Goal: Task Accomplishment & Management: Manage account settings

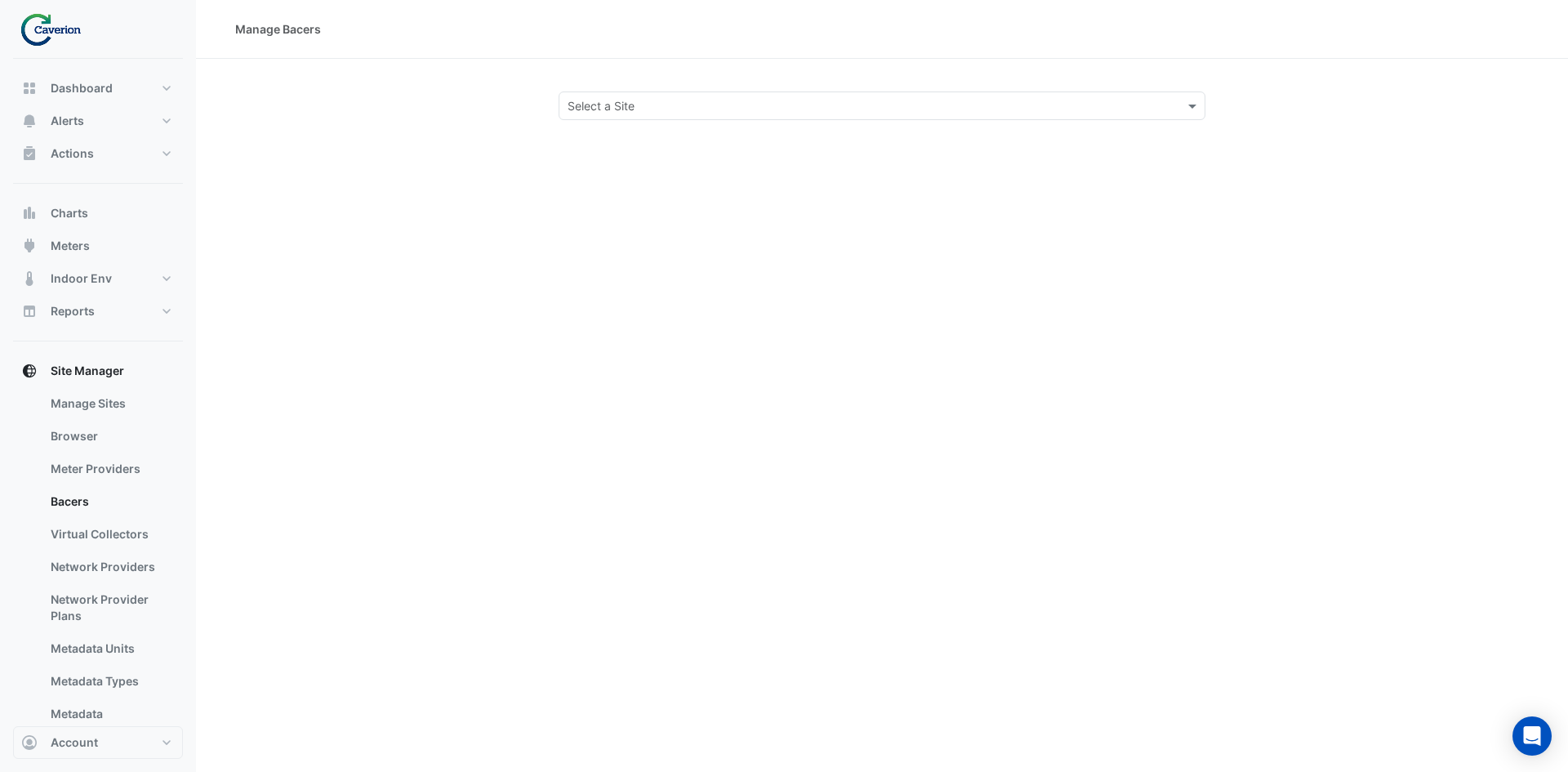
click at [680, 98] on input "text" at bounding box center [865, 106] width 596 height 17
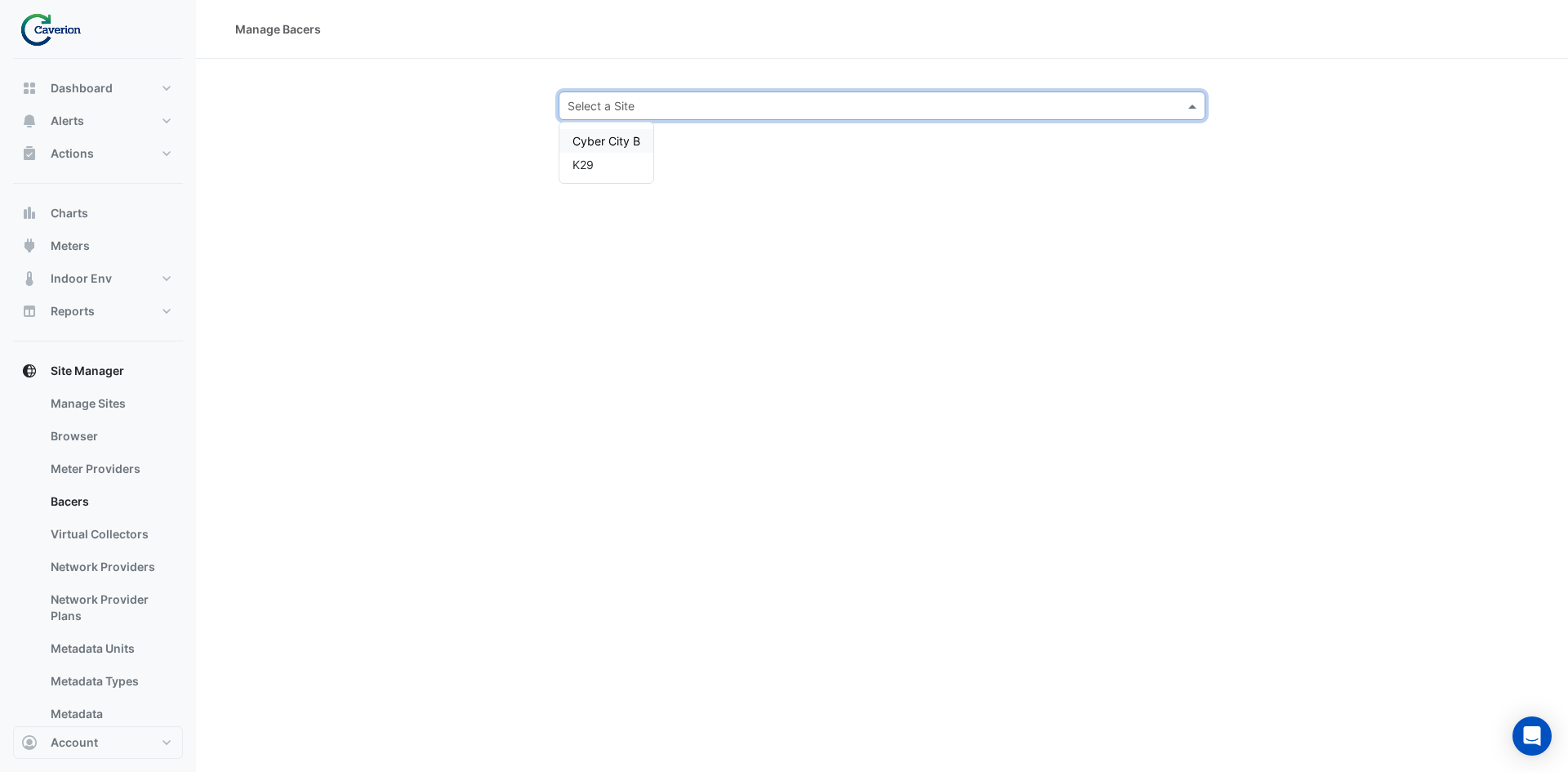
click at [603, 134] on span "Cyber City B" at bounding box center [606, 141] width 68 height 14
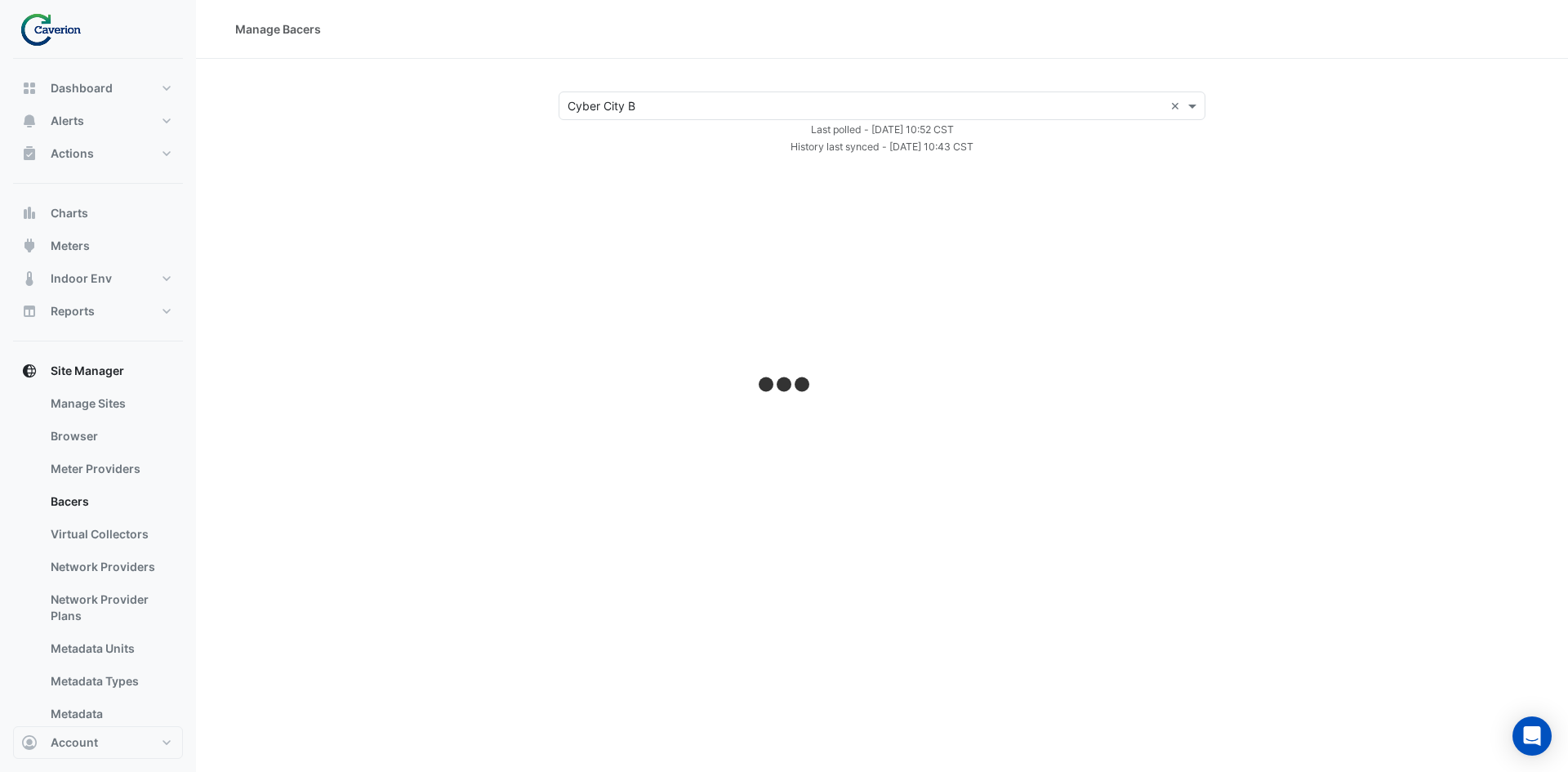
select select "***"
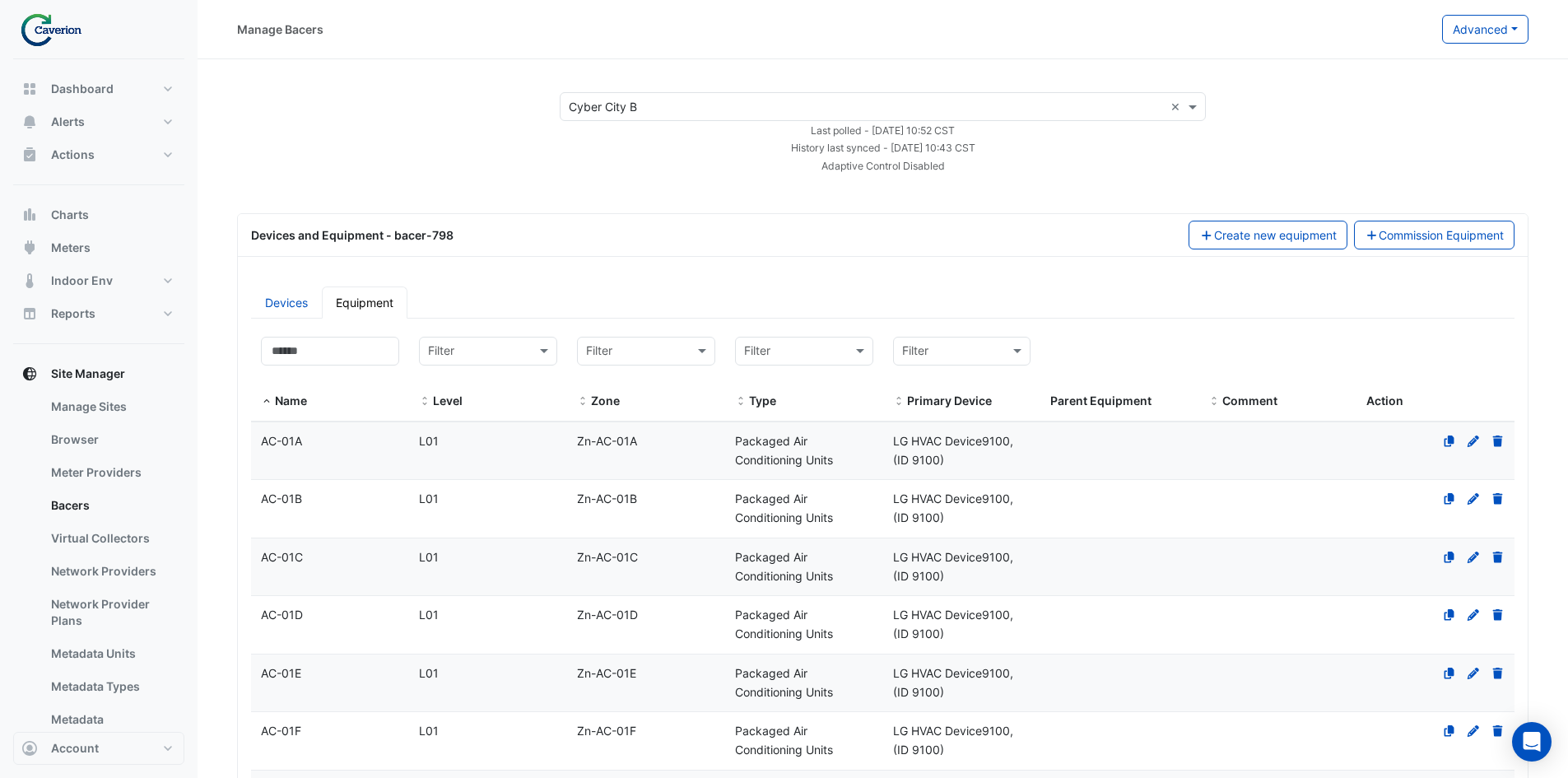
click at [1473, 47] on div "Manage Bacers Advanced View Collector Notes View scan history View Metadata Pre…" at bounding box center [883, 29] width 1370 height 59
click at [1481, 32] on button "Advanced" at bounding box center [1486, 29] width 87 height 29
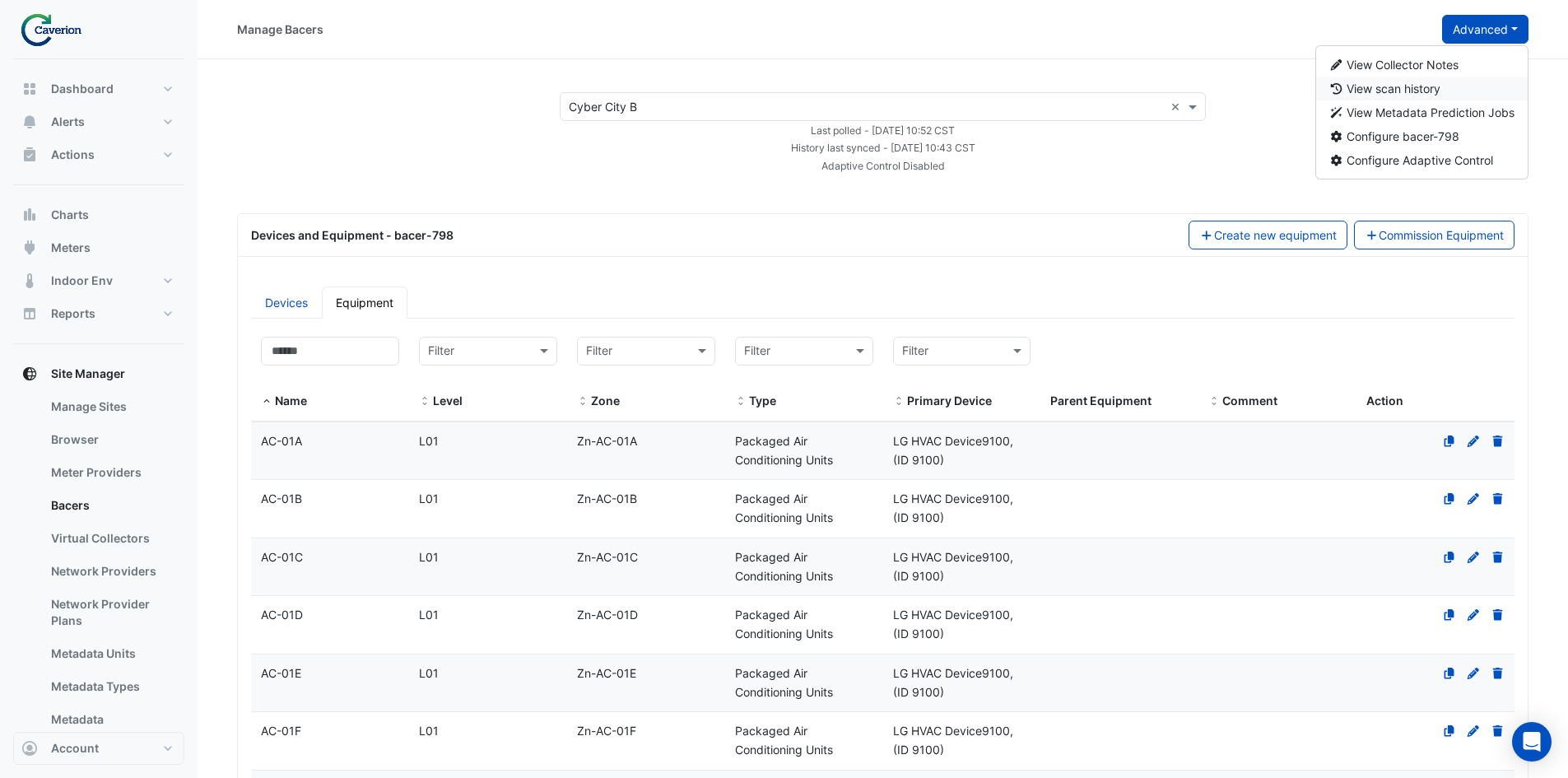
click at [1403, 92] on span "View scan history" at bounding box center [1393, 88] width 94 height 14
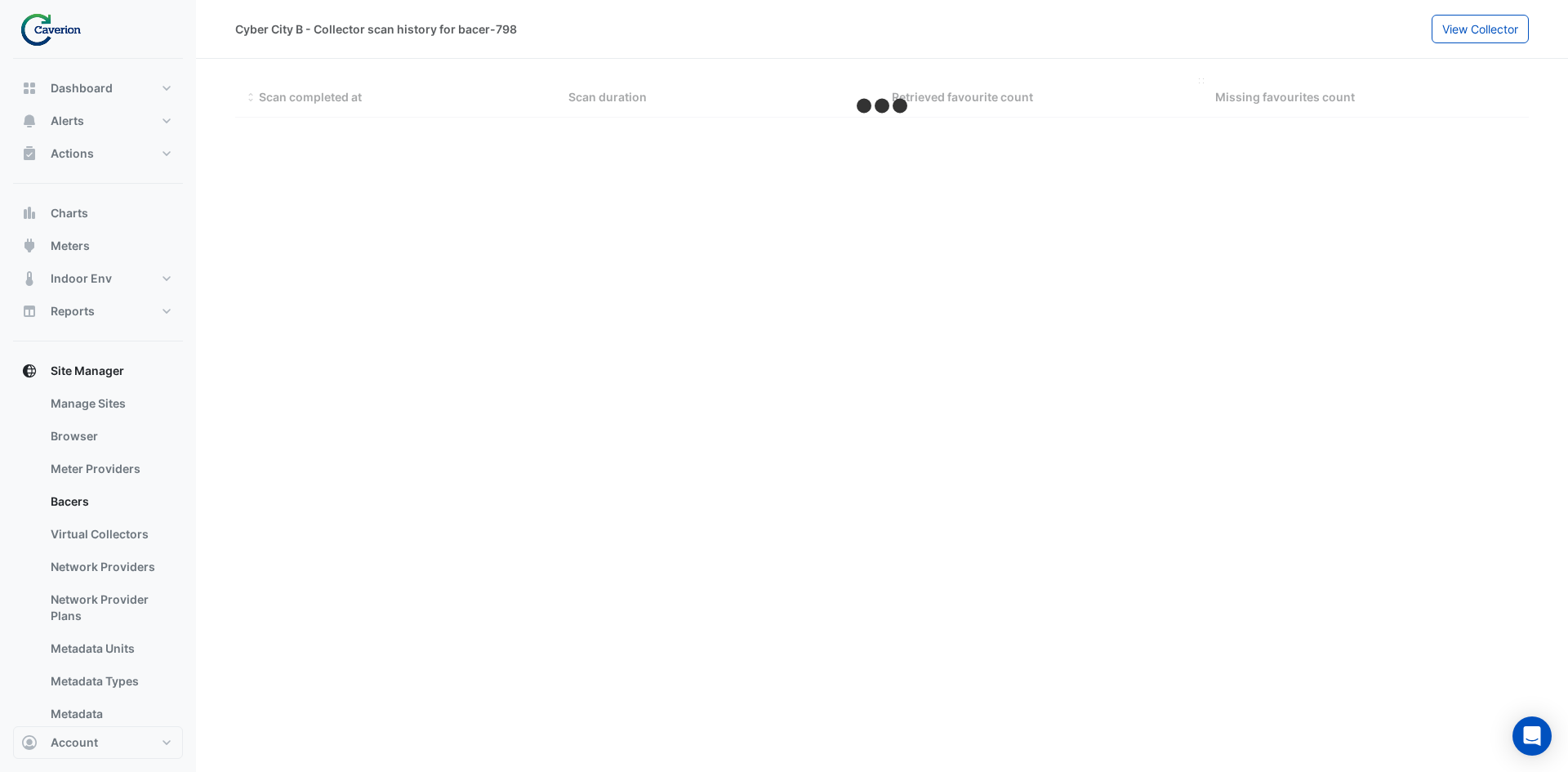
select select "***"
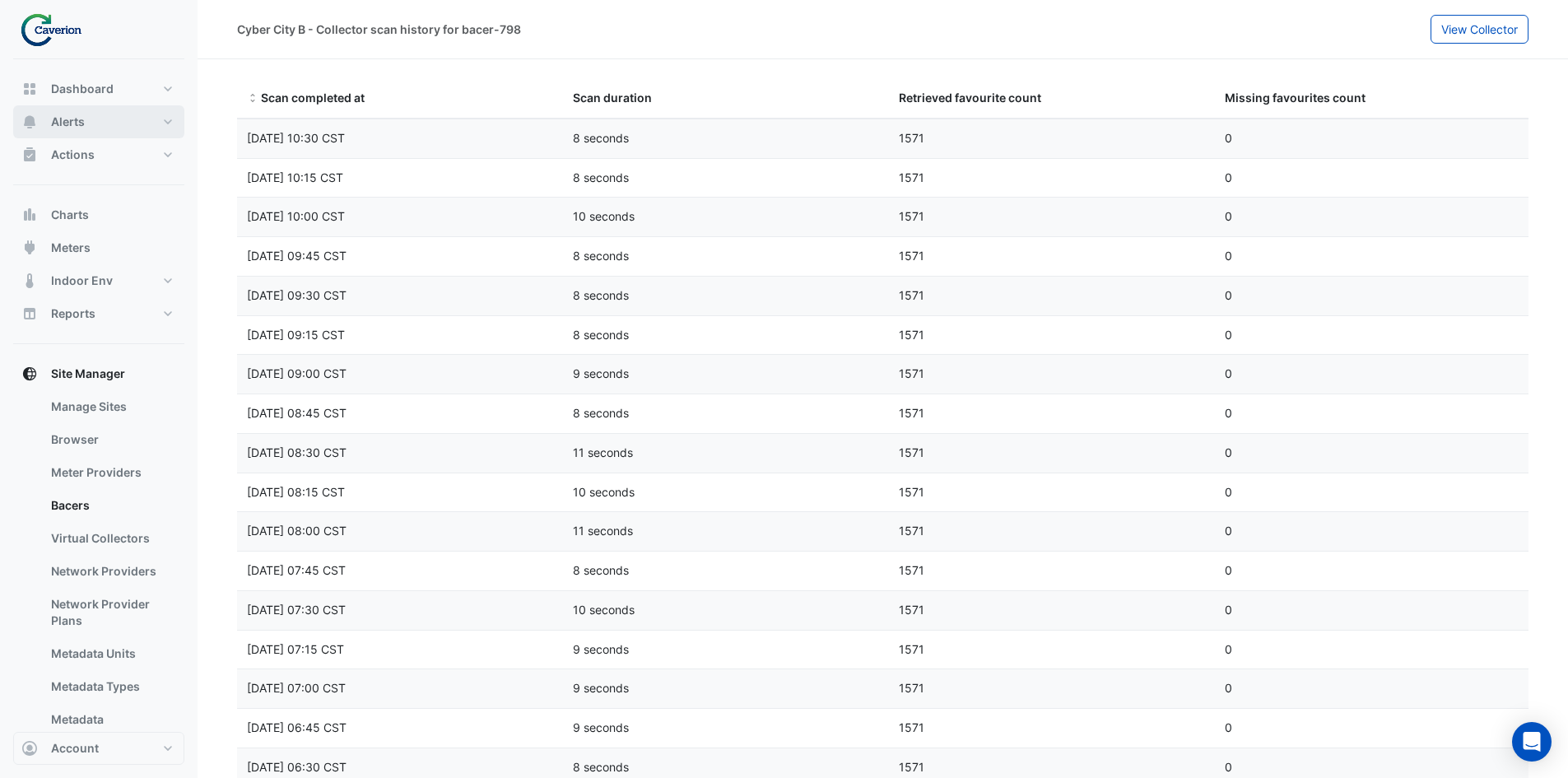
click at [113, 130] on button "Alerts" at bounding box center [98, 122] width 171 height 33
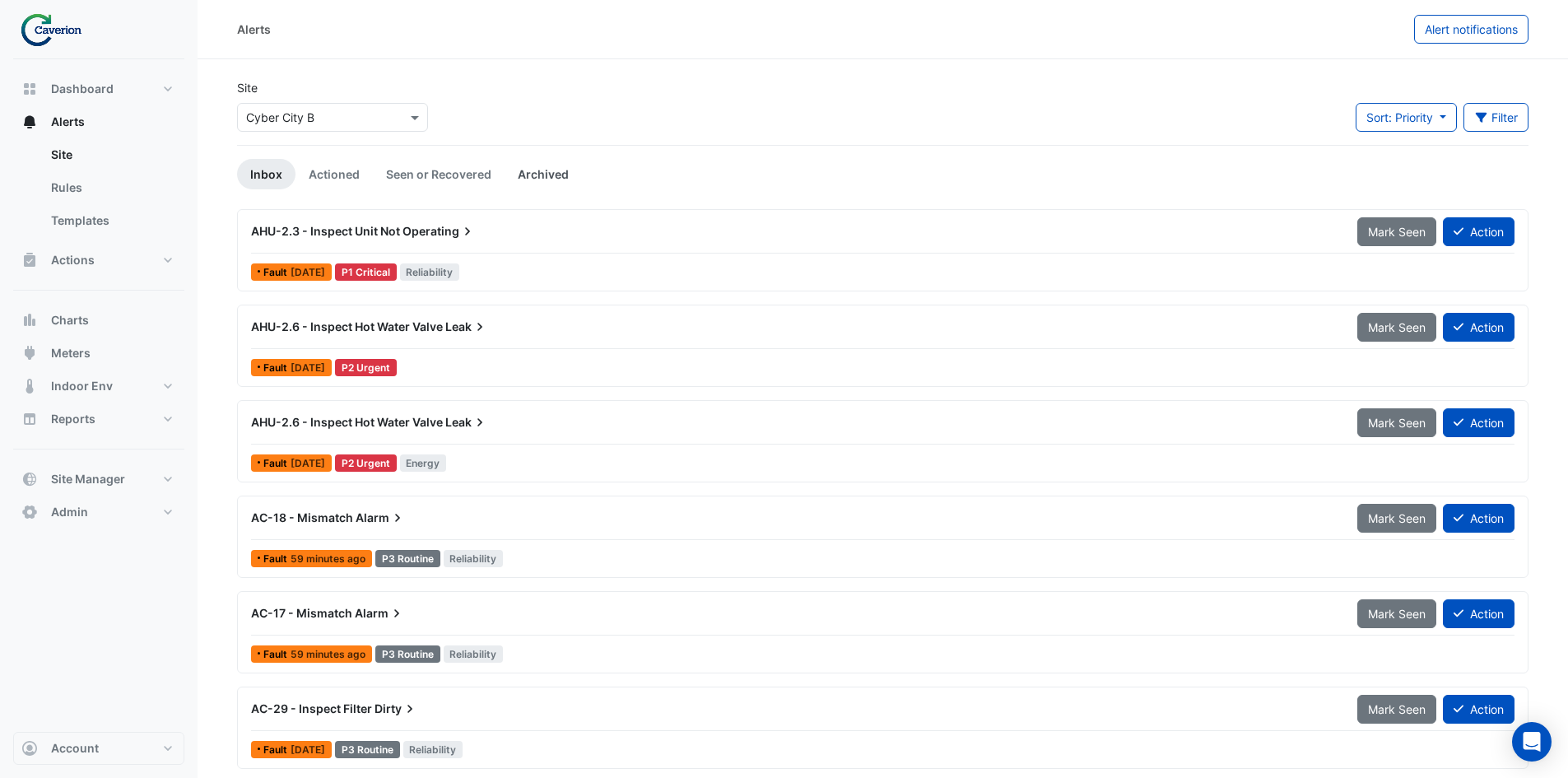
click at [540, 174] on link "Archived" at bounding box center [543, 175] width 77 height 31
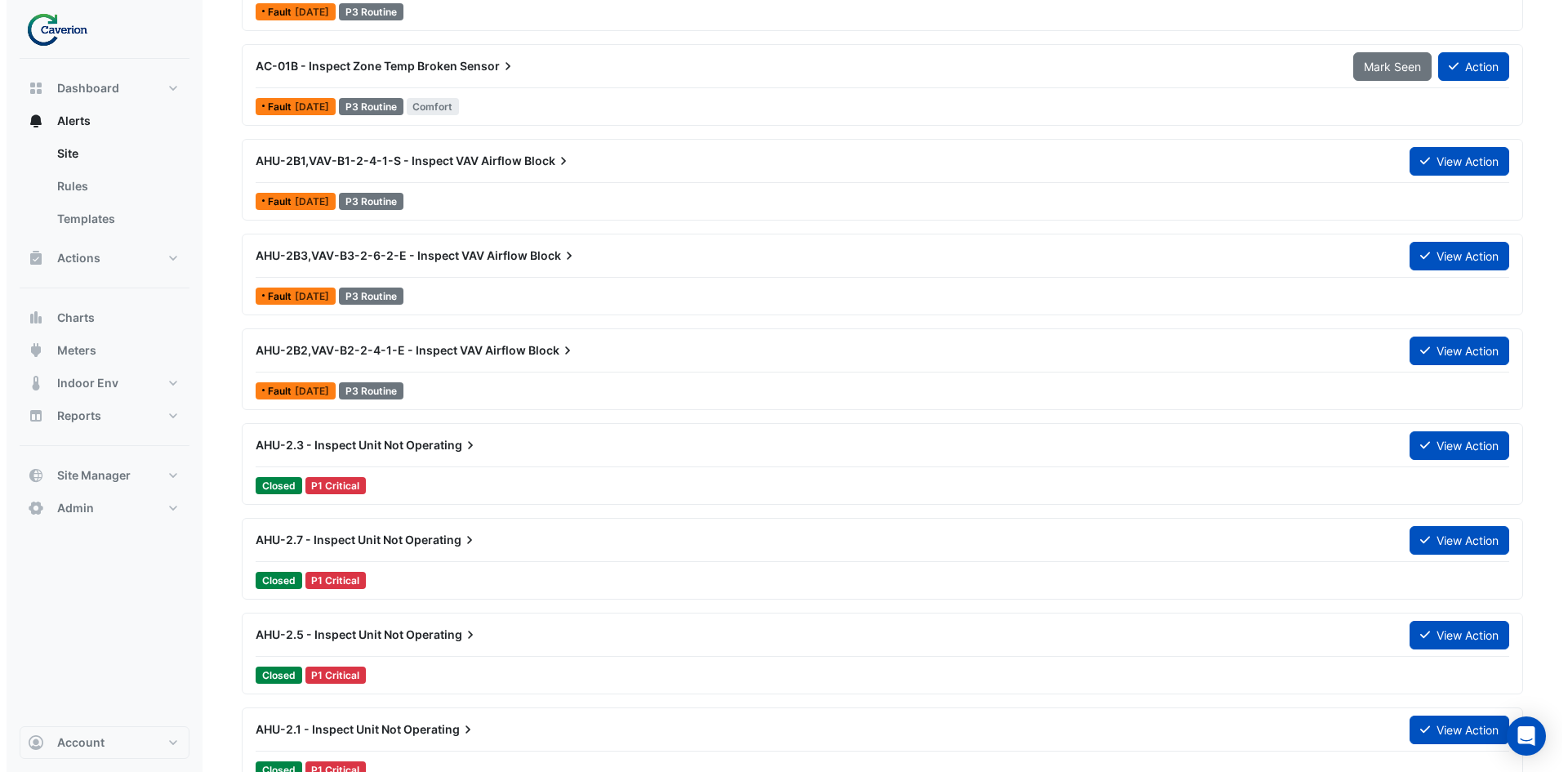
scroll to position [1798, 0]
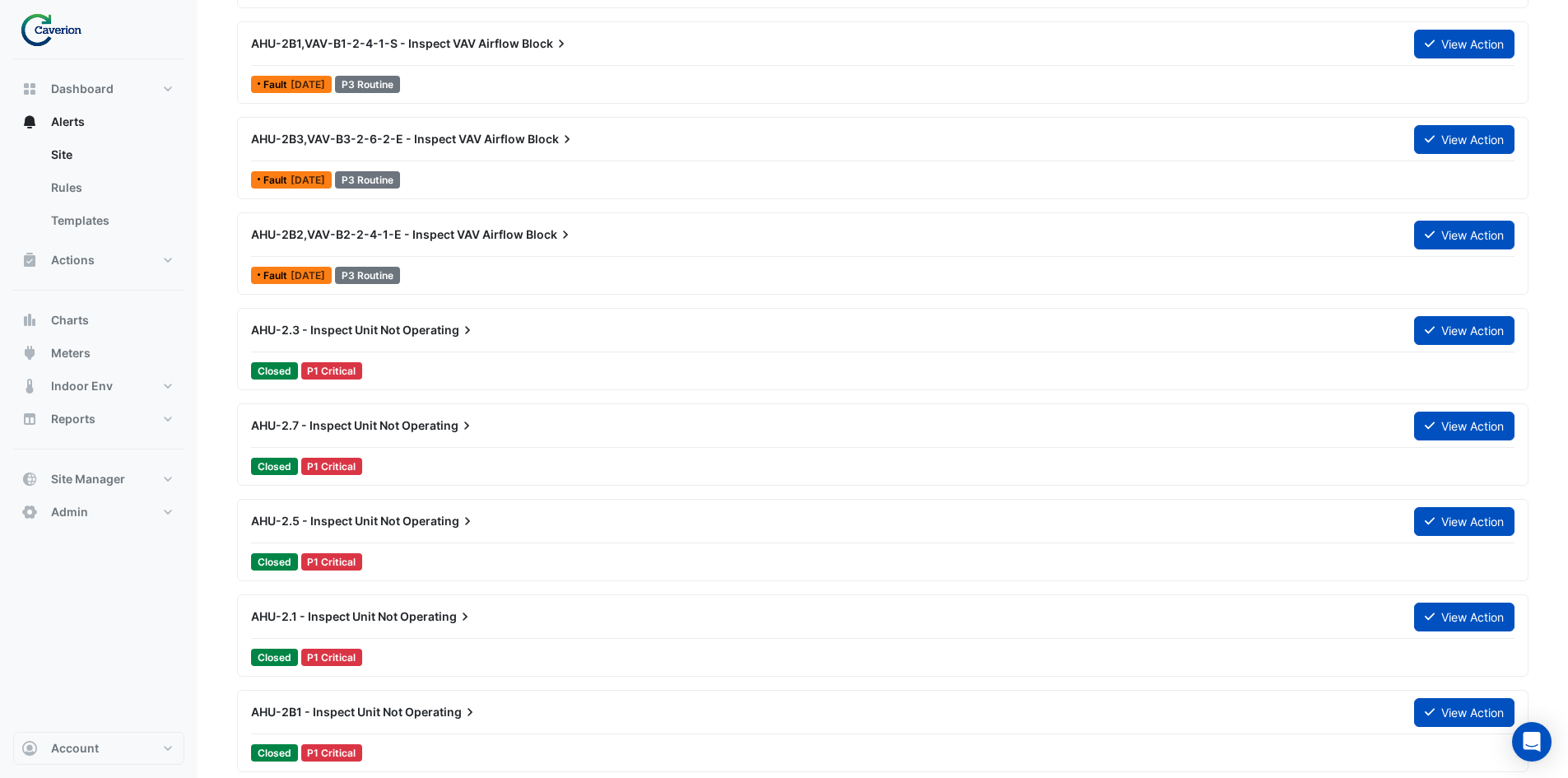
click at [387, 332] on span "AHU-2.3 - Inspect Unit Not" at bounding box center [325, 329] width 149 height 14
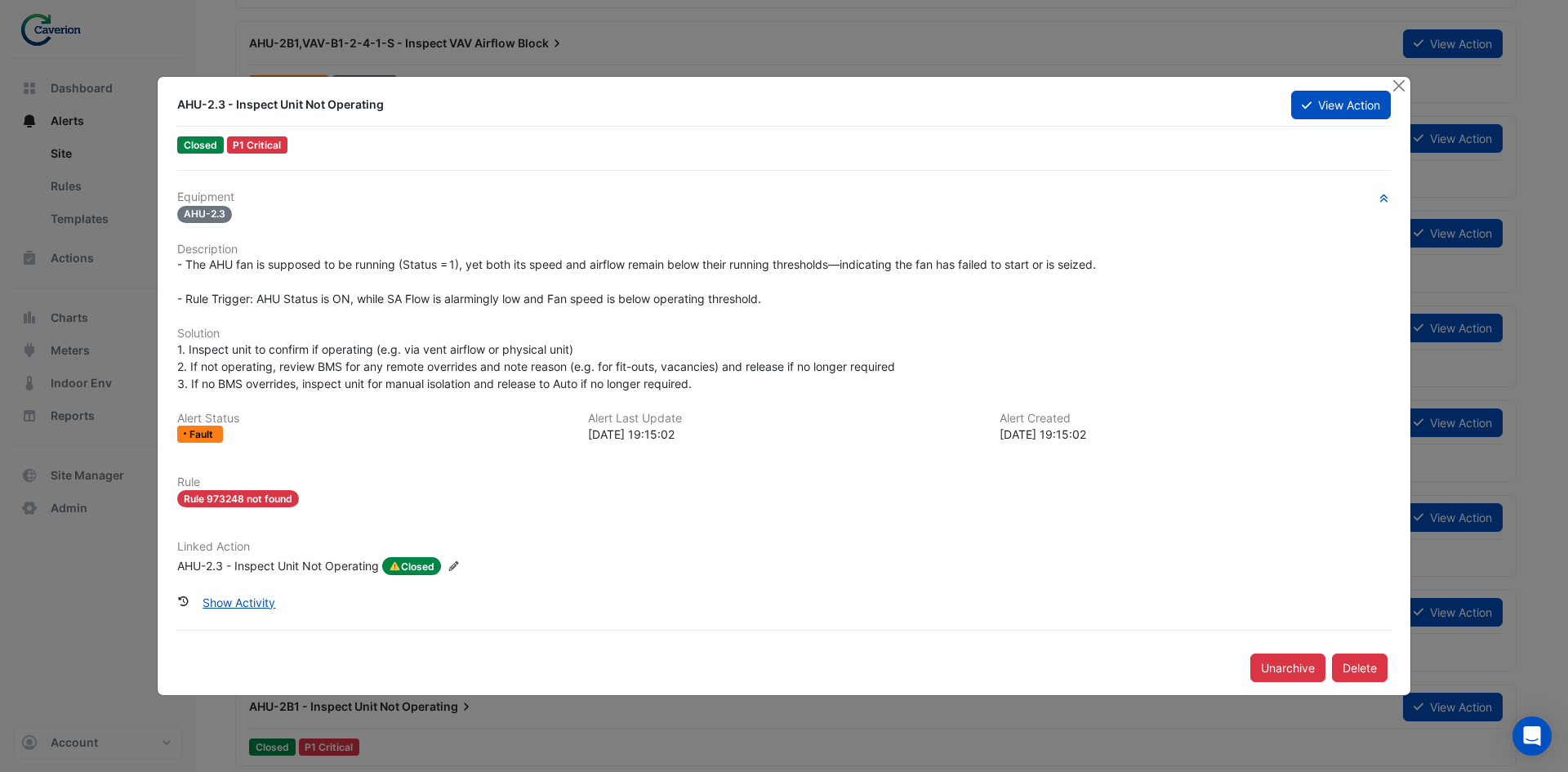
click at [383, 572] on app-ticket-status "Closed" at bounding box center [411, 566] width 58 height 18
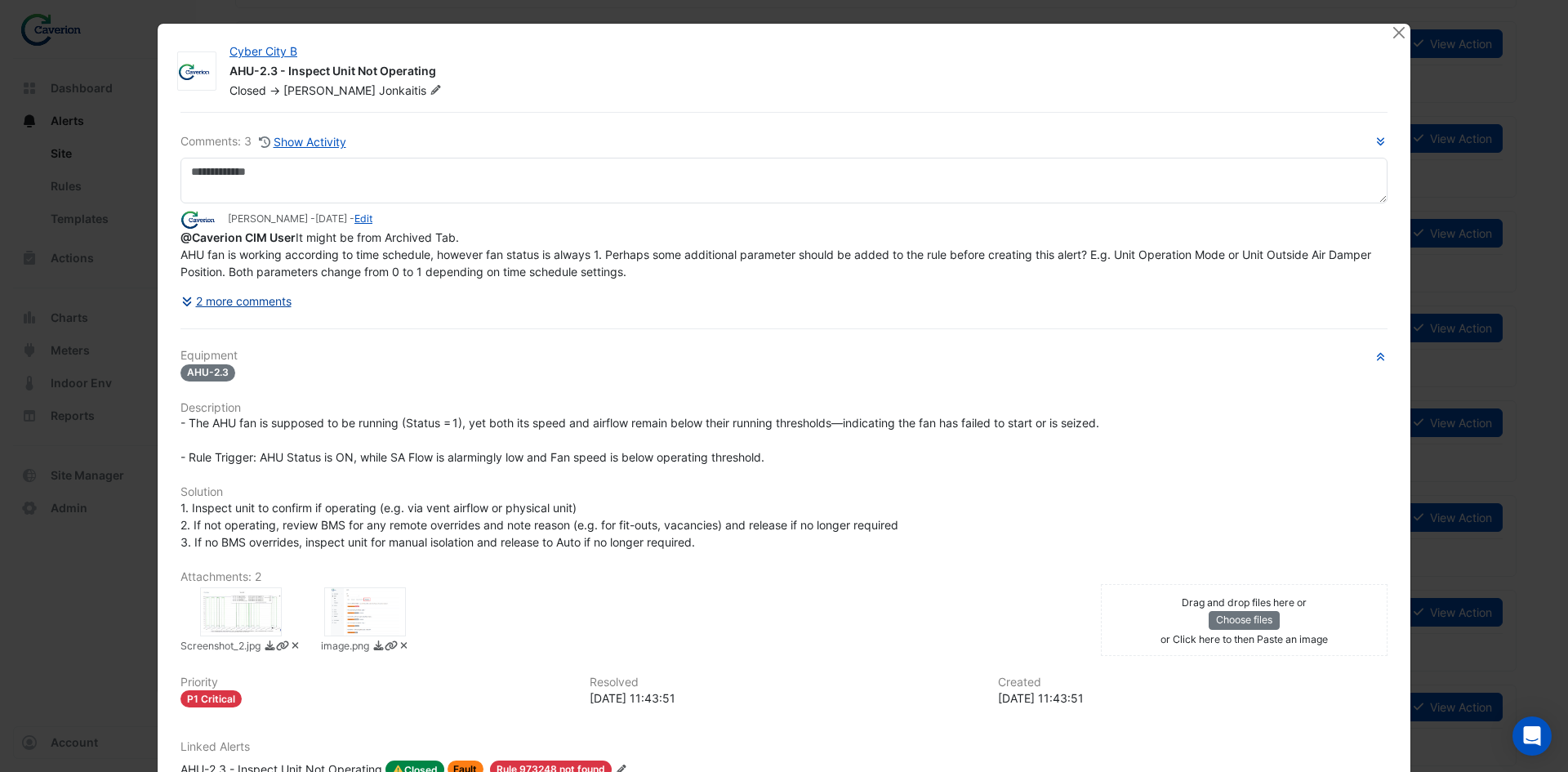
click at [266, 315] on button "2 more comments" at bounding box center [236, 301] width 112 height 29
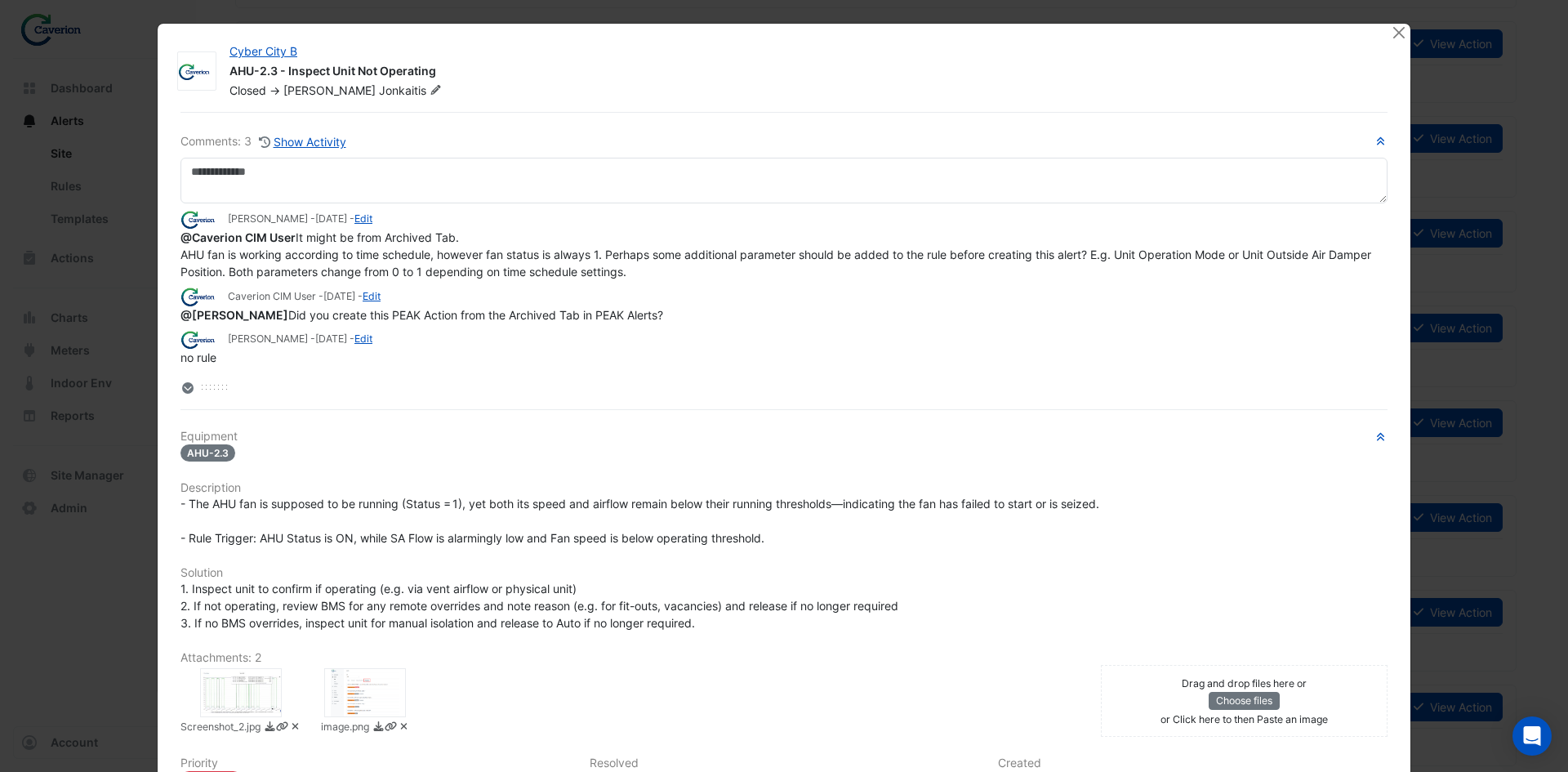
click at [173, 392] on div "Comments: 3 Show Activity Tomas Jonkaitis - 6 days ago - Edit @Caverion CIM Use…" at bounding box center [783, 523] width 1226 height 822
click at [182, 392] on icon at bounding box center [188, 388] width 11 height 11
click at [1392, 33] on button "Close" at bounding box center [1399, 33] width 17 height 17
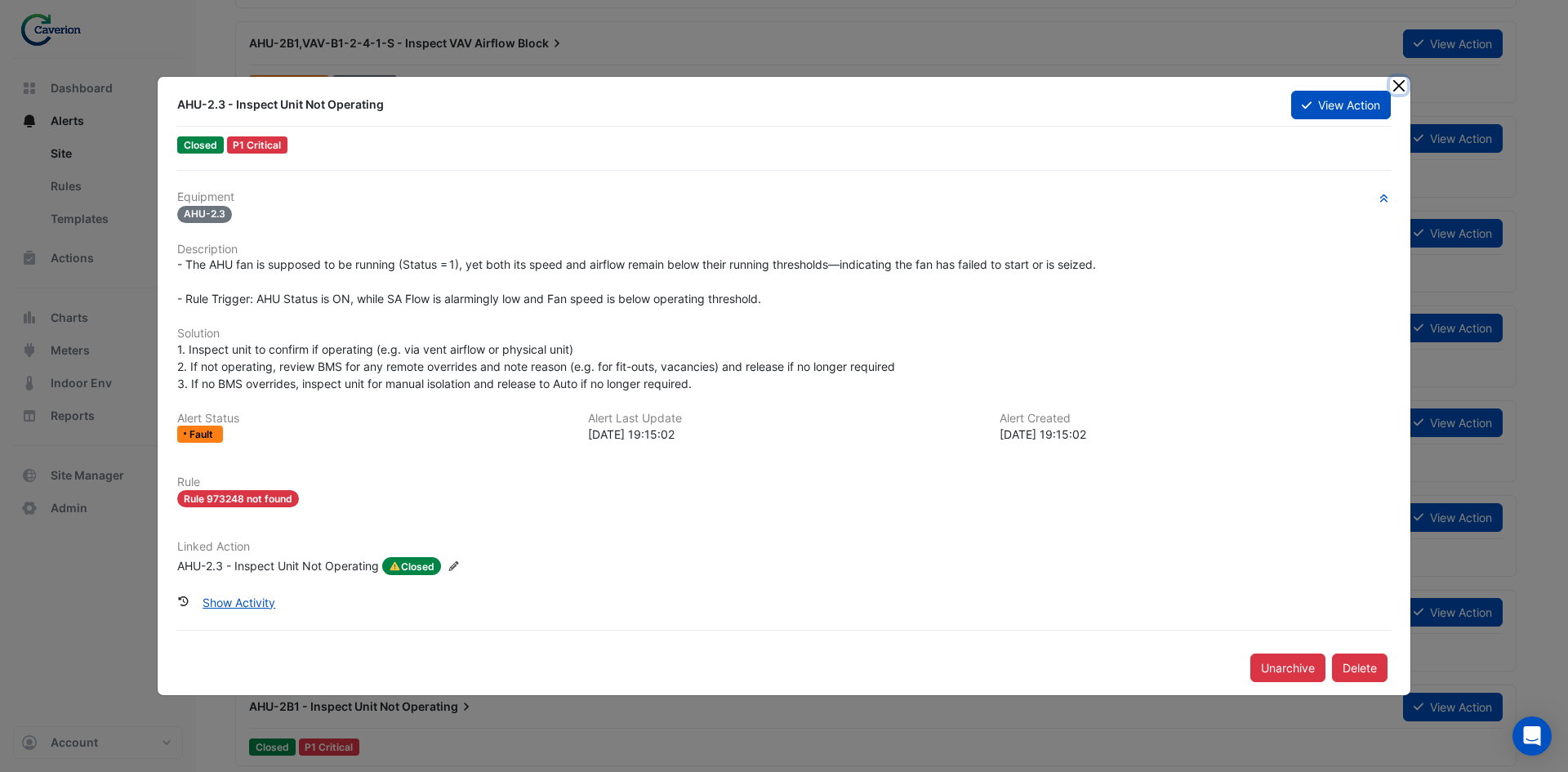
click at [1391, 90] on button "Close" at bounding box center [1399, 85] width 17 height 17
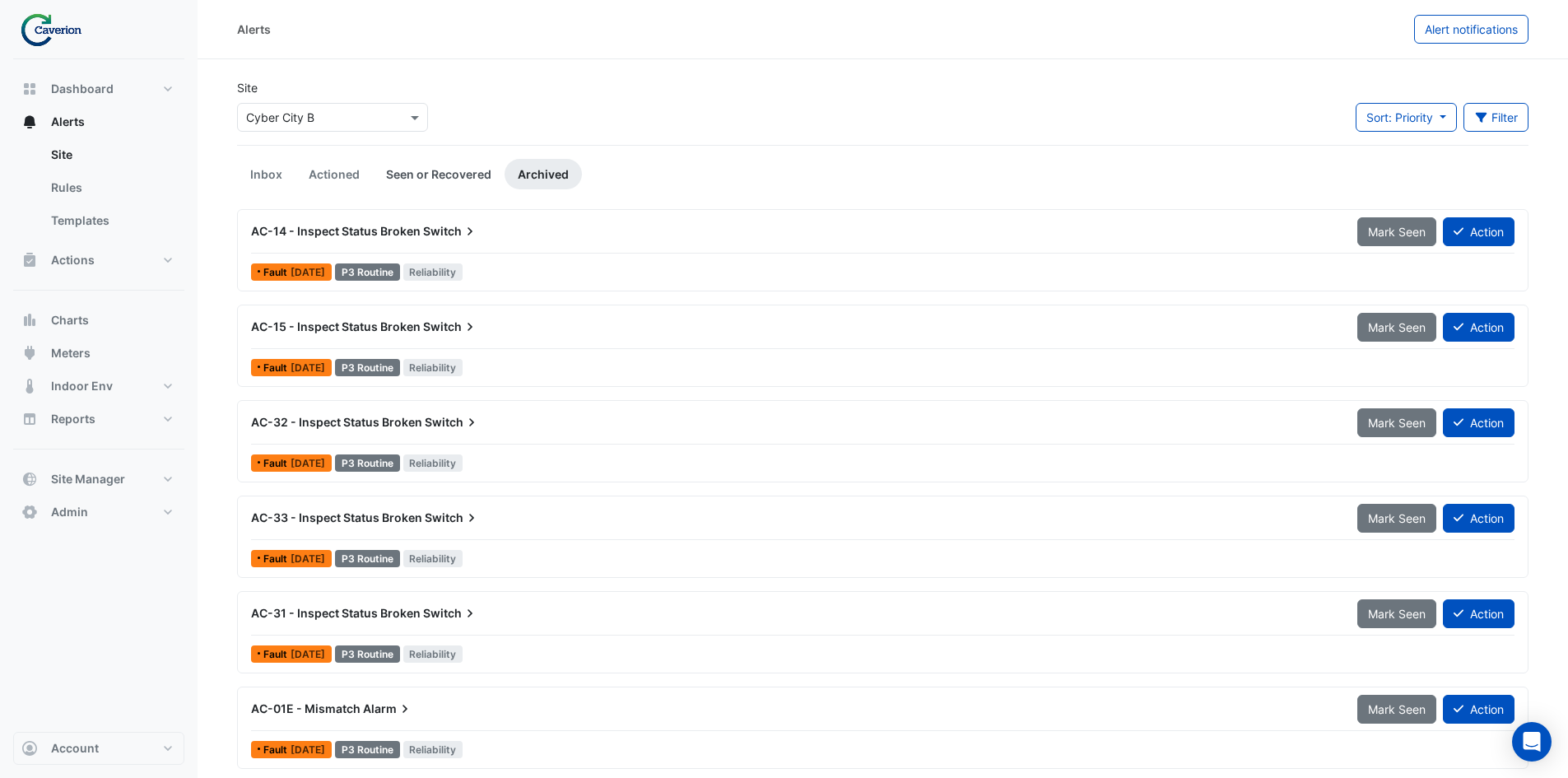
click at [476, 170] on link "Seen or Recovered" at bounding box center [438, 175] width 131 height 31
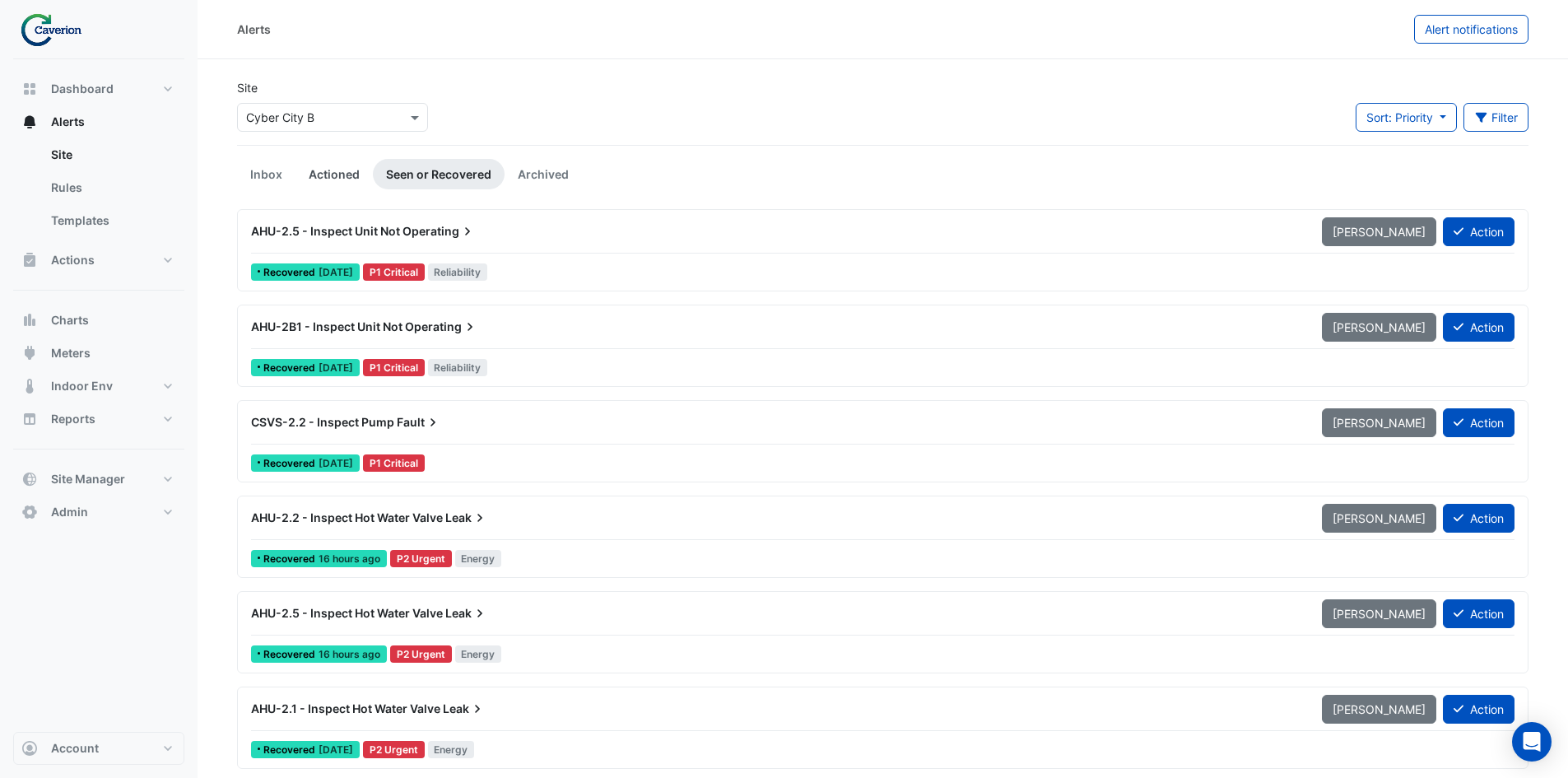
click at [332, 185] on link "Actioned" at bounding box center [334, 175] width 77 height 31
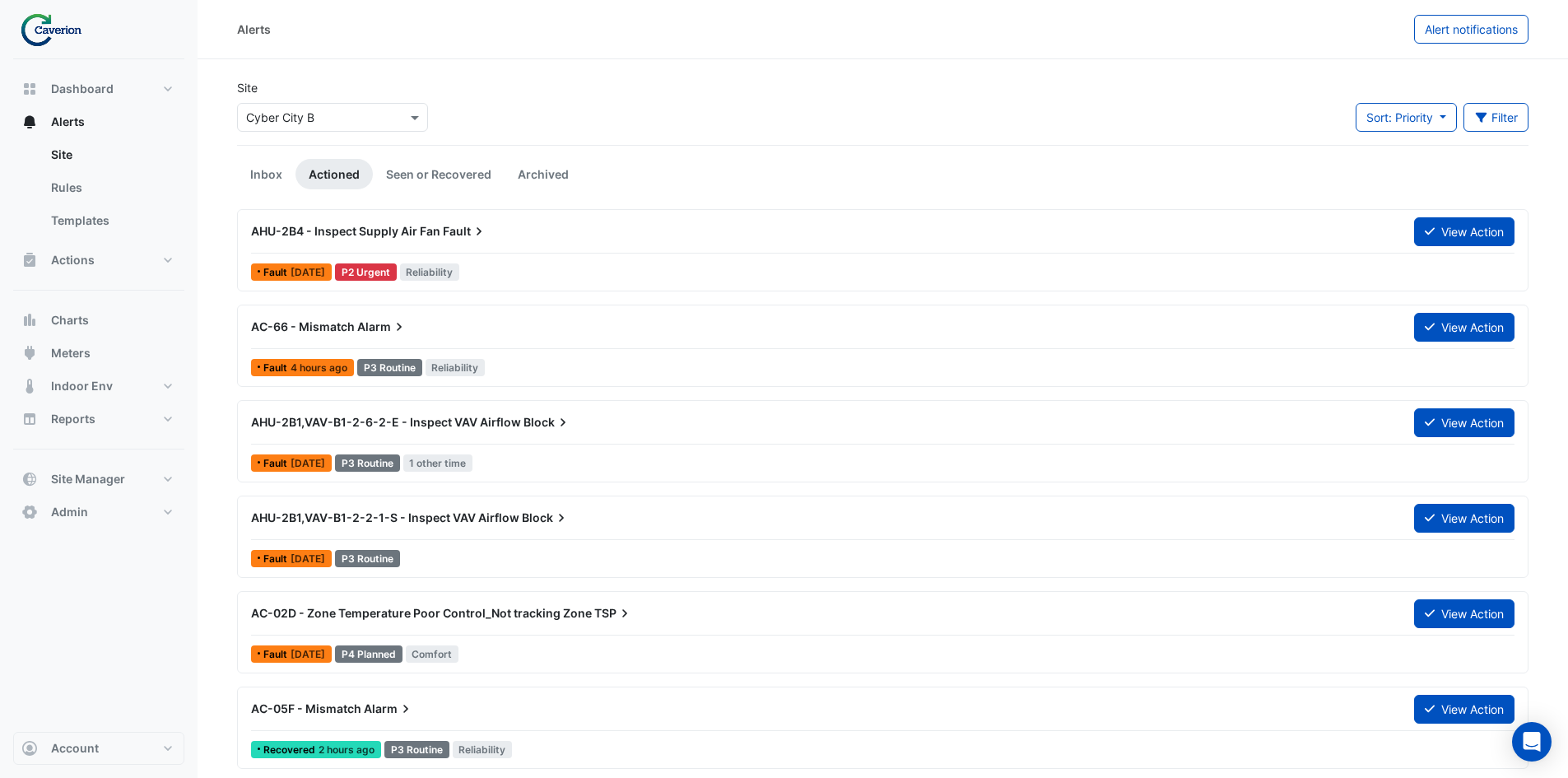
click at [509, 232] on div "AHU-2B4 - Inspect Supply Air Fan Fault" at bounding box center [822, 231] width 1143 height 16
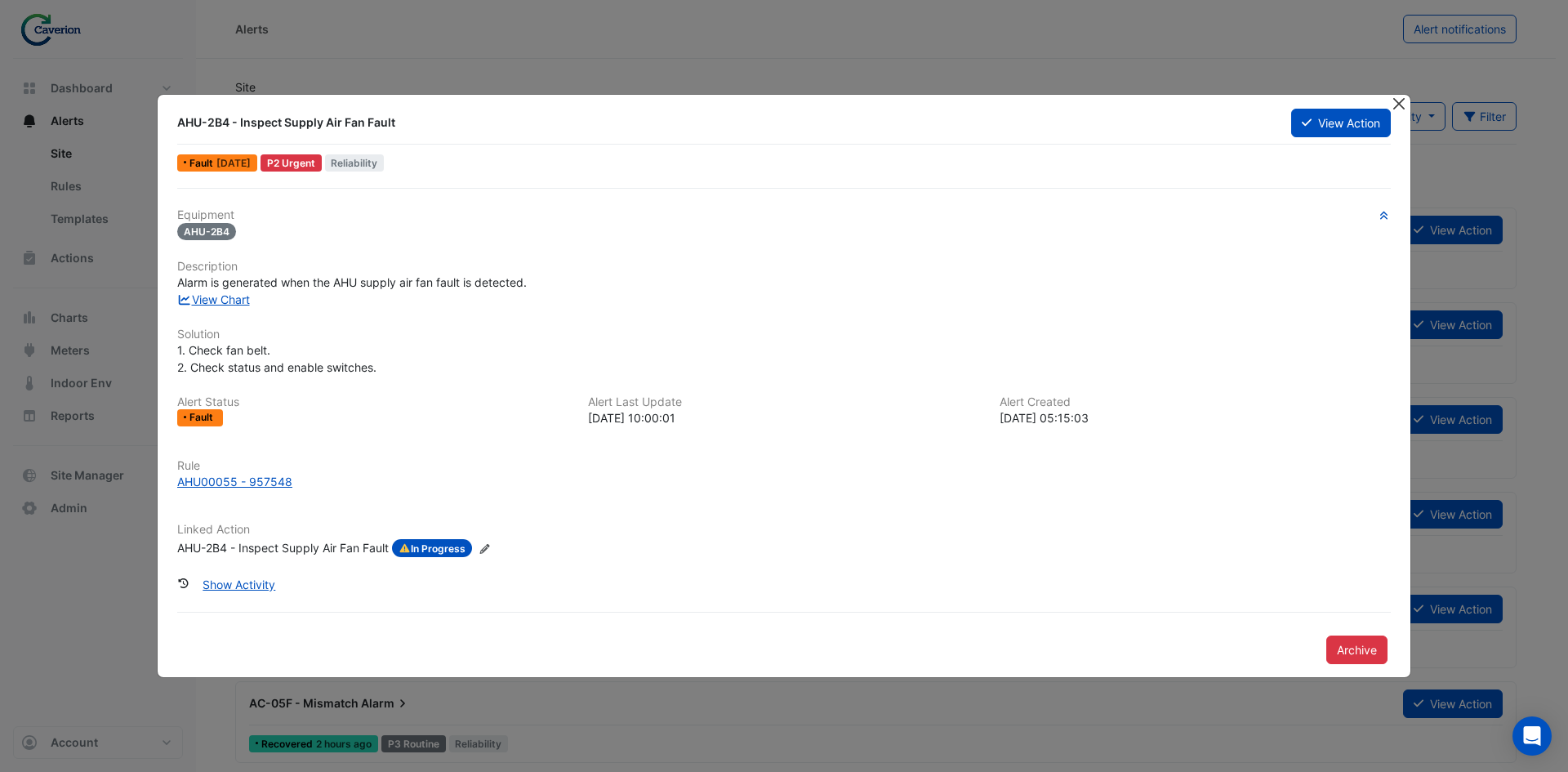
click at [1393, 101] on button "Close" at bounding box center [1399, 103] width 17 height 17
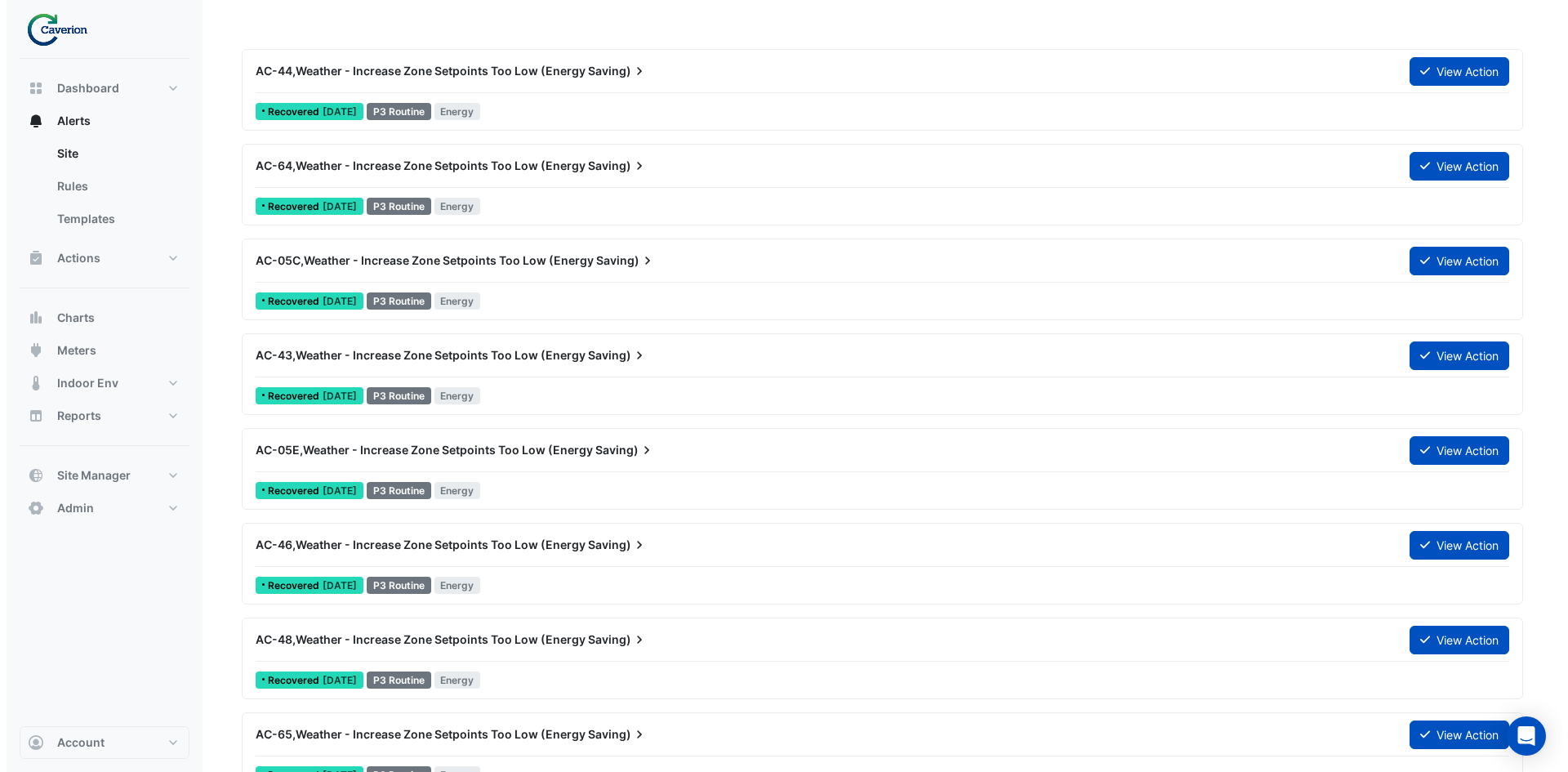
scroll to position [1307, 0]
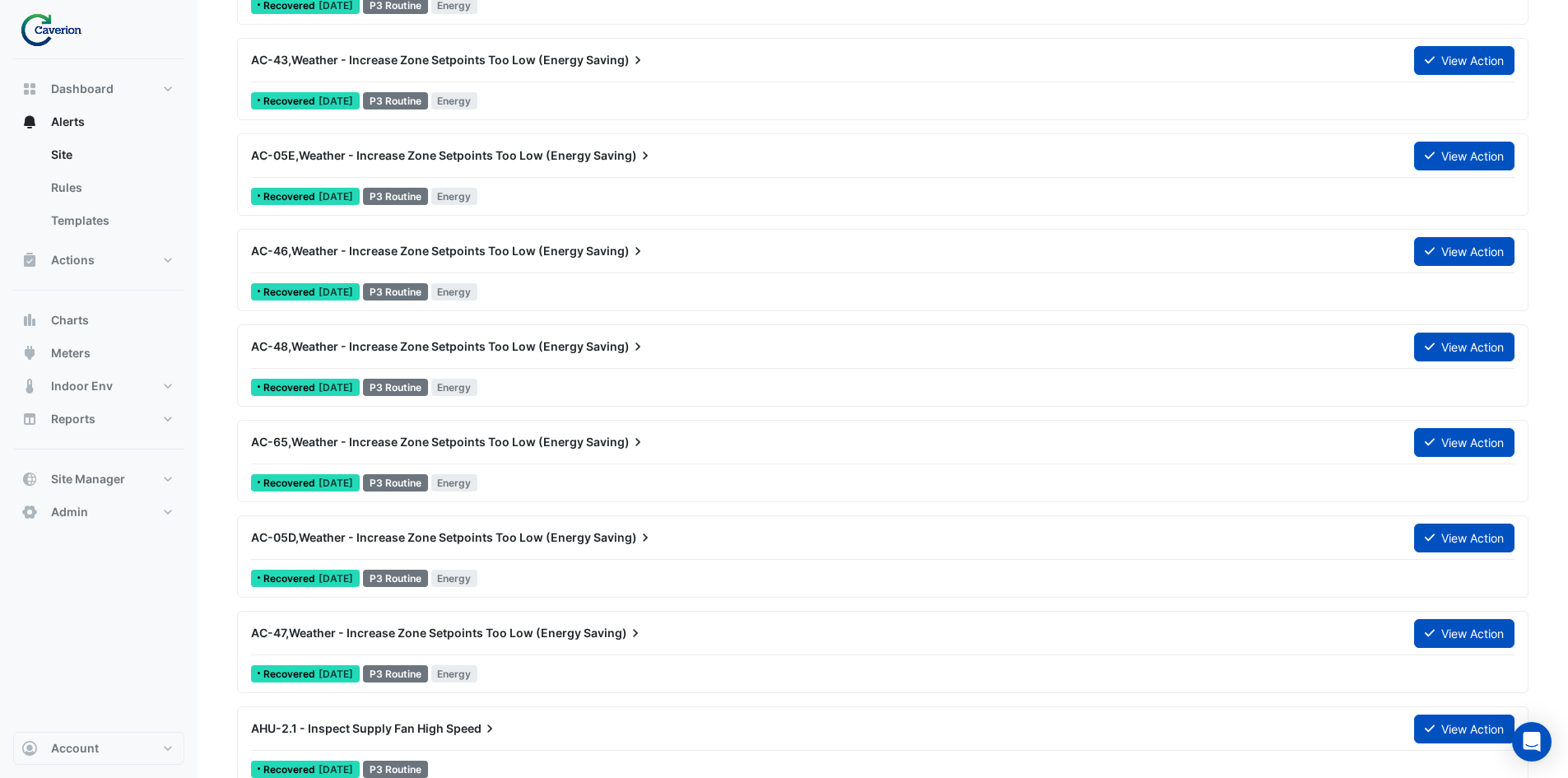
click at [638, 454] on div "AC-65,Weather - Increase Zone Setpoints Too Low (Energy Saving)" at bounding box center [822, 442] width 1163 height 30
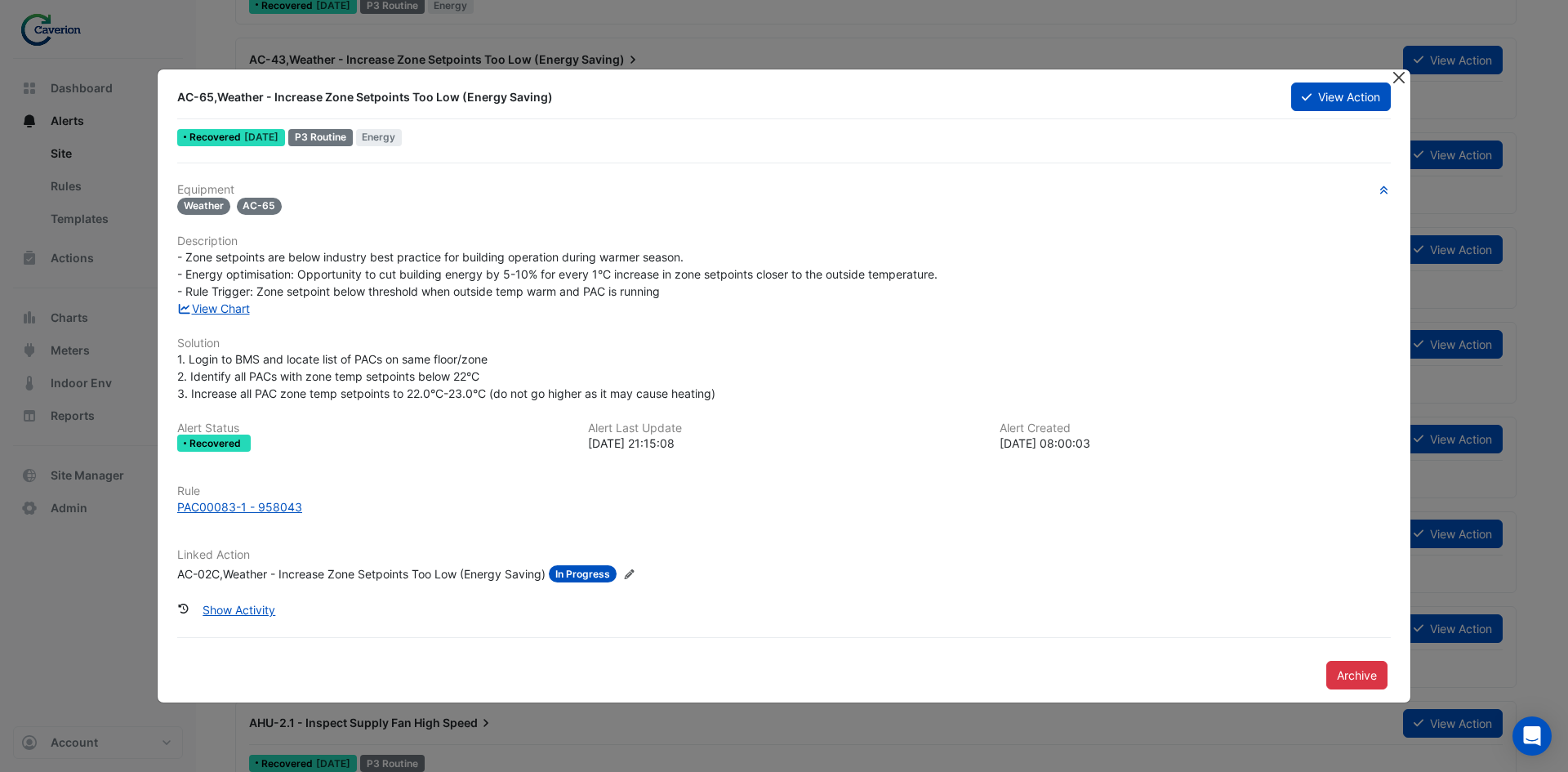
click at [1401, 72] on button "Close" at bounding box center [1399, 79] width 17 height 17
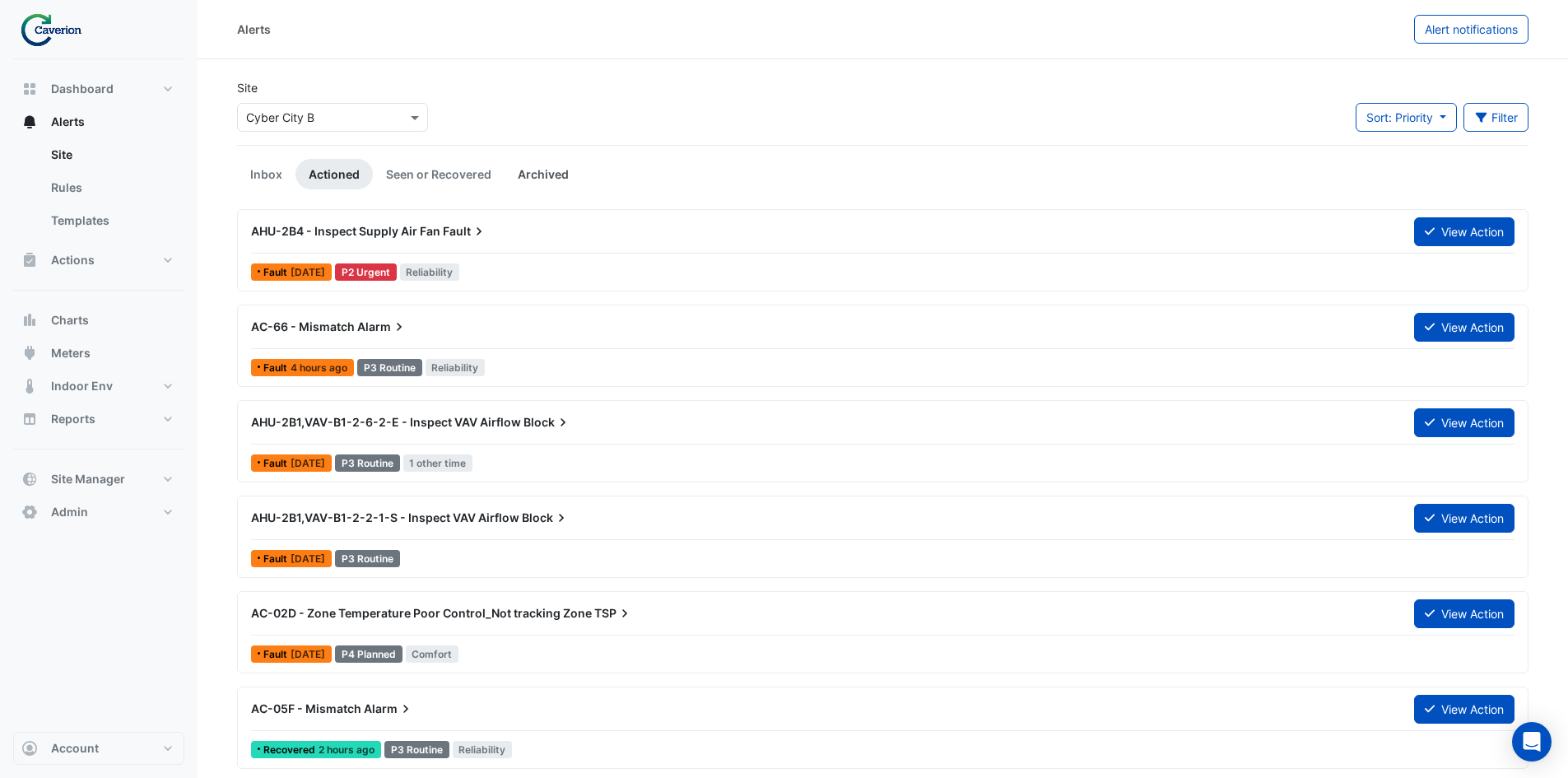
click at [530, 178] on link "Archived" at bounding box center [543, 175] width 77 height 31
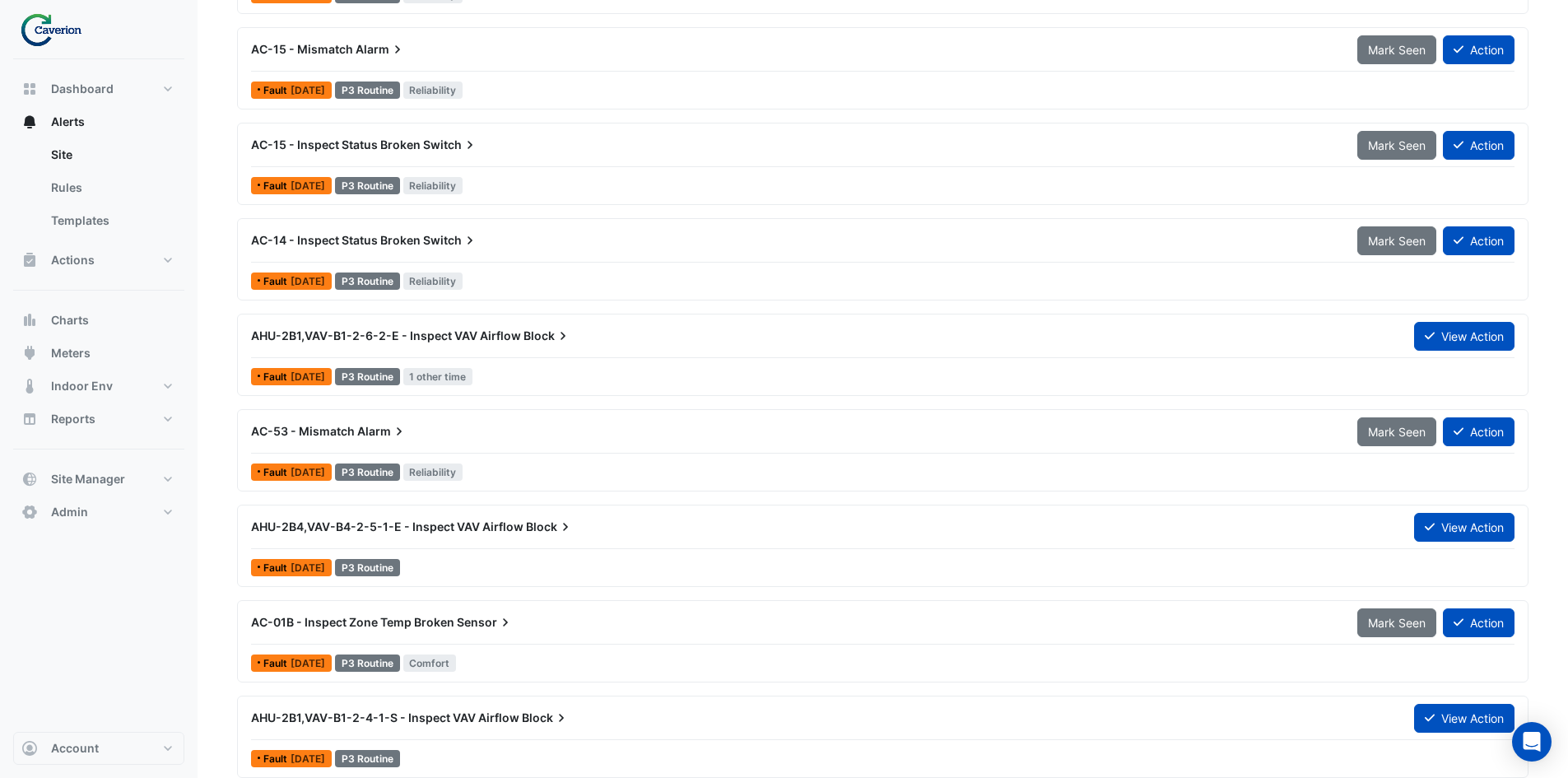
scroll to position [1236, 0]
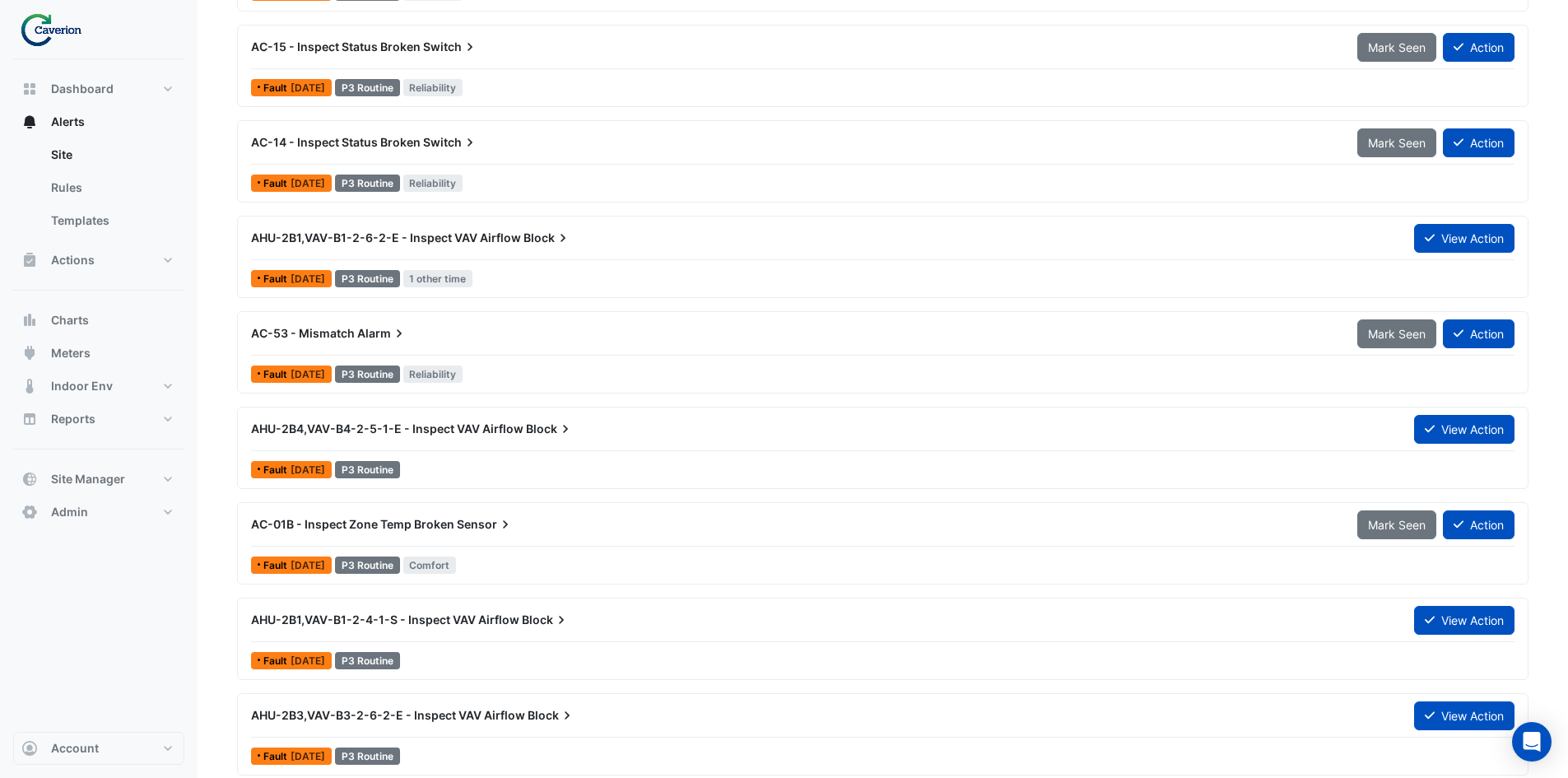
click at [575, 236] on div "AHU-2B1,VAV-B1-2-6-2-E - Inspect VAV Airflow Block" at bounding box center [822, 237] width 1143 height 16
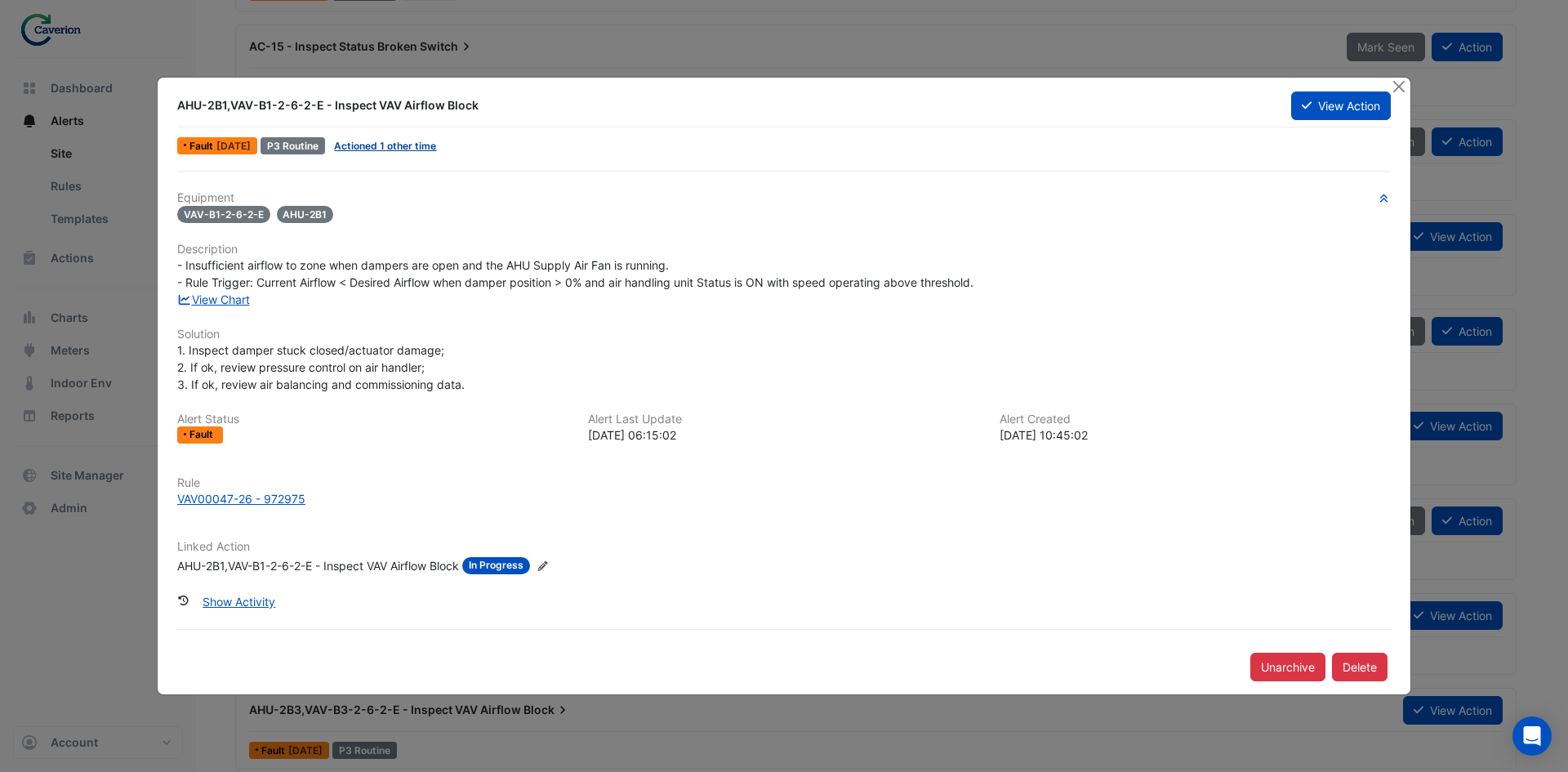
click at [387, 148] on link "Actioned 1 other time" at bounding box center [385, 146] width 102 height 12
click at [1401, 89] on button "Close" at bounding box center [1399, 86] width 17 height 17
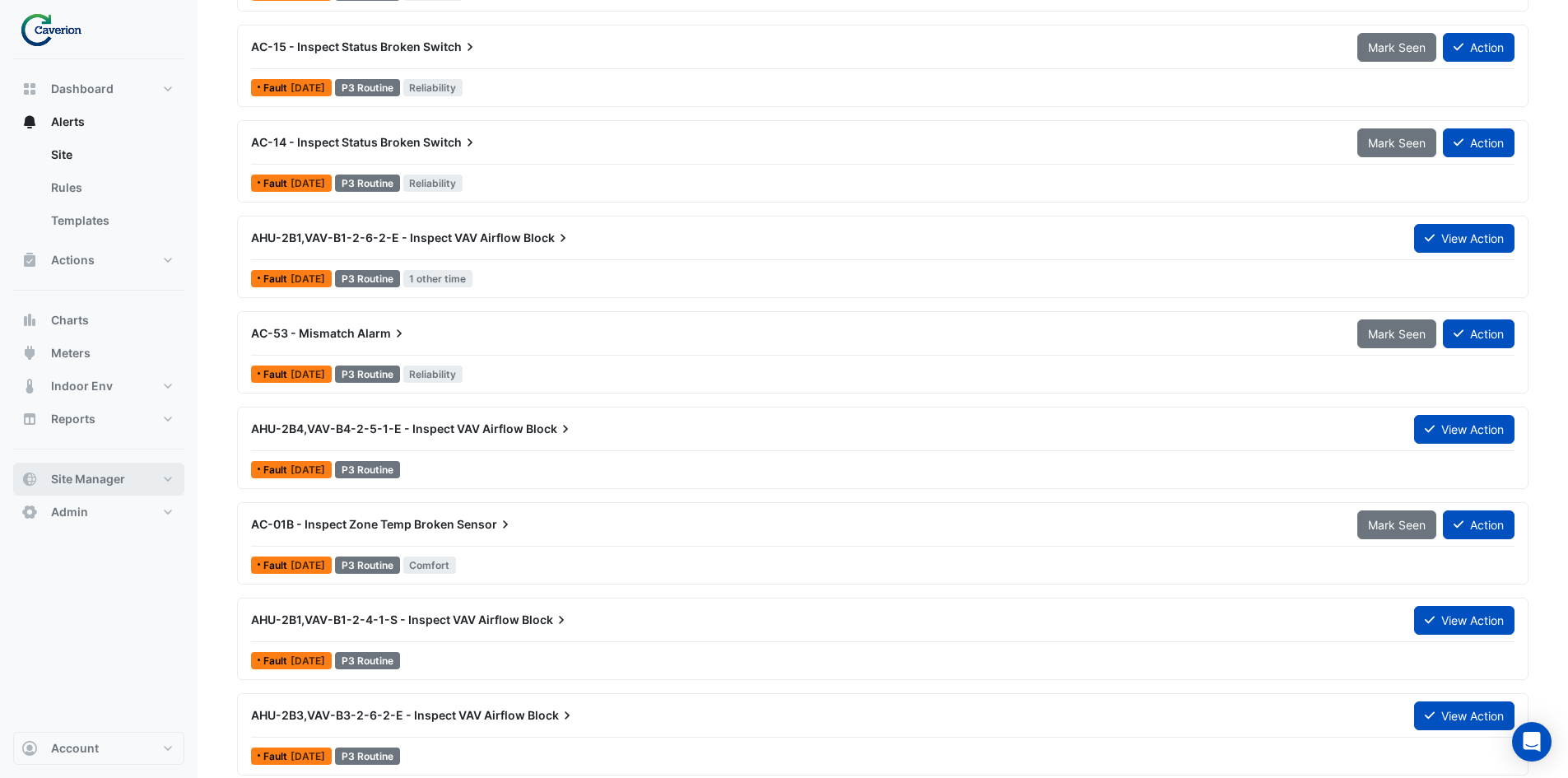
click at [107, 479] on span "Site Manager" at bounding box center [88, 479] width 74 height 16
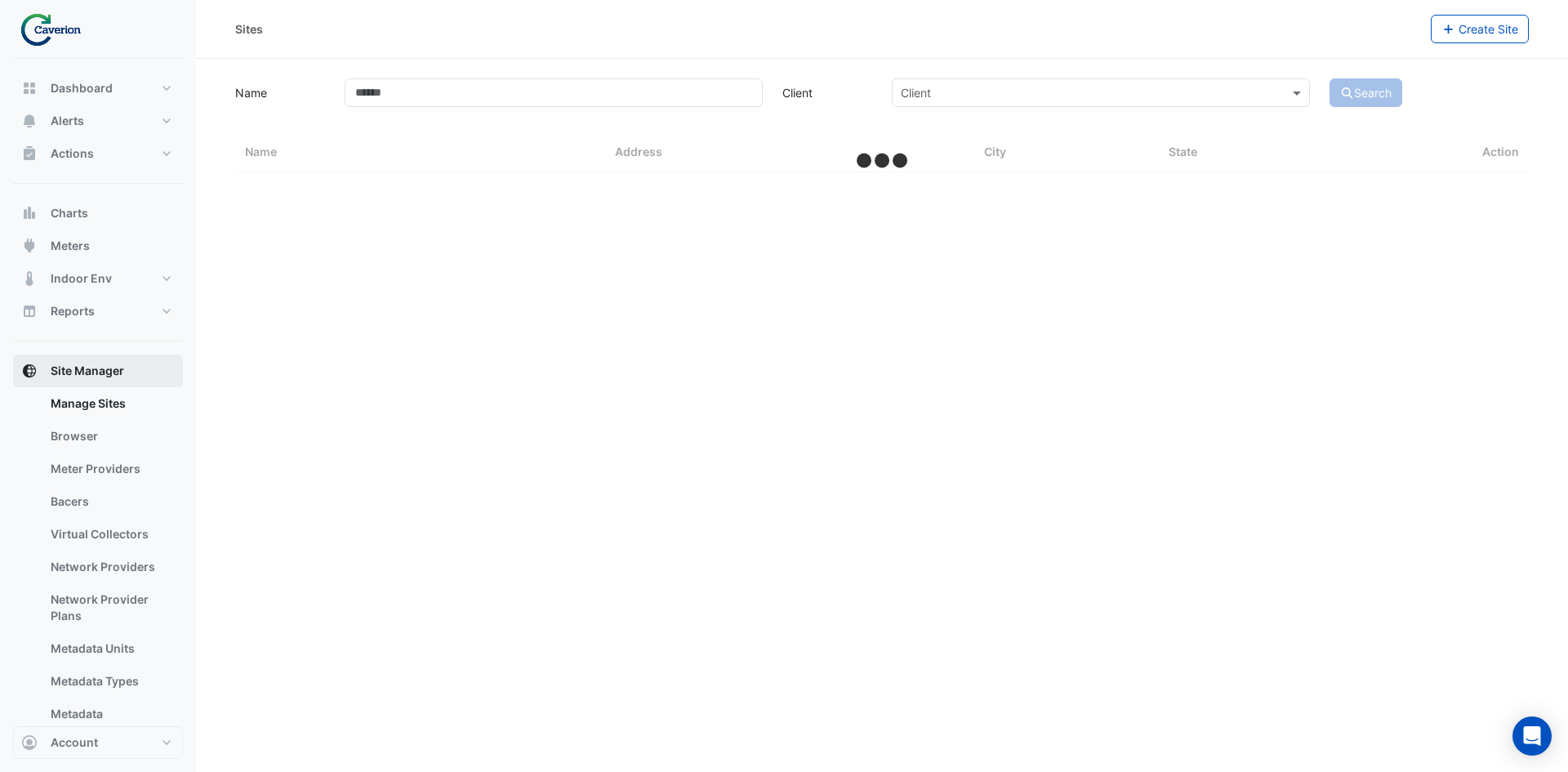
select select "***"
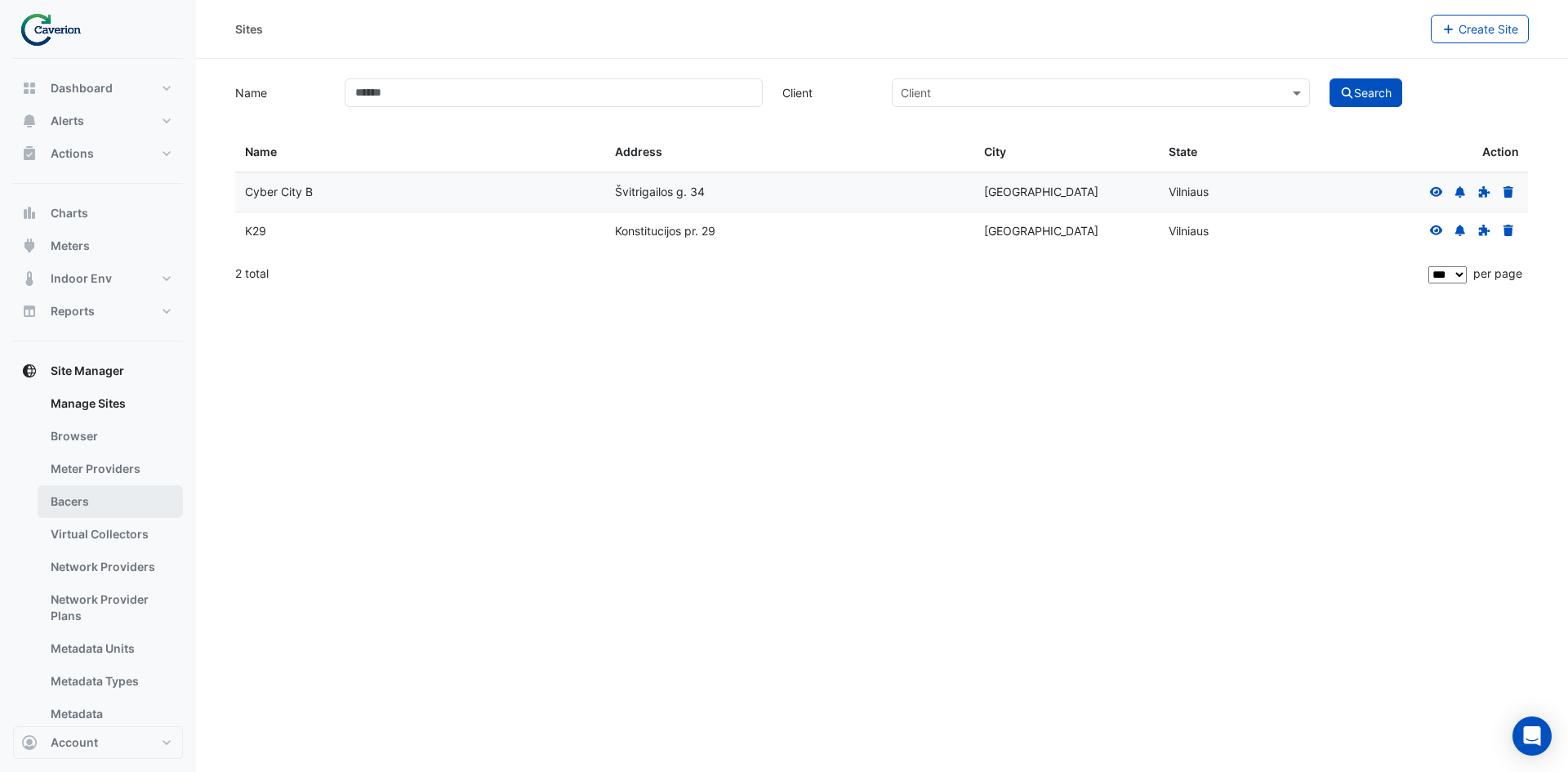
click at [97, 497] on link "Bacers" at bounding box center [110, 502] width 146 height 33
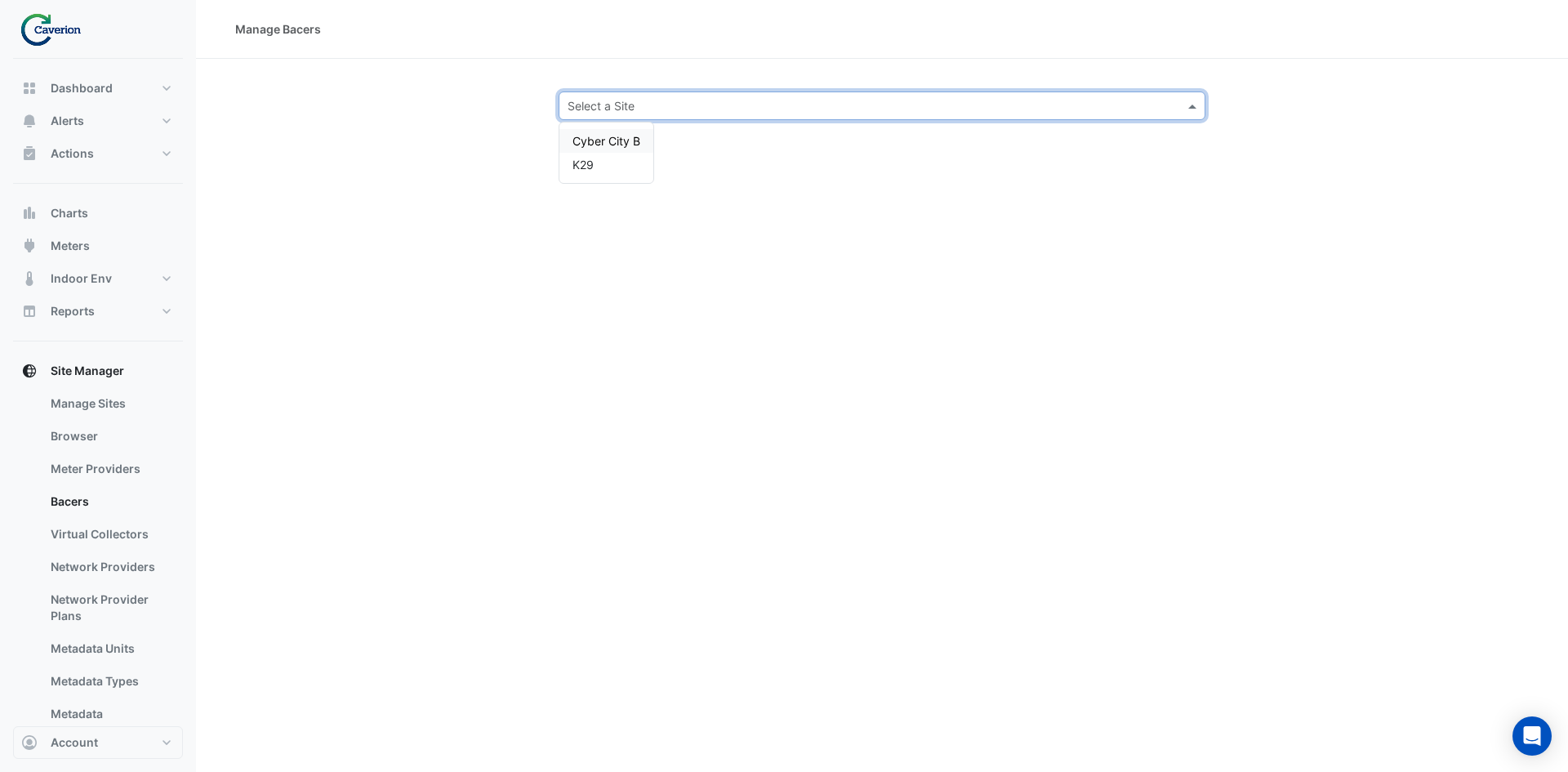
click at [607, 111] on input "text" at bounding box center [865, 106] width 596 height 17
click at [616, 148] on span "Cyber City B" at bounding box center [606, 141] width 68 height 14
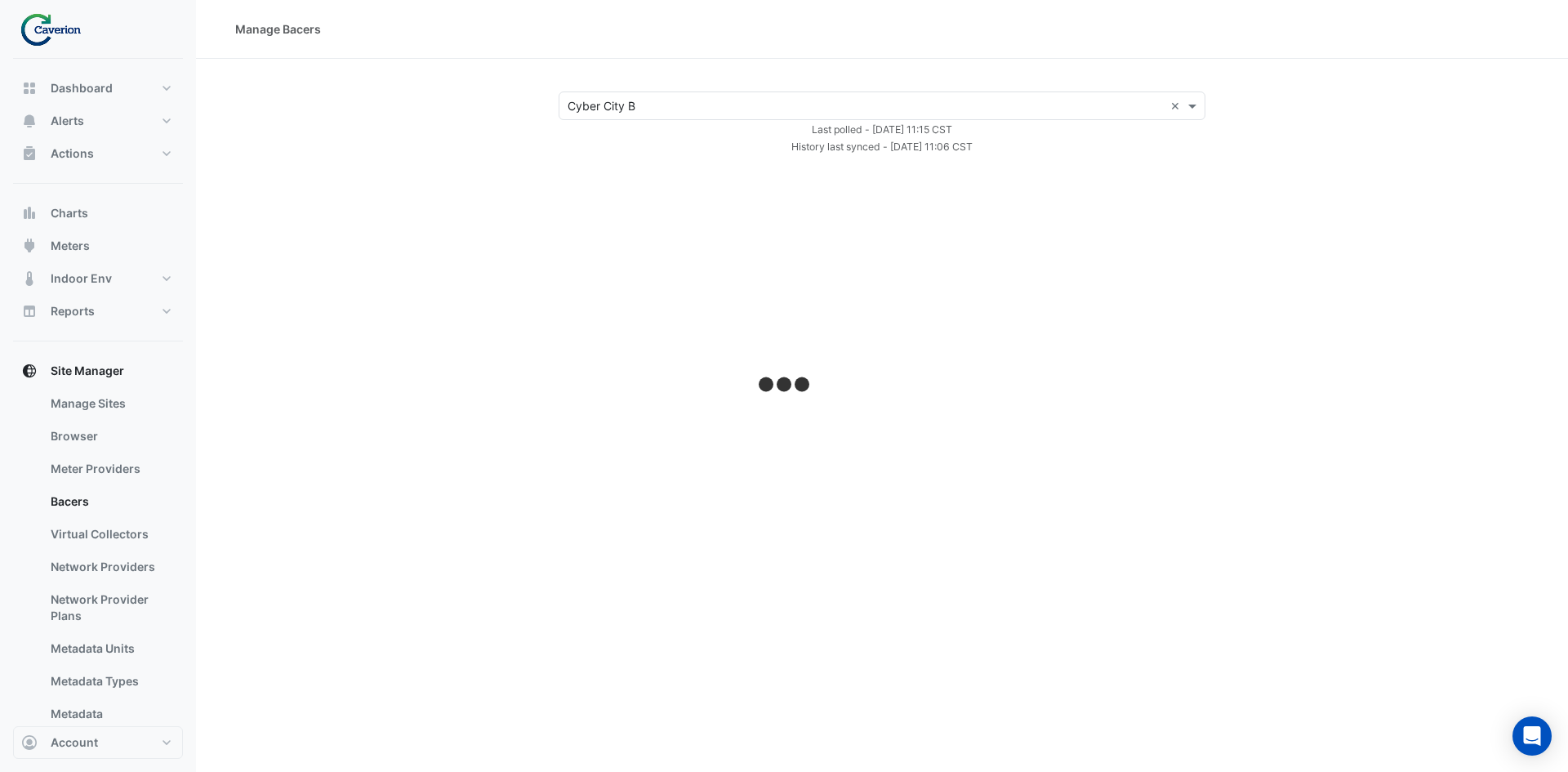
select select "***"
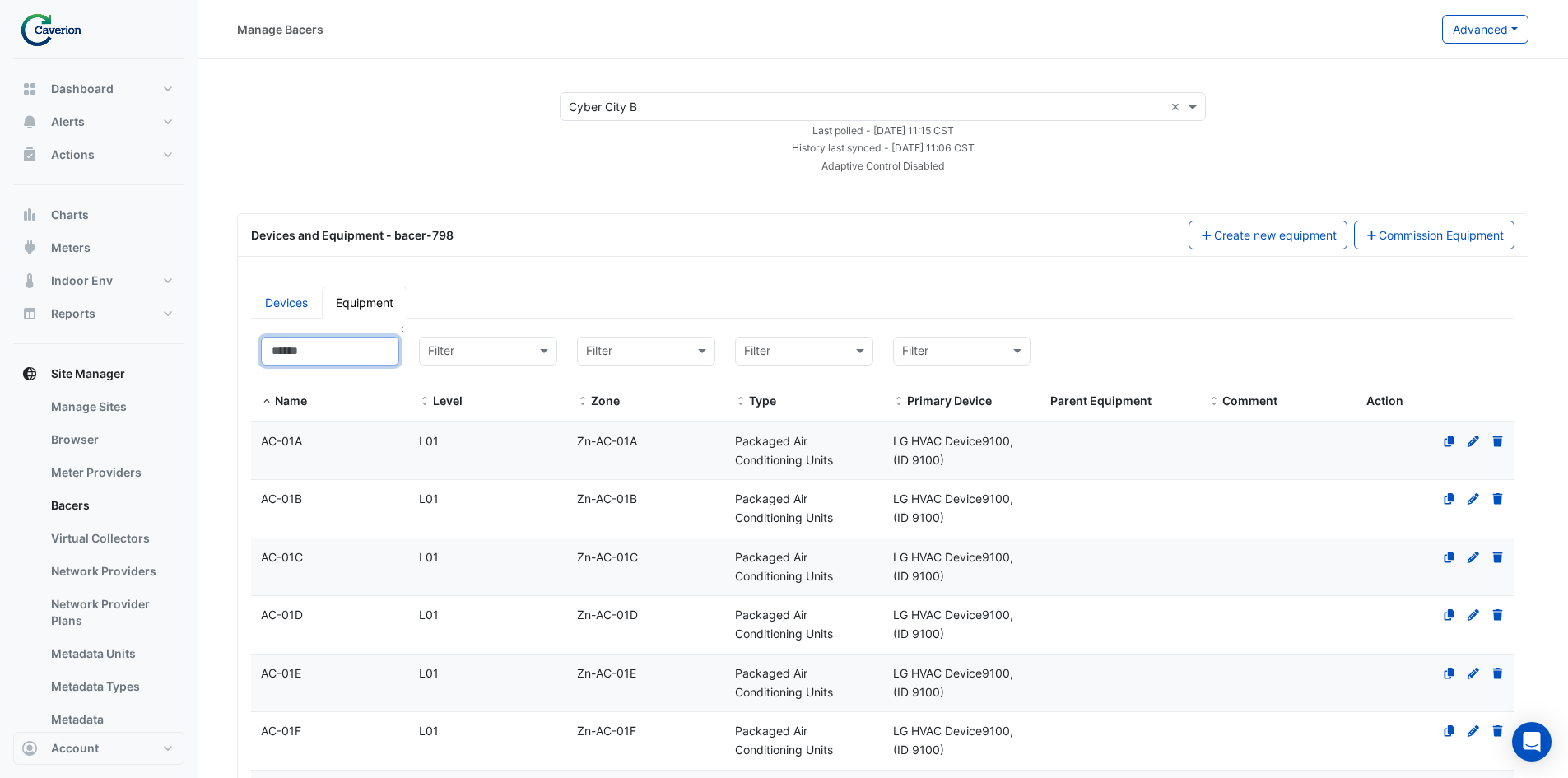
click at [344, 356] on input at bounding box center [329, 351] width 138 height 29
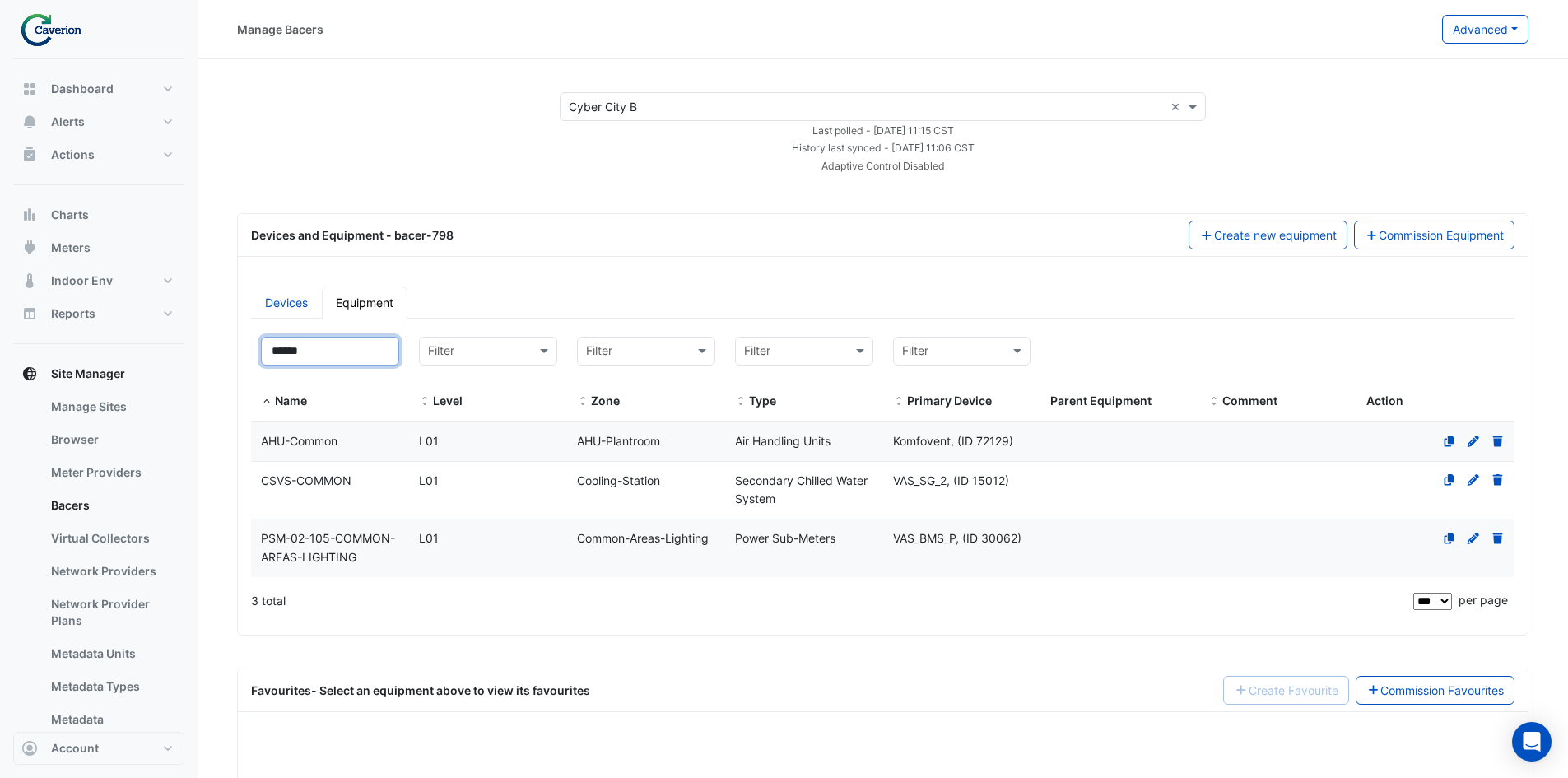
type input "******"
click at [1466, 443] on icon at bounding box center [1472, 441] width 14 height 12
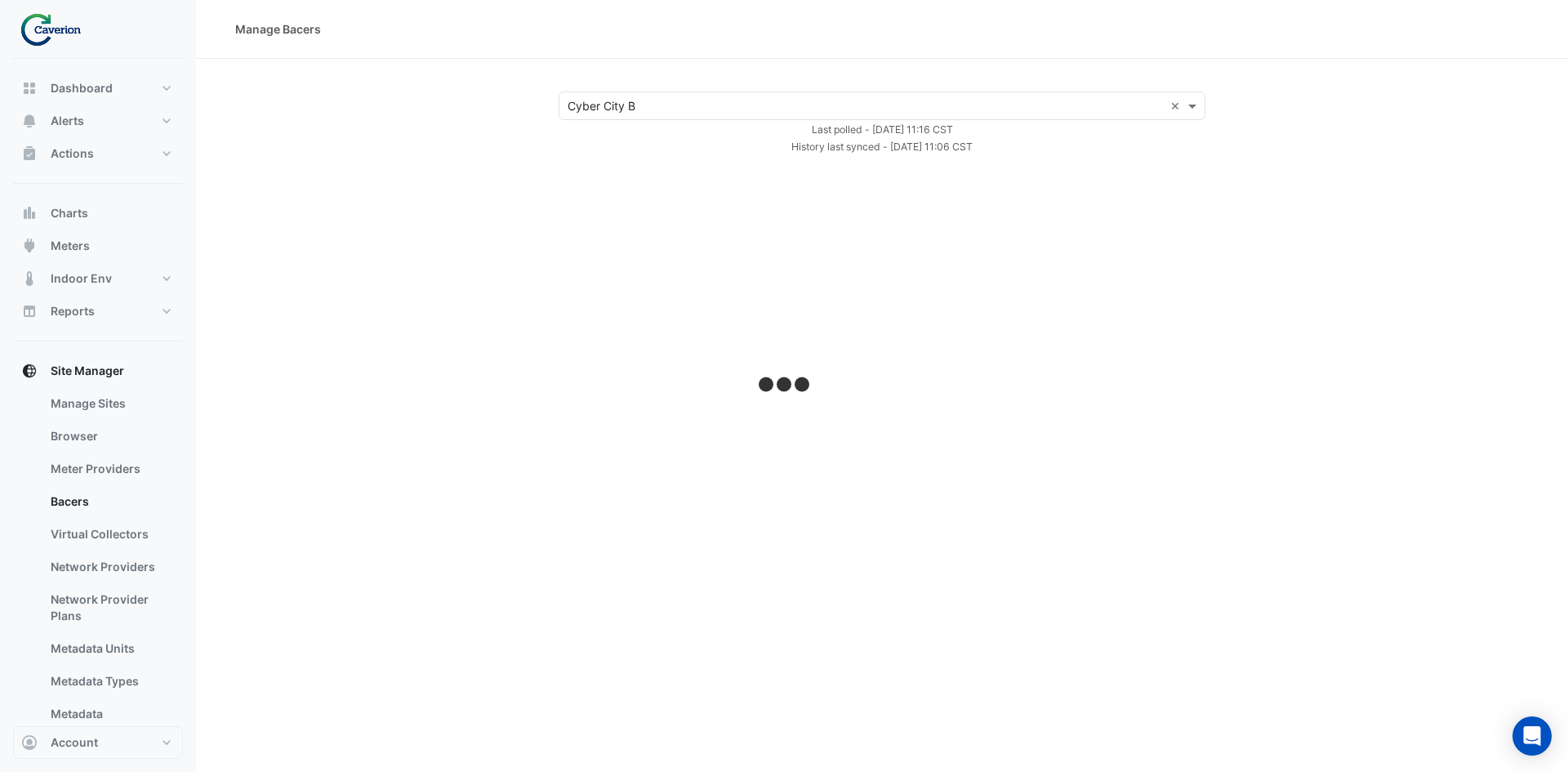
select select "***"
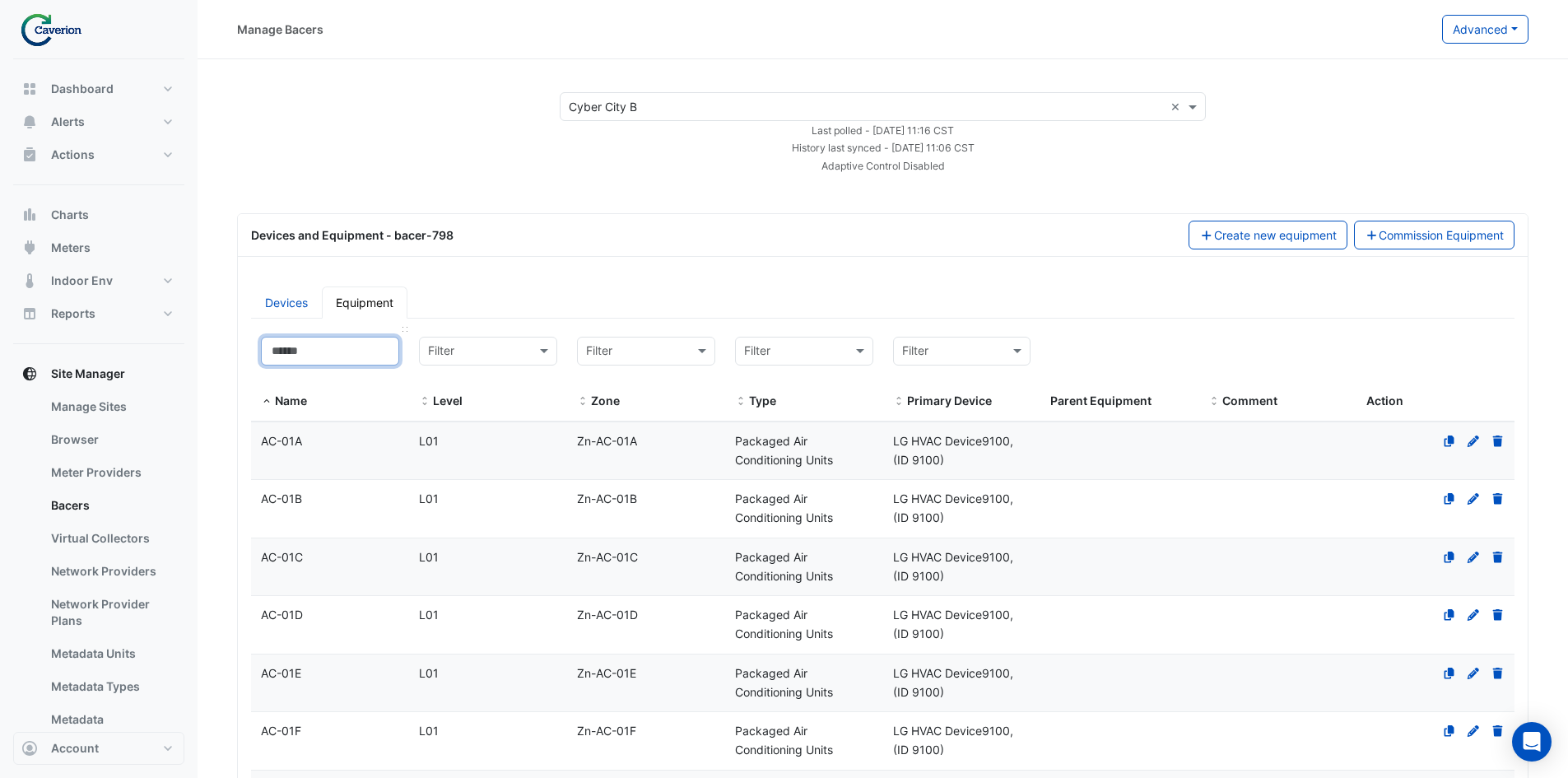
click at [319, 348] on input at bounding box center [329, 351] width 138 height 29
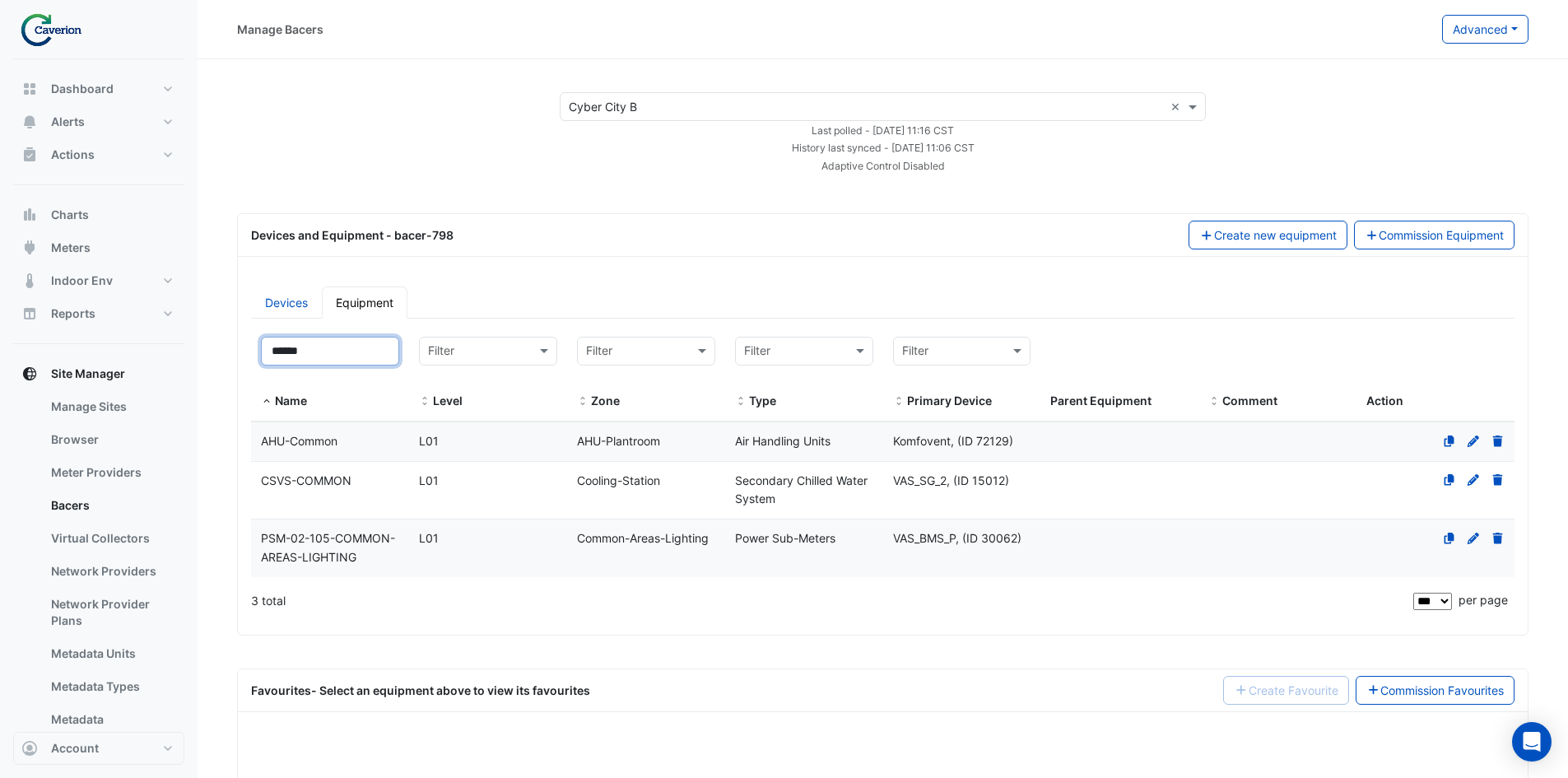
type input "******"
click at [367, 436] on div "AHU-Common" at bounding box center [330, 442] width 158 height 19
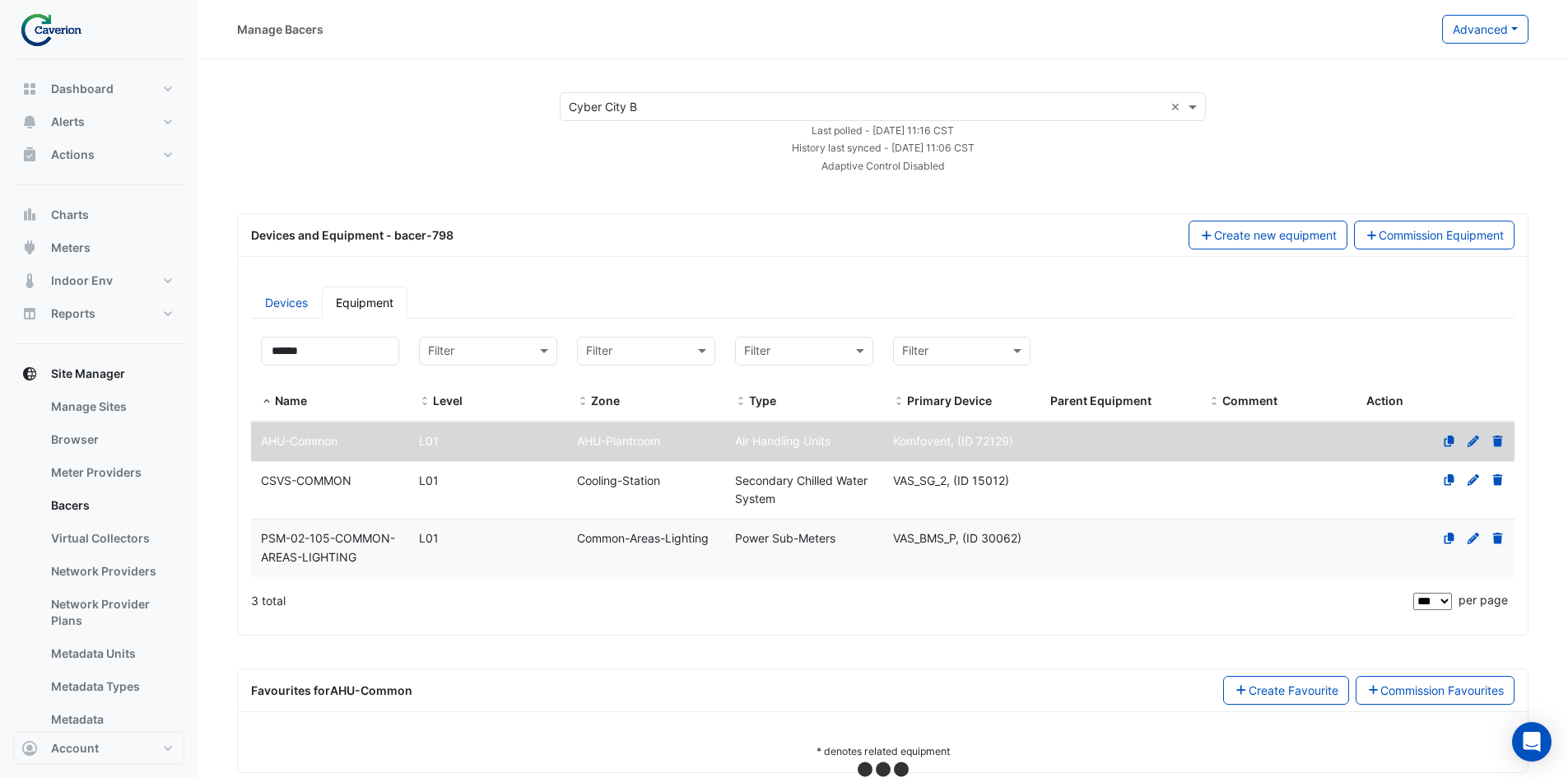
select select "***"
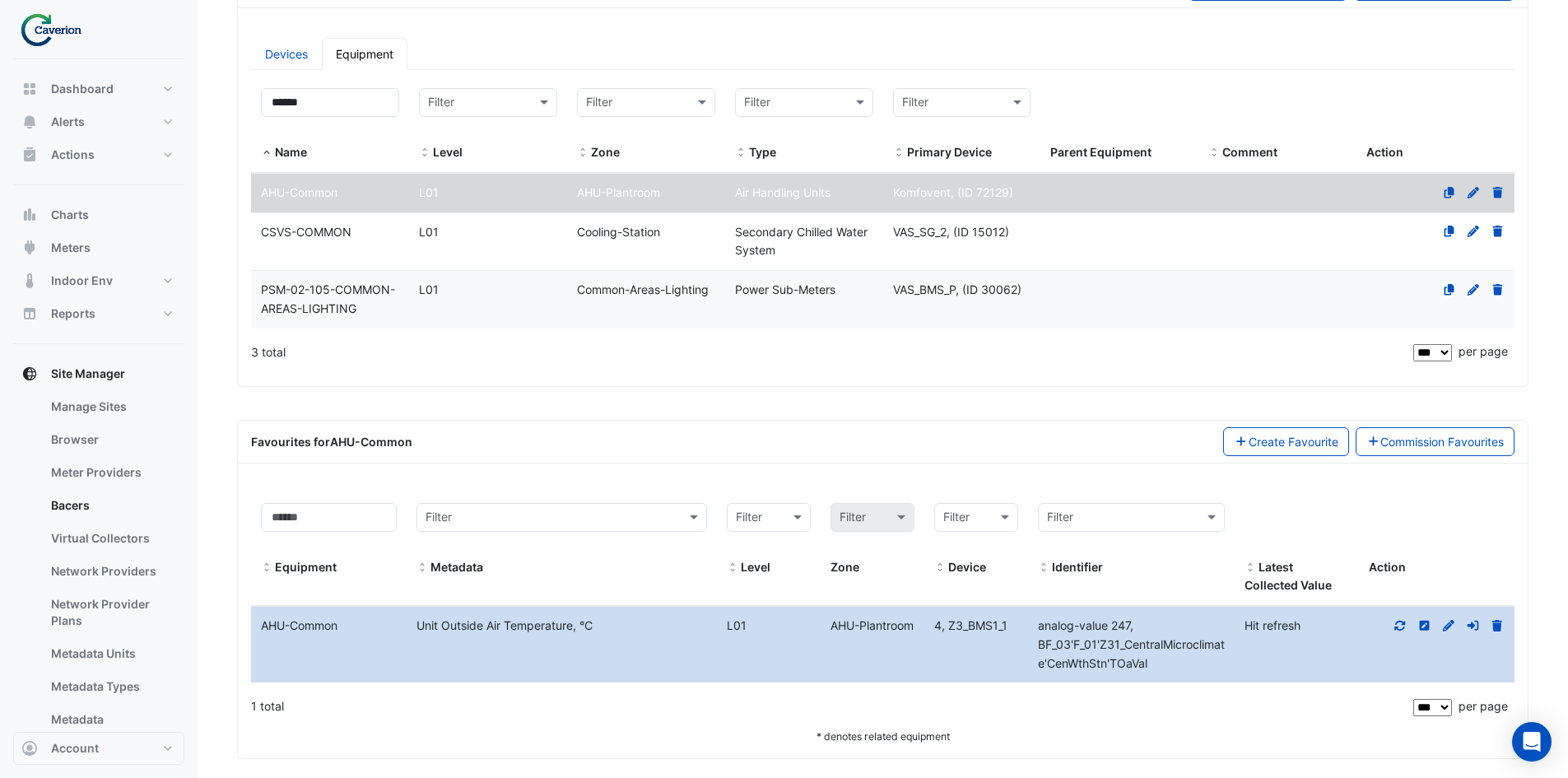
scroll to position [263, 0]
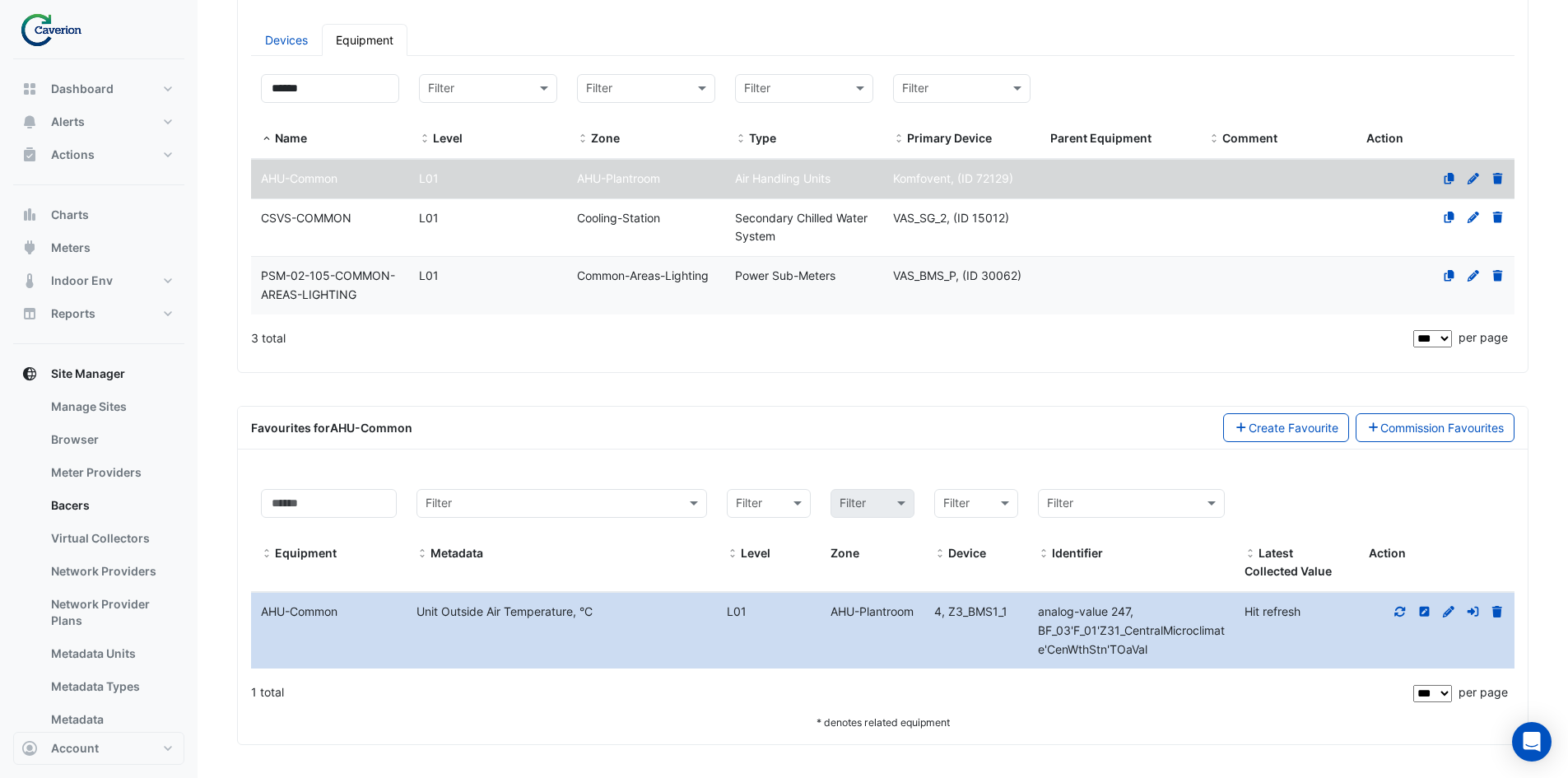
click at [1410, 614] on div at bounding box center [1436, 612] width 155 height 19
click at [1401, 614] on icon at bounding box center [1399, 612] width 14 height 12
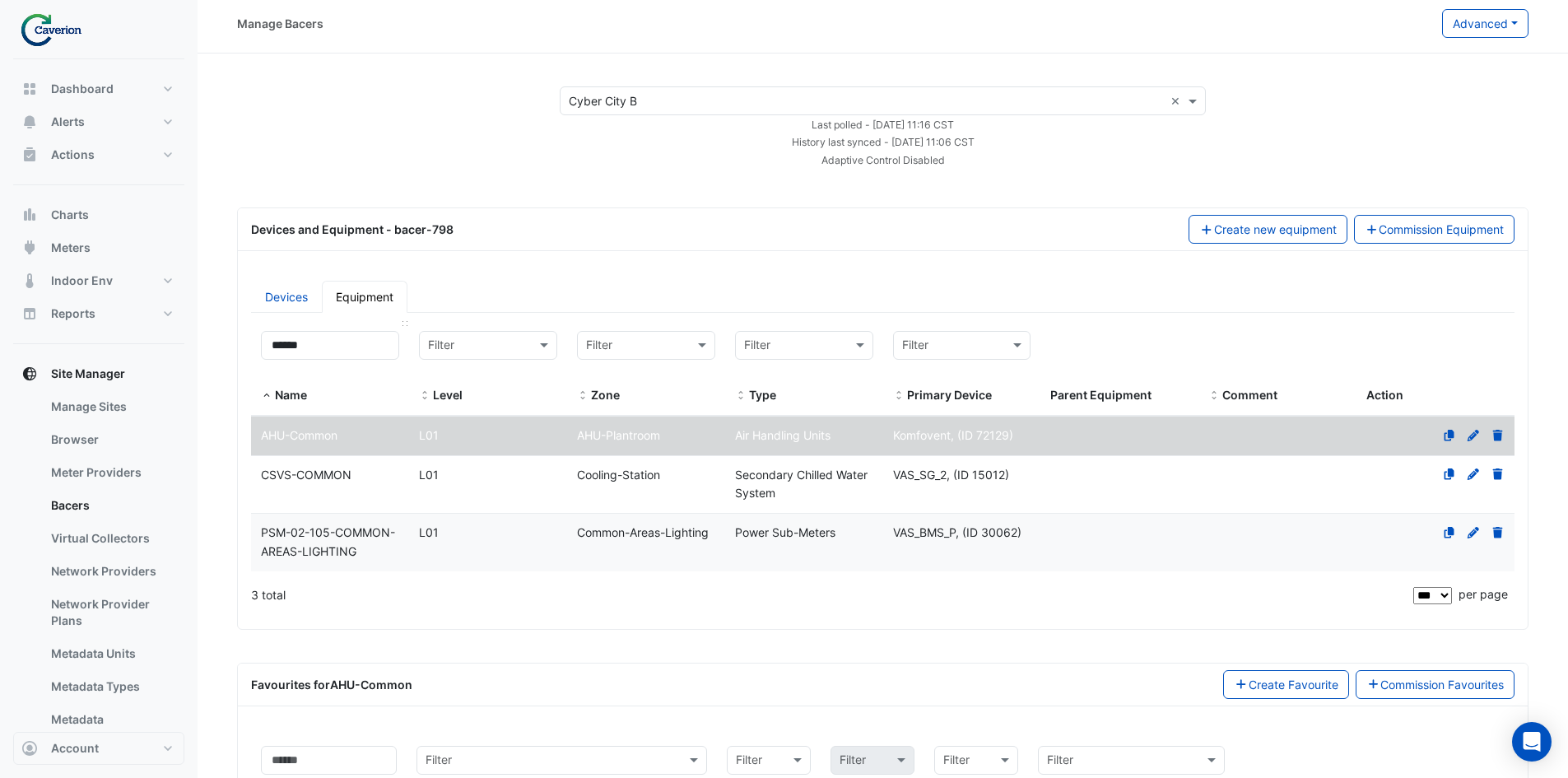
scroll to position [0, 0]
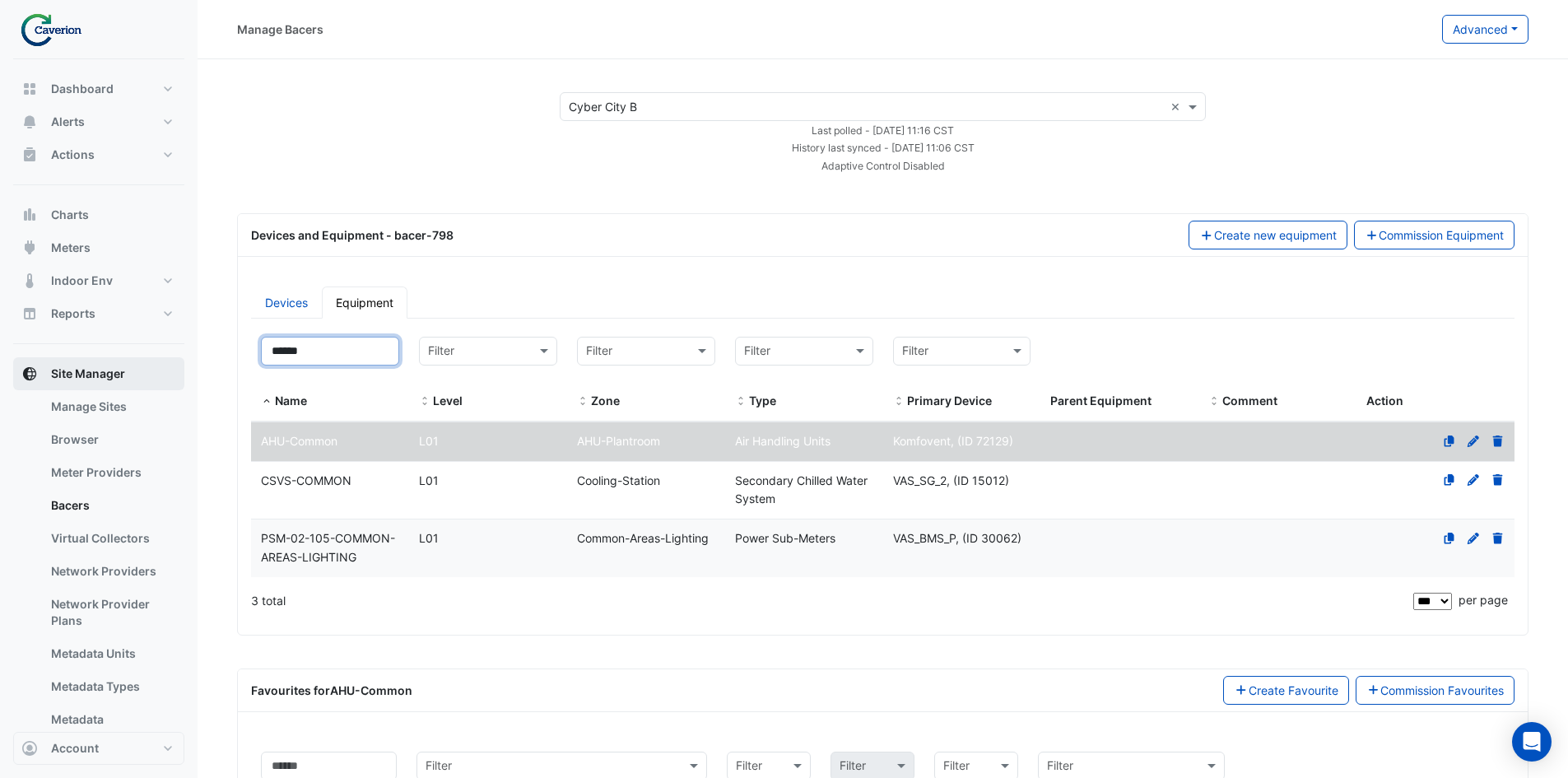
drag, startPoint x: 353, startPoint y: 356, endPoint x: 105, endPoint y: 358, distance: 248.0
click at [123, 363] on div "Manage Bacers Advanced View Collector Notes View scan history View Metadata Pre…" at bounding box center [784, 520] width 1568 height 1041
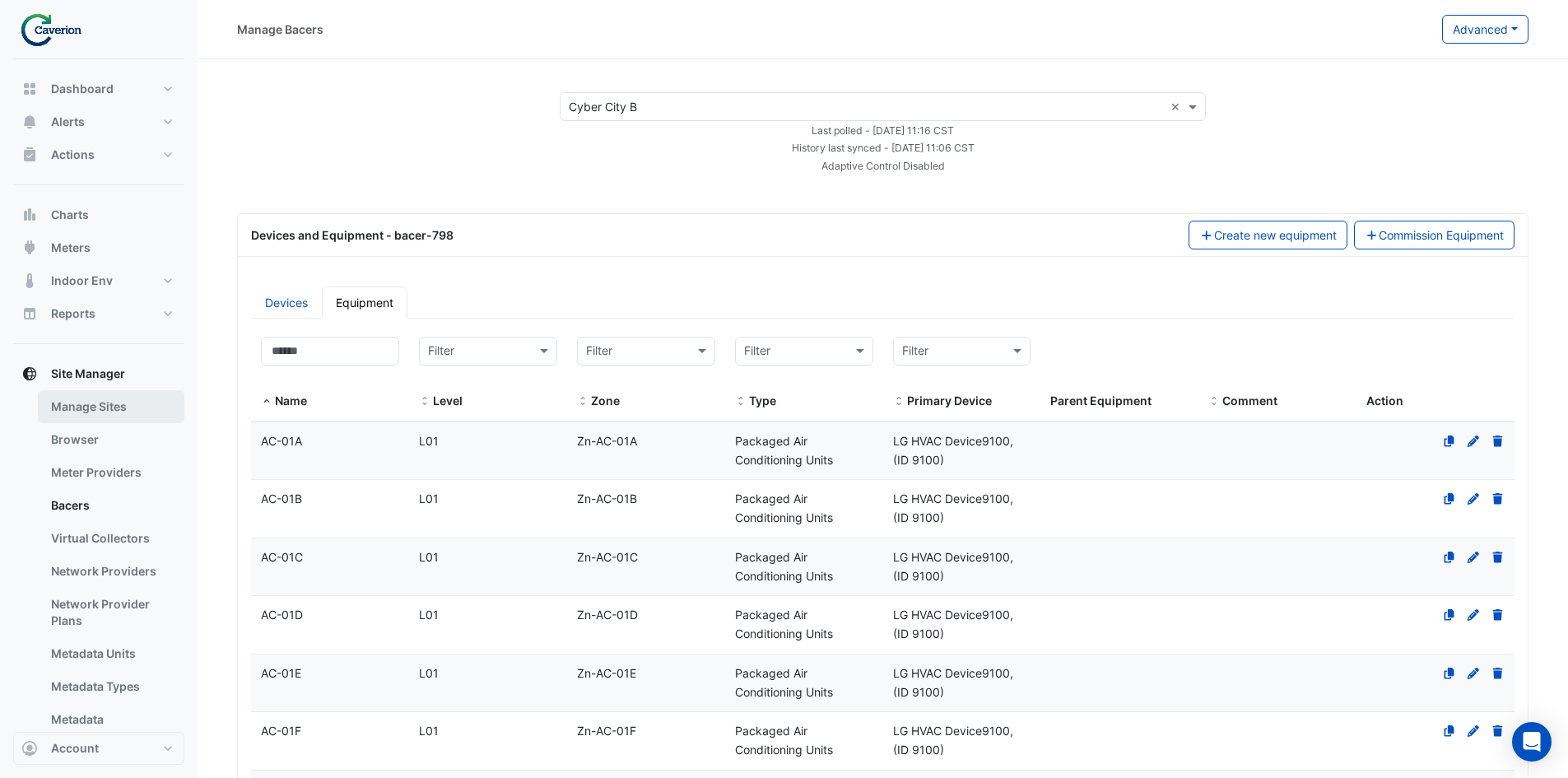
click at [124, 409] on link "Manage Sites" at bounding box center [111, 406] width 147 height 33
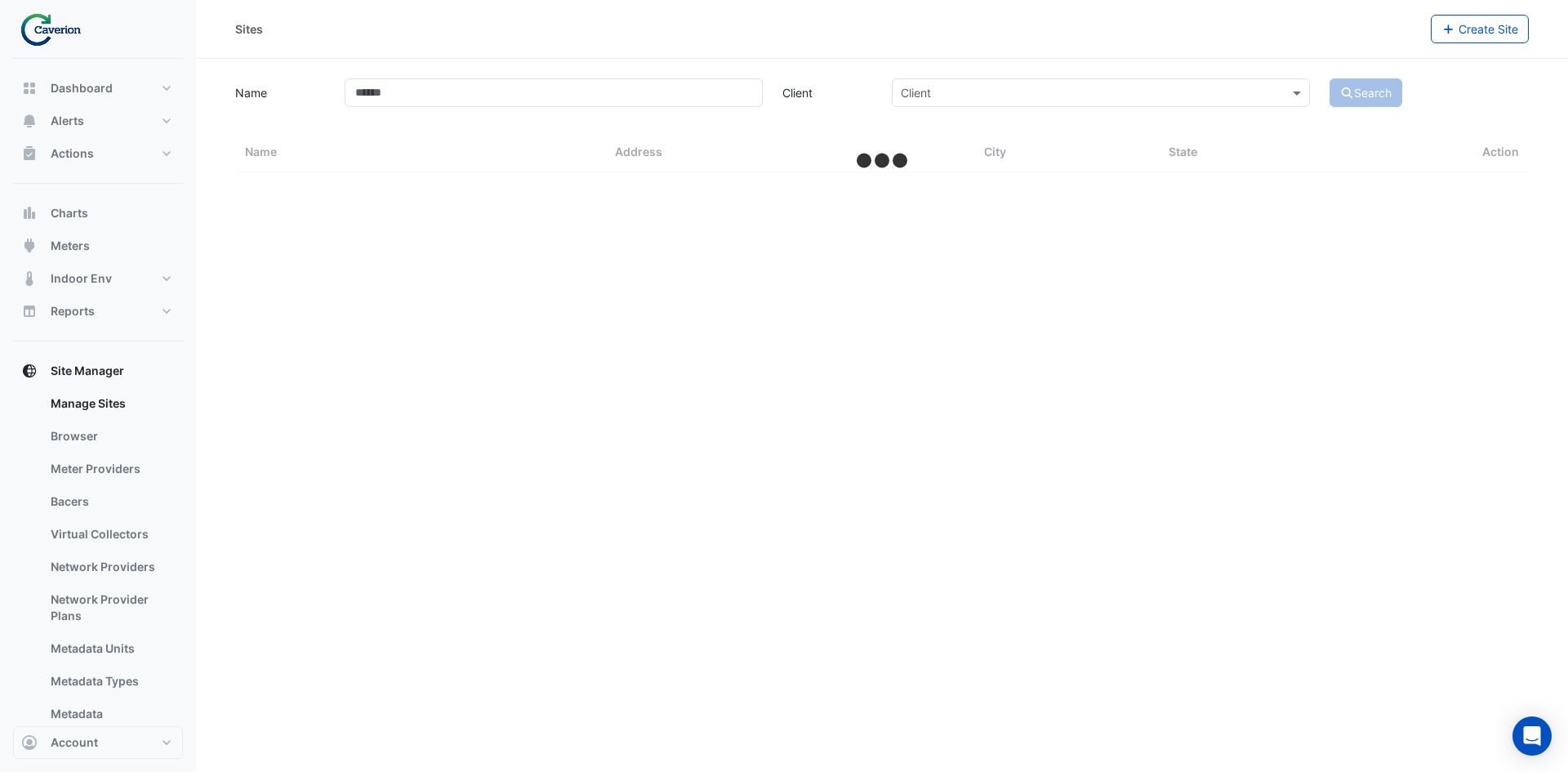
select select "***"
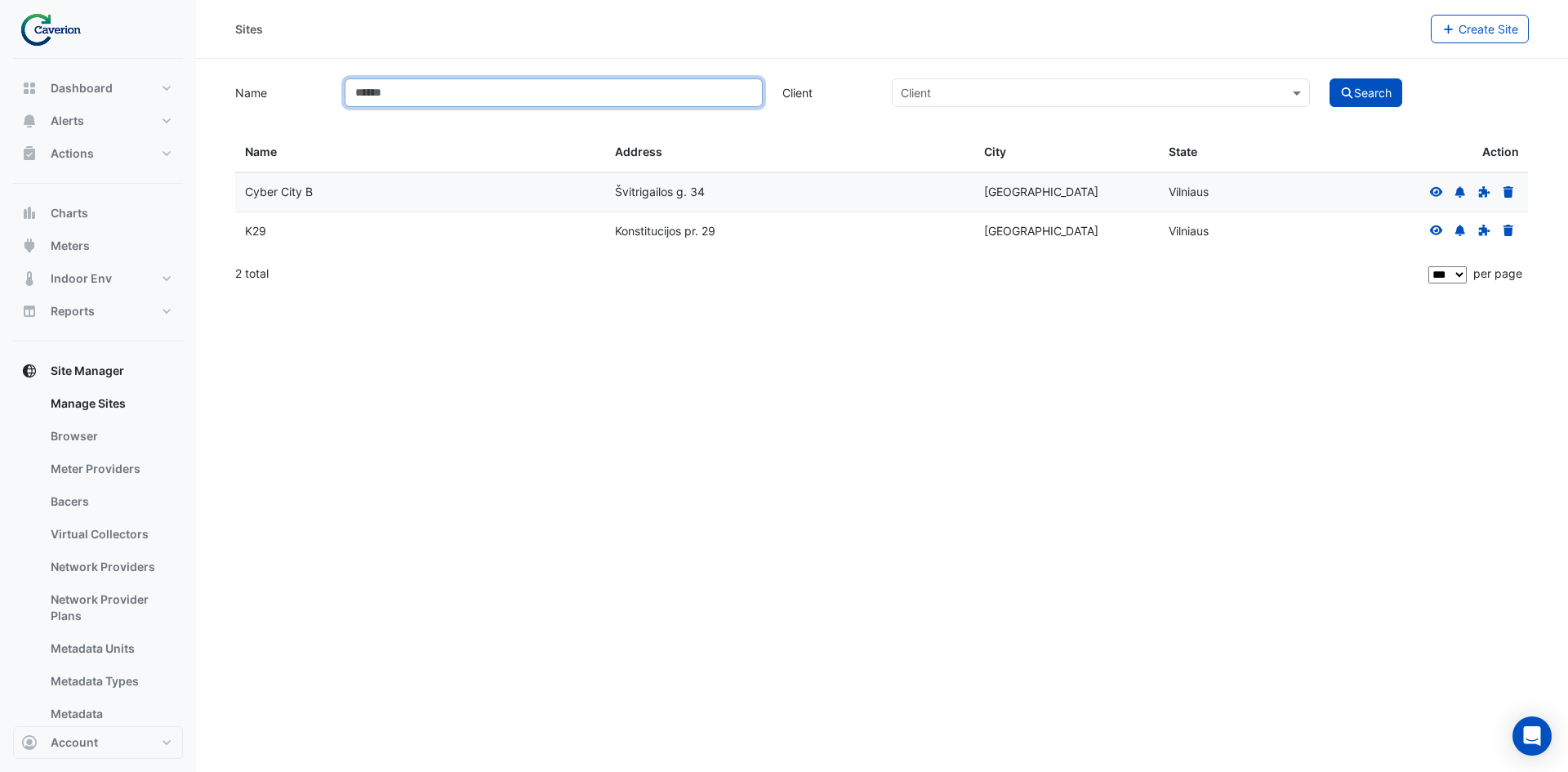
click at [521, 83] on input "Name" at bounding box center [553, 93] width 418 height 29
click at [1435, 186] on icon at bounding box center [1436, 192] width 14 height 11
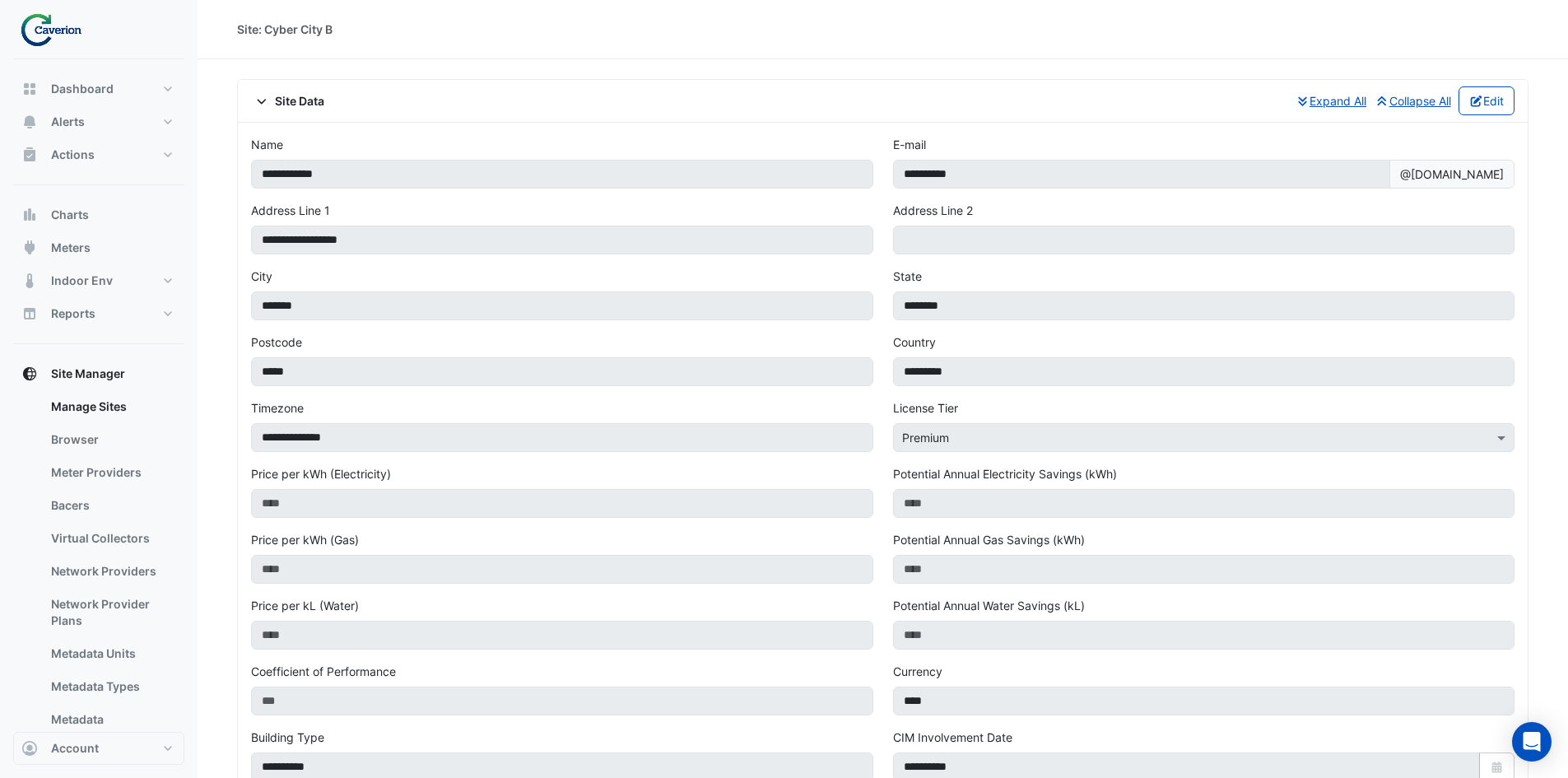
scroll to position [913, 0]
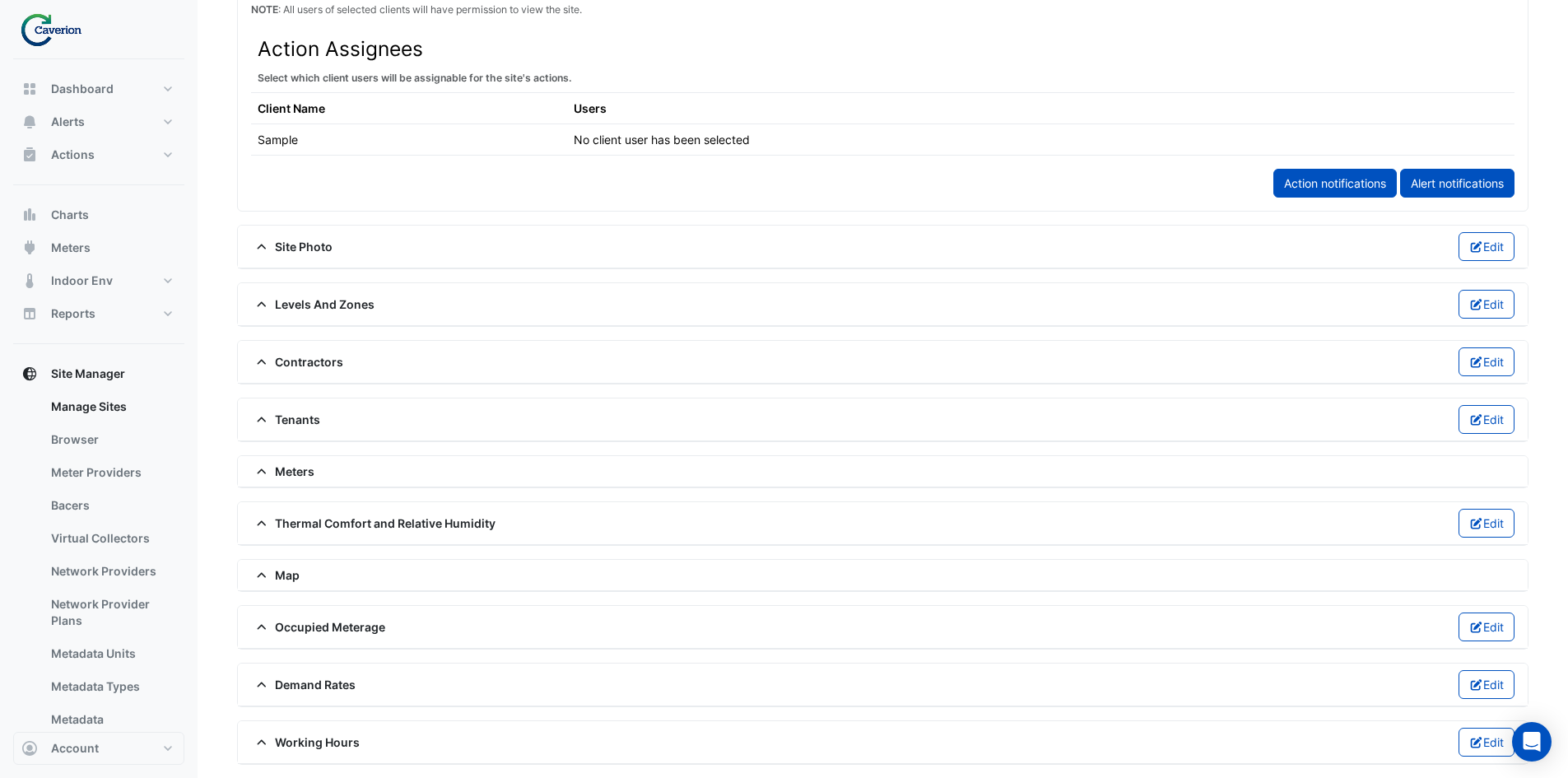
click at [262, 246] on icon at bounding box center [261, 246] width 9 height 5
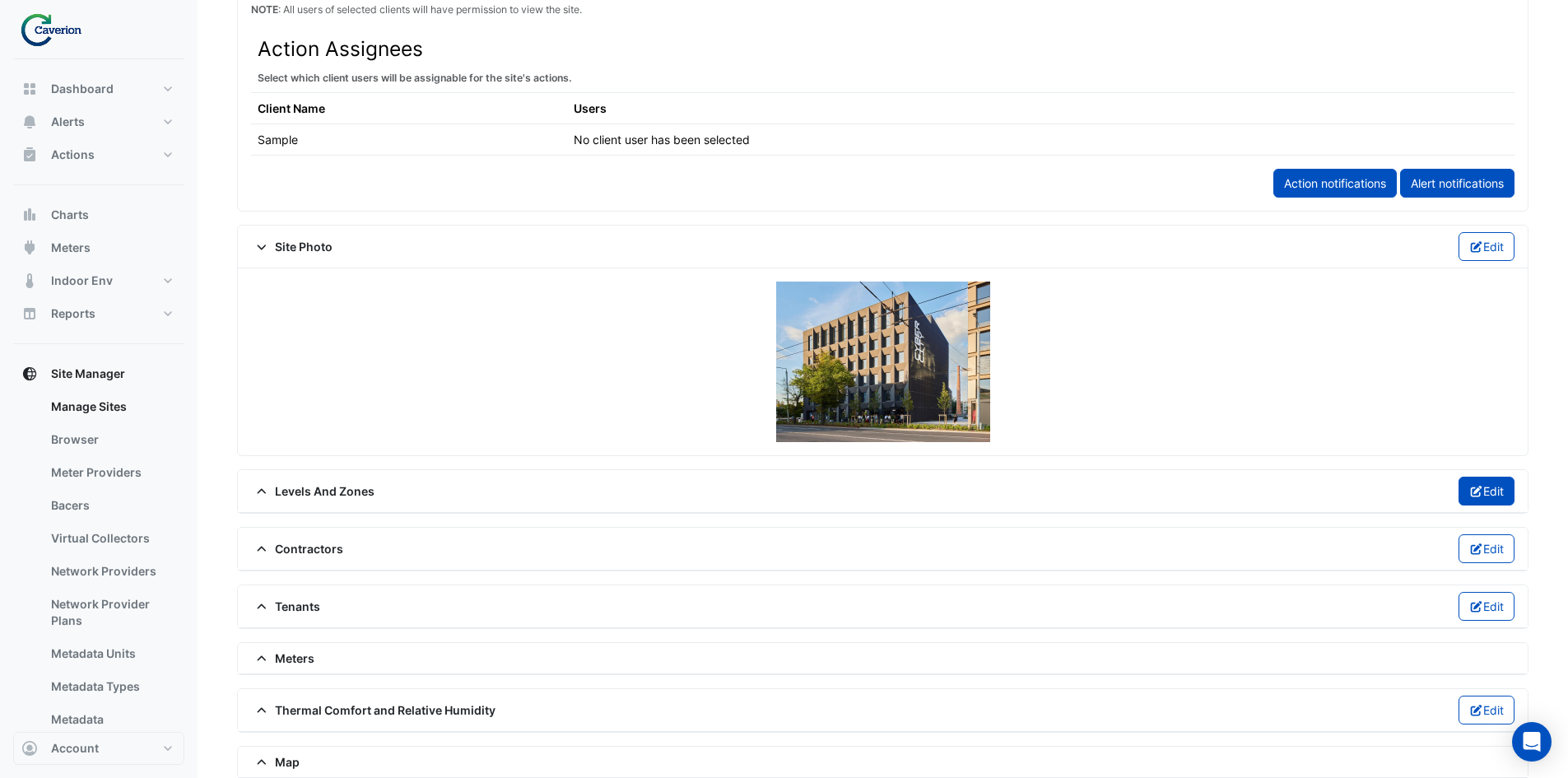
click at [1499, 490] on button "Edit" at bounding box center [1487, 491] width 57 height 29
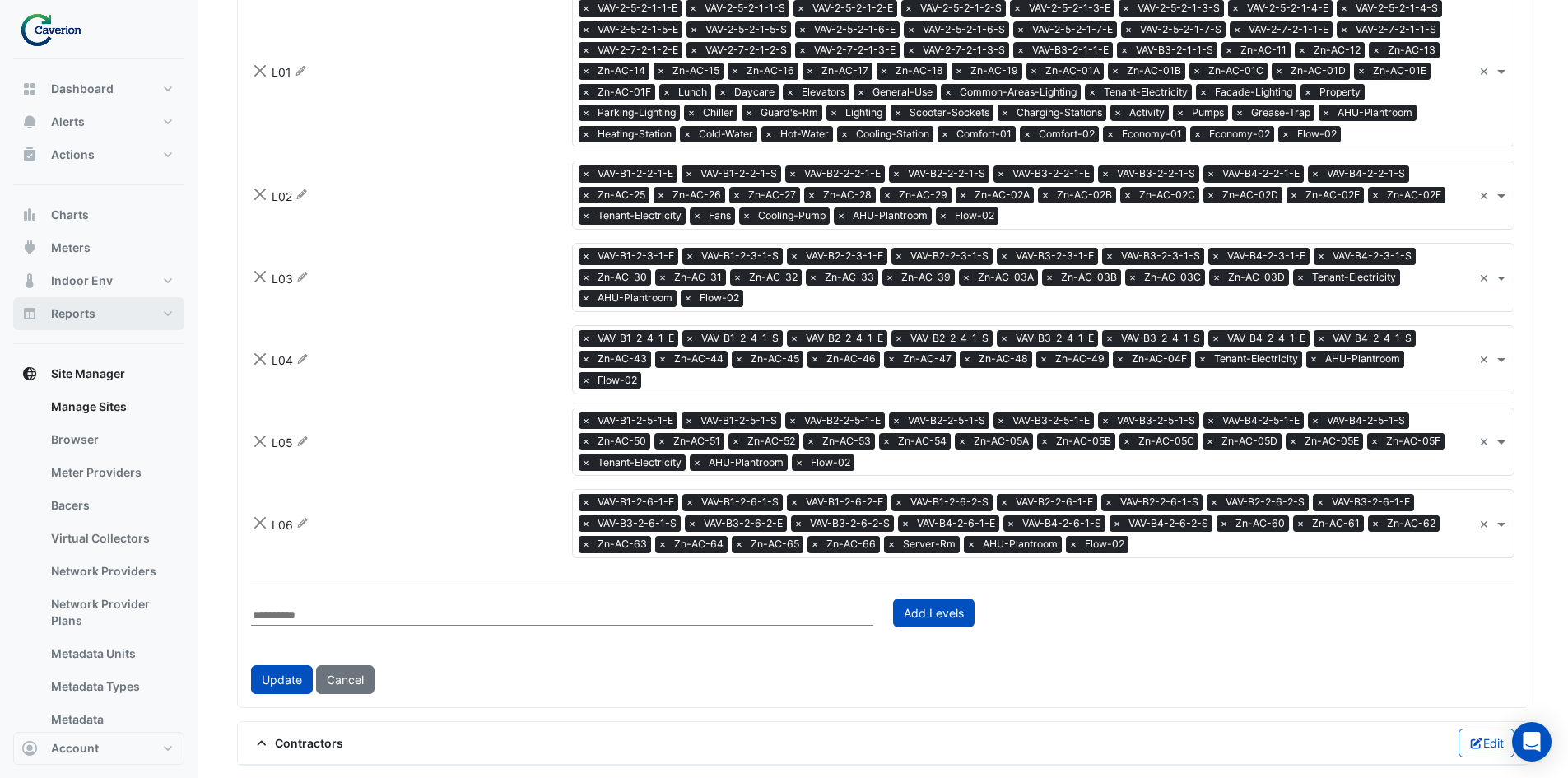
scroll to position [1407, 0]
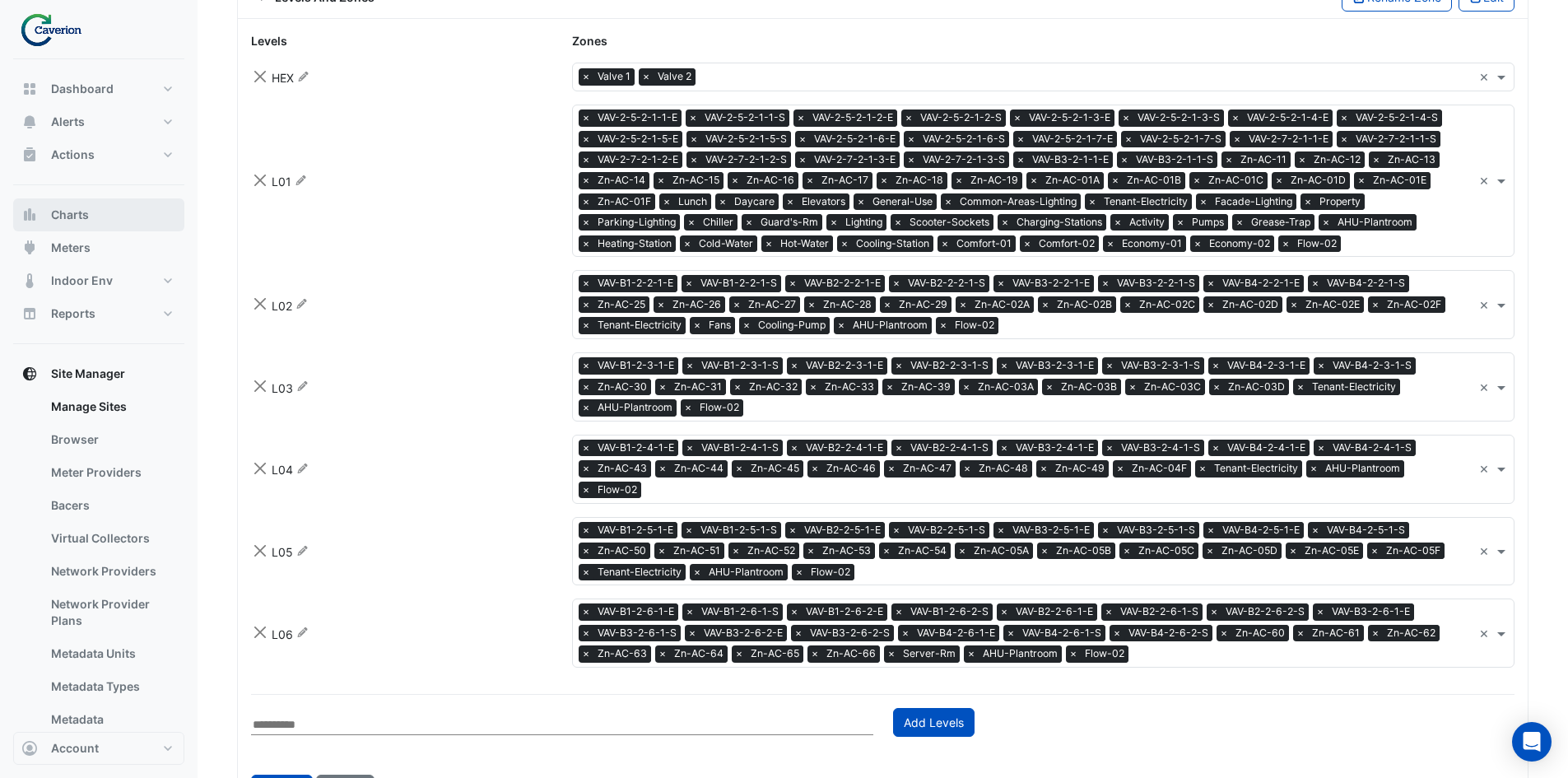
click at [71, 216] on span "Charts" at bounding box center [69, 214] width 38 height 16
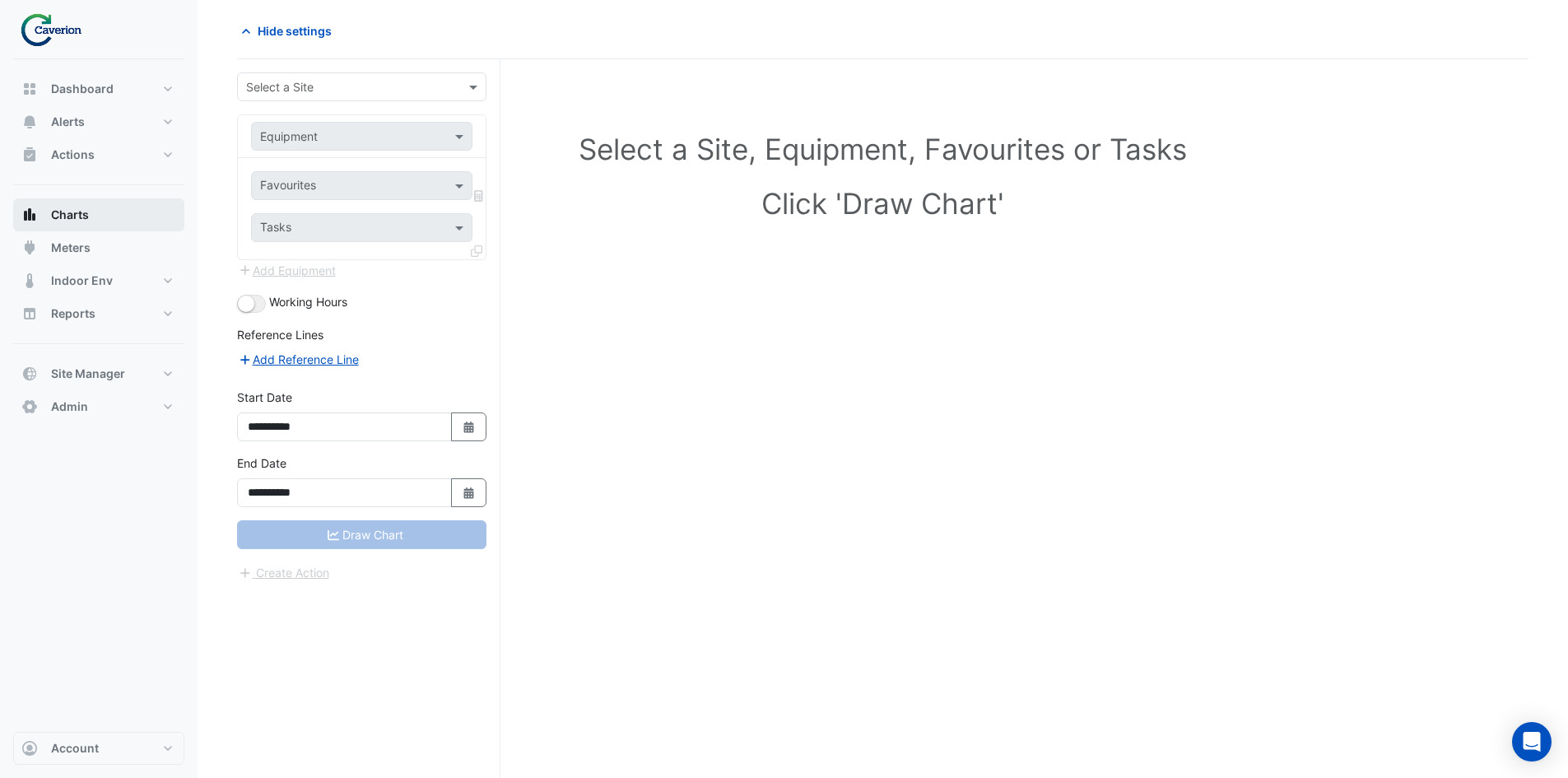
scroll to position [63, 0]
click at [75, 277] on span "Indoor Env" at bounding box center [82, 280] width 62 height 16
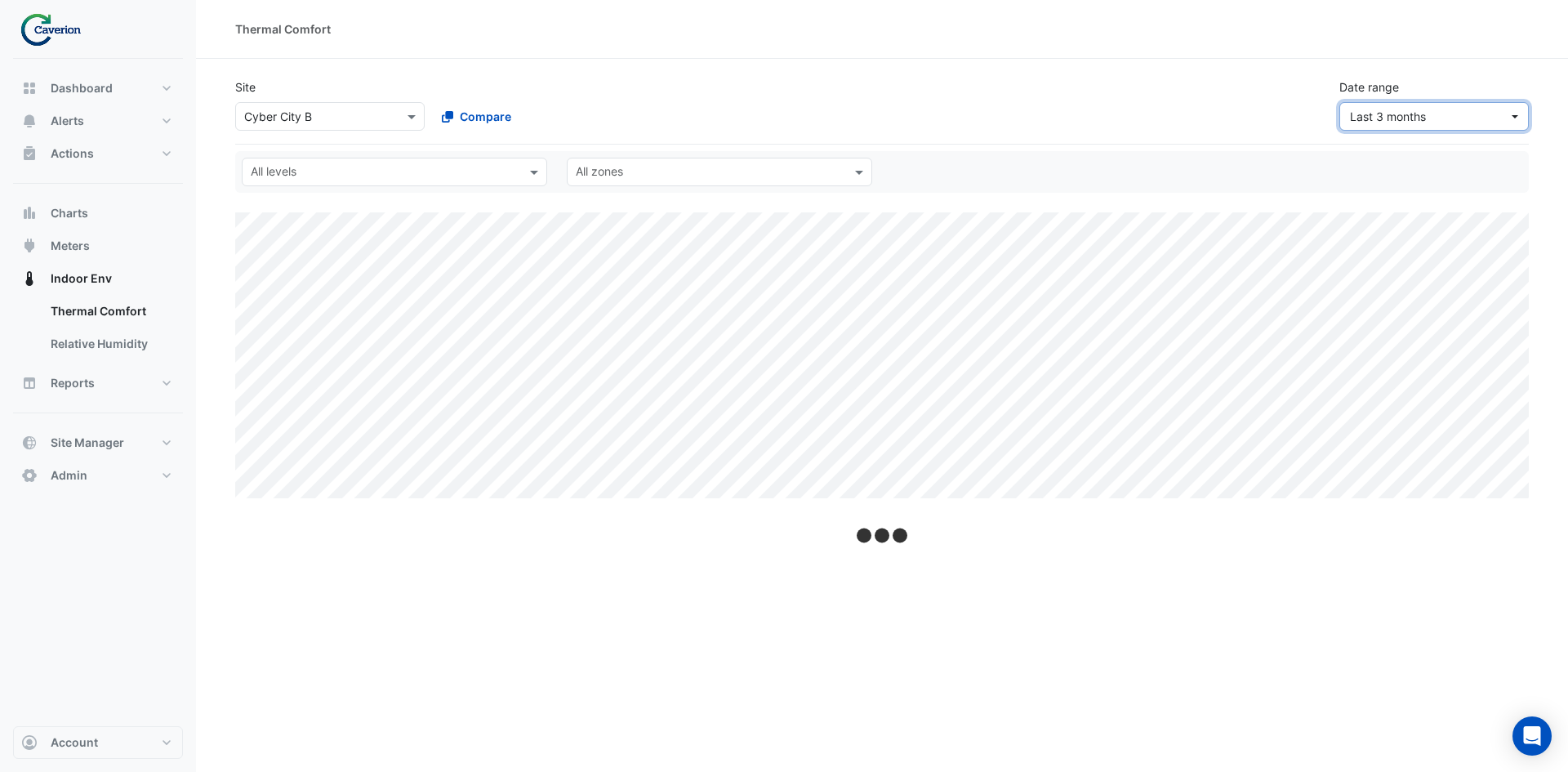
click at [1422, 124] on span "Last 3 months" at bounding box center [1428, 117] width 158 height 17
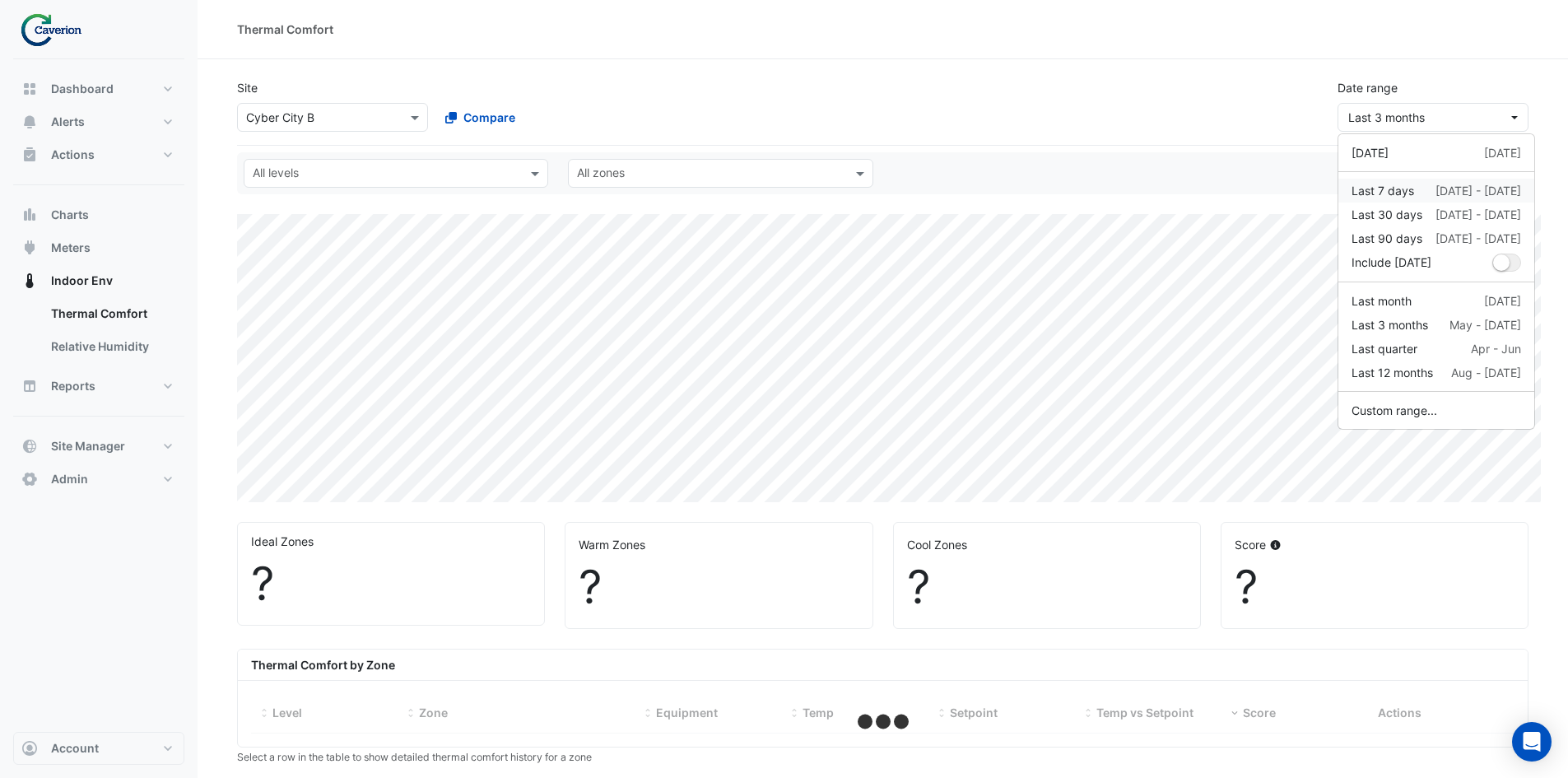
click at [1373, 187] on div "Last 7 days" at bounding box center [1383, 191] width 63 height 17
select select "***"
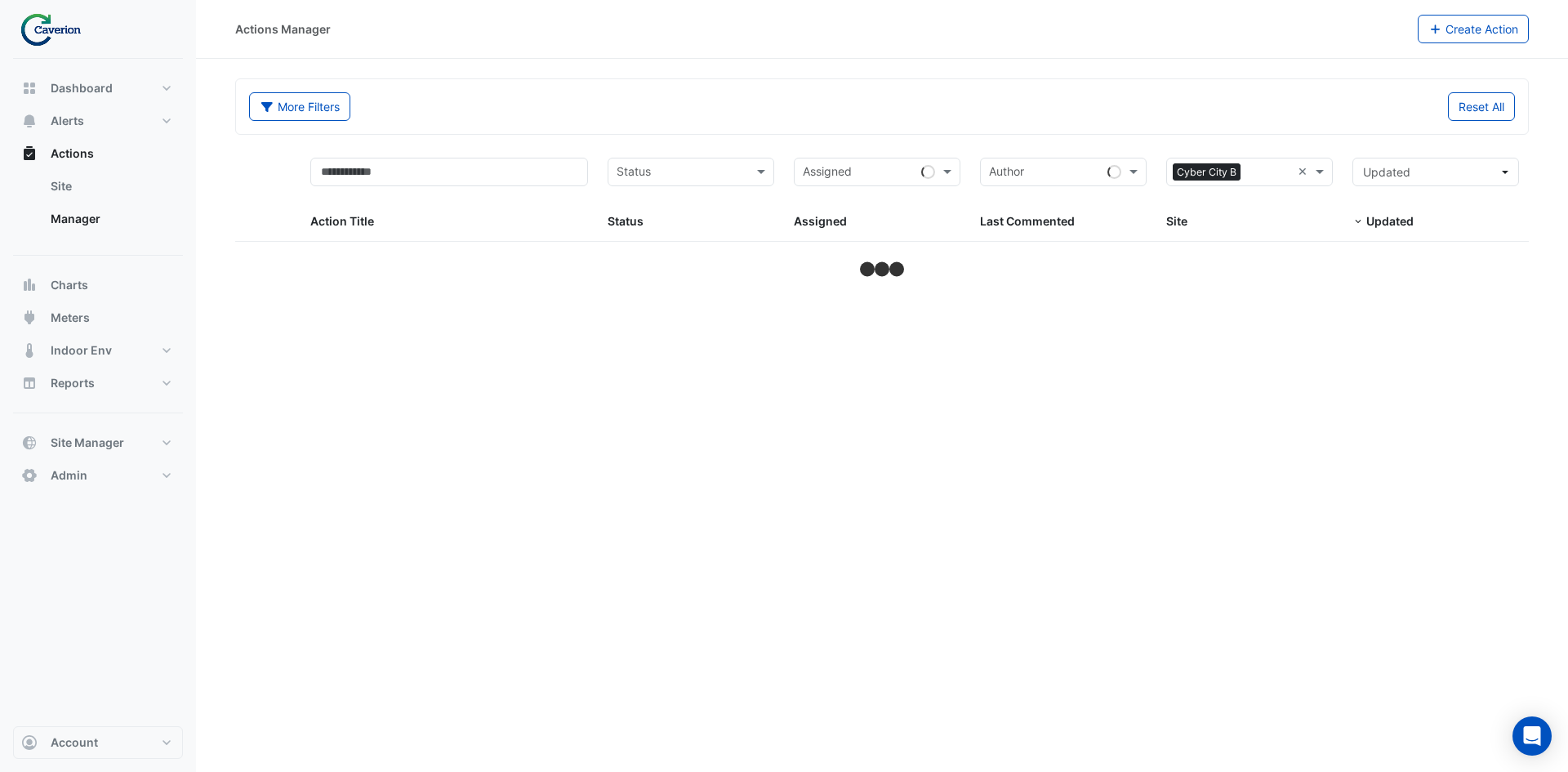
select select "***"
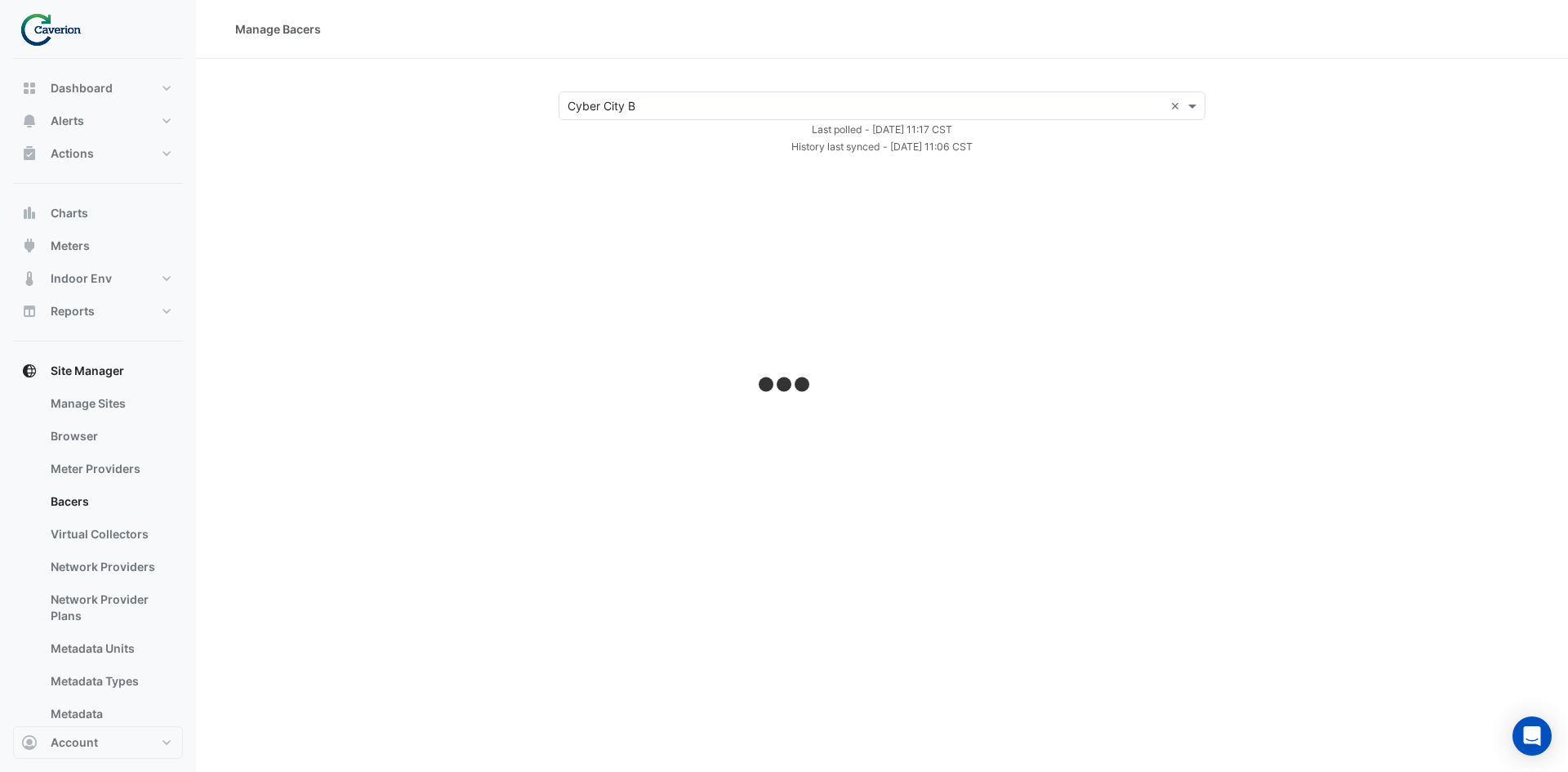
select select "***"
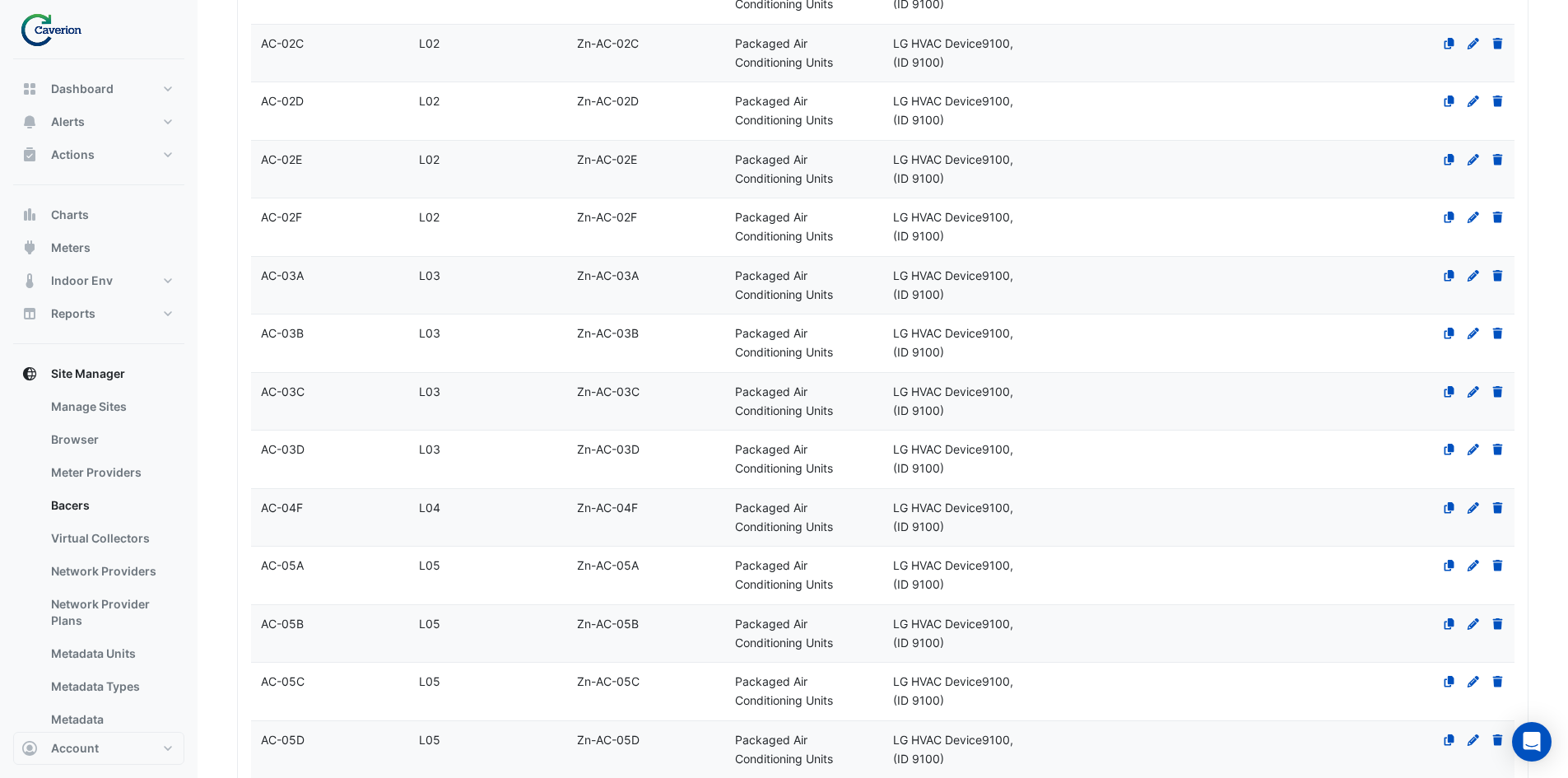
scroll to position [5755, 0]
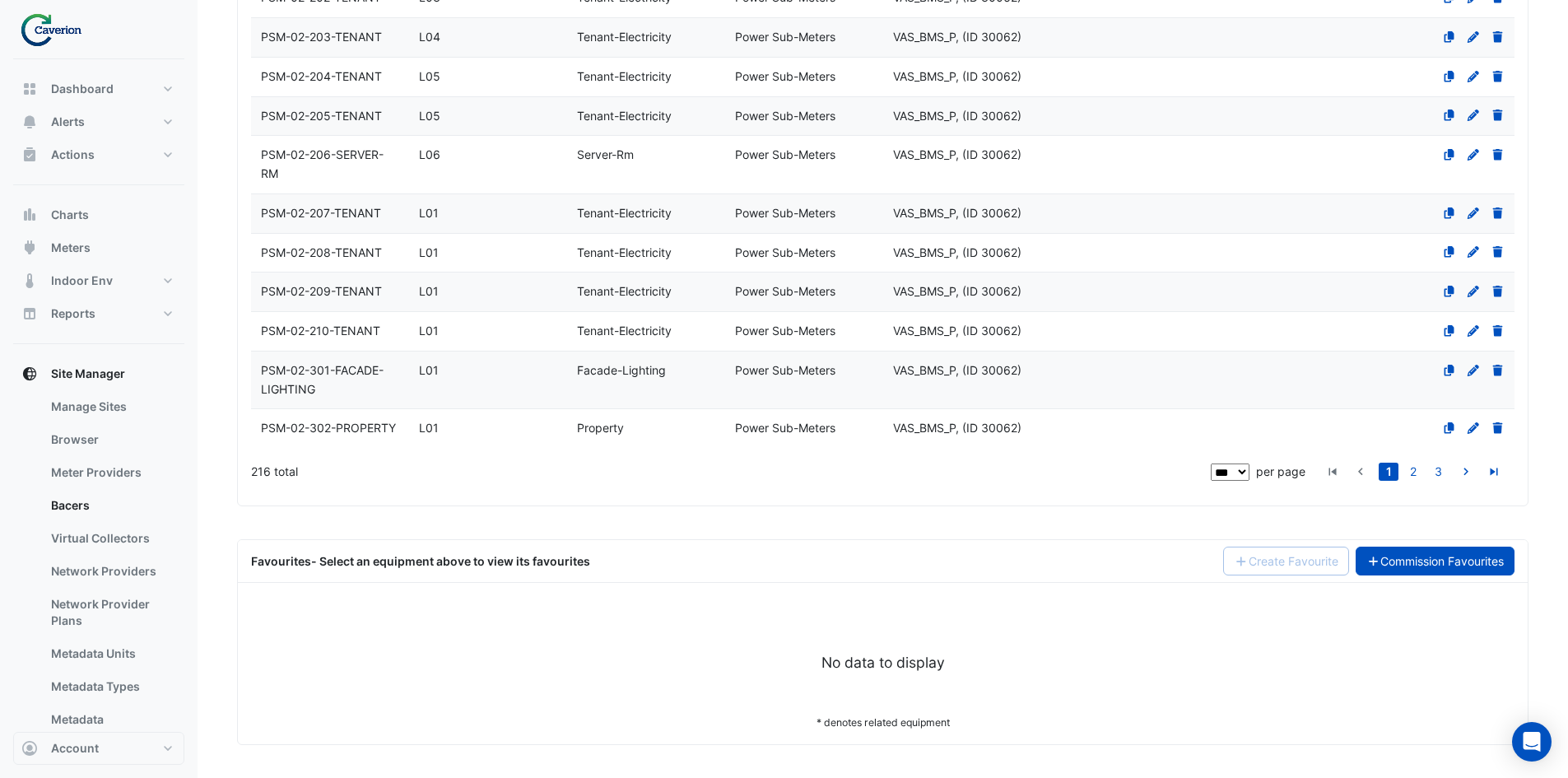
click at [1401, 563] on link "Commission Favourites" at bounding box center [1435, 561] width 159 height 29
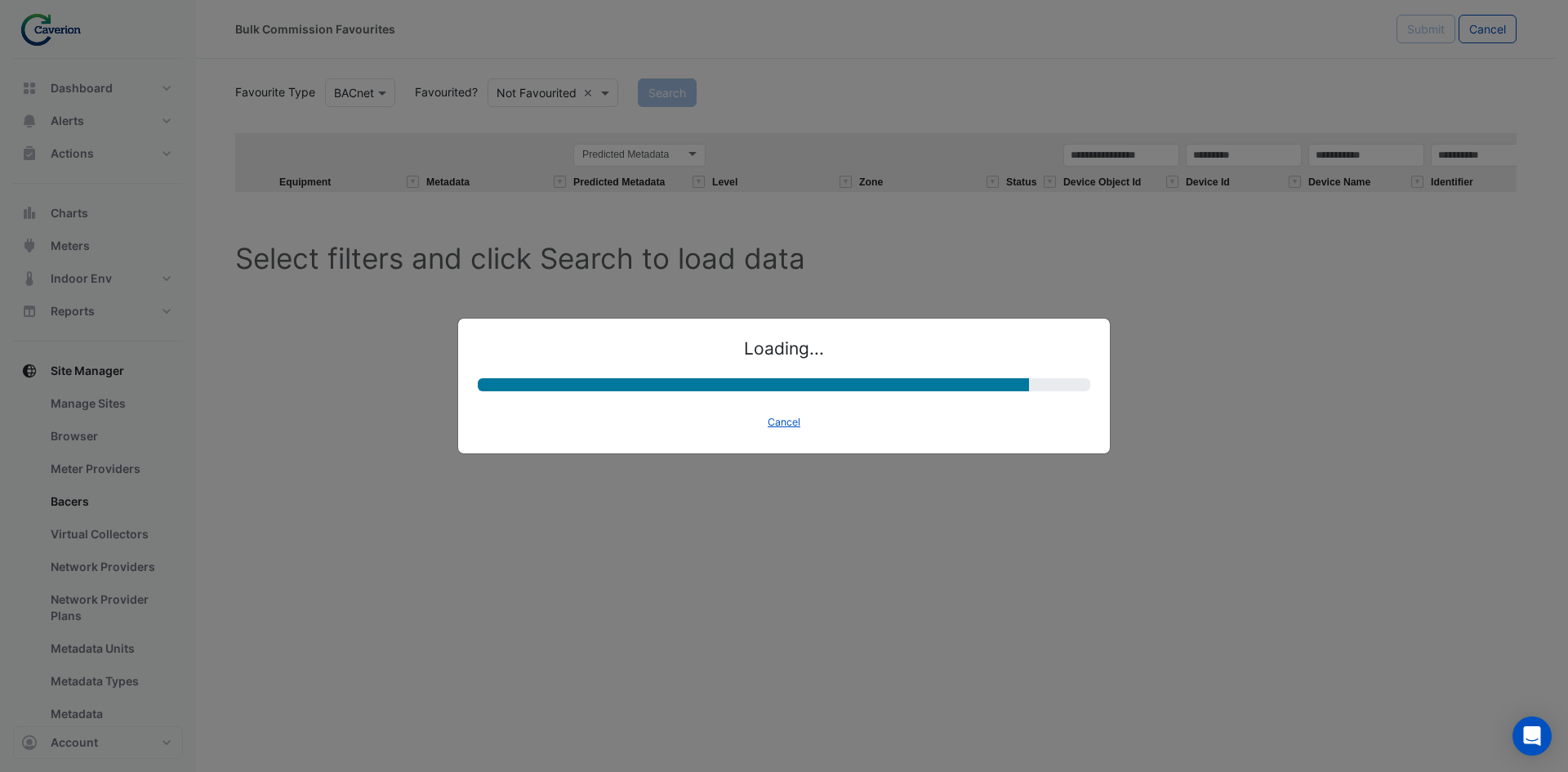
select select "********"
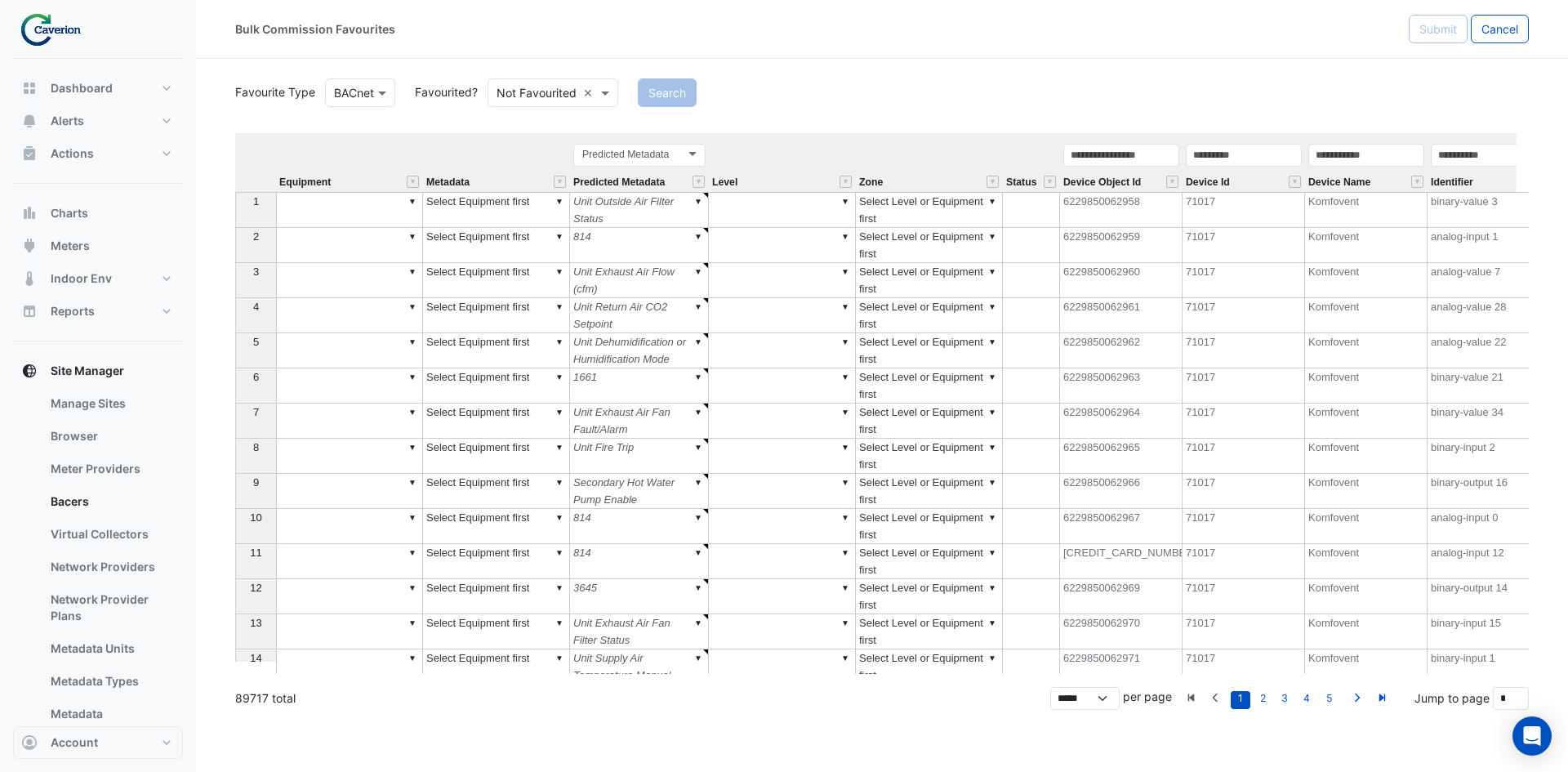
click at [550, 96] on input "text" at bounding box center [537, 94] width 80 height 17
click at [534, 121] on div "Favourited" at bounding box center [541, 127] width 106 height 24
click at [622, 90] on button "Search" at bounding box center [643, 93] width 58 height 29
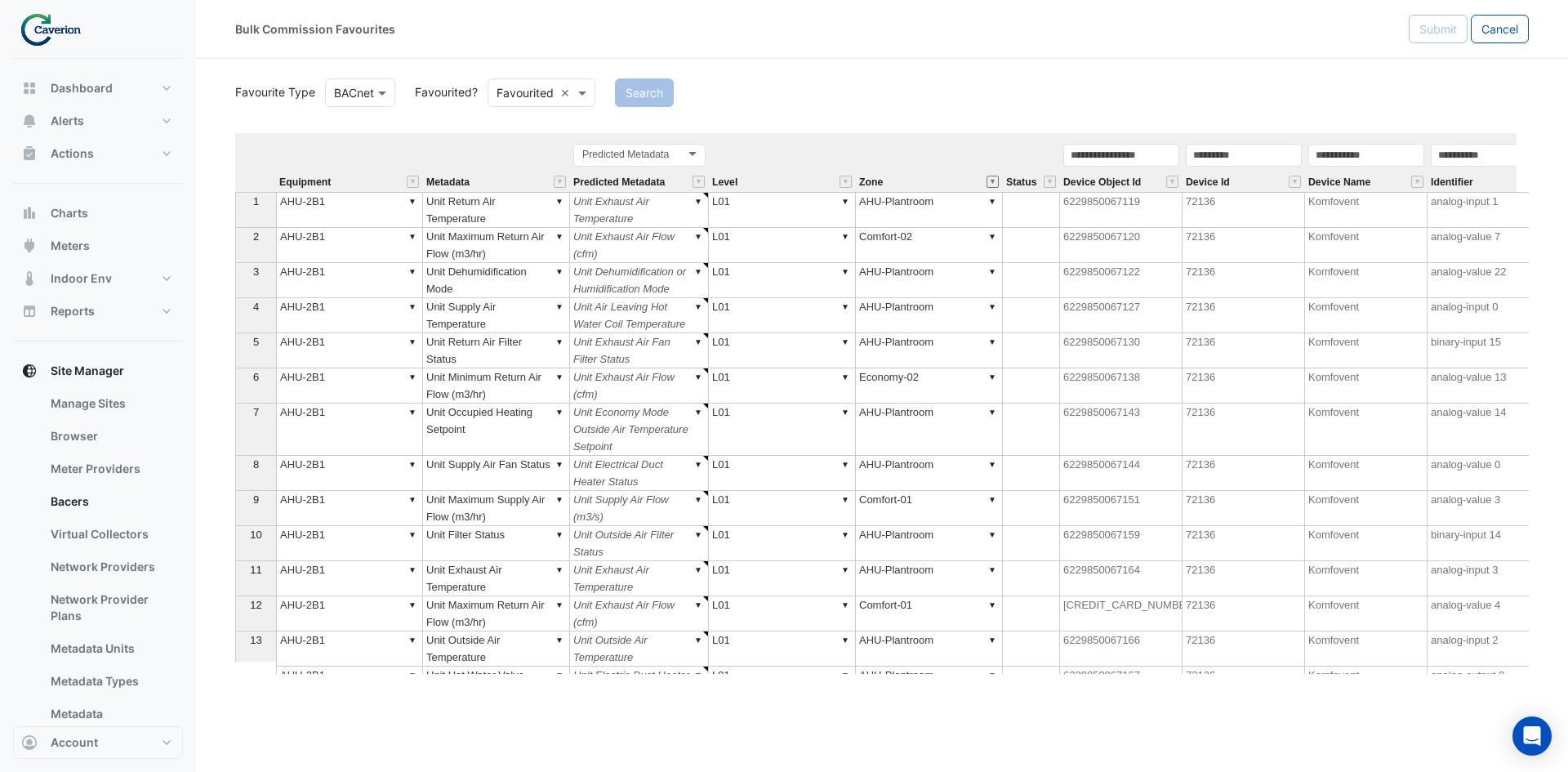
click at [992, 182] on button "" at bounding box center [992, 181] width 12 height 12
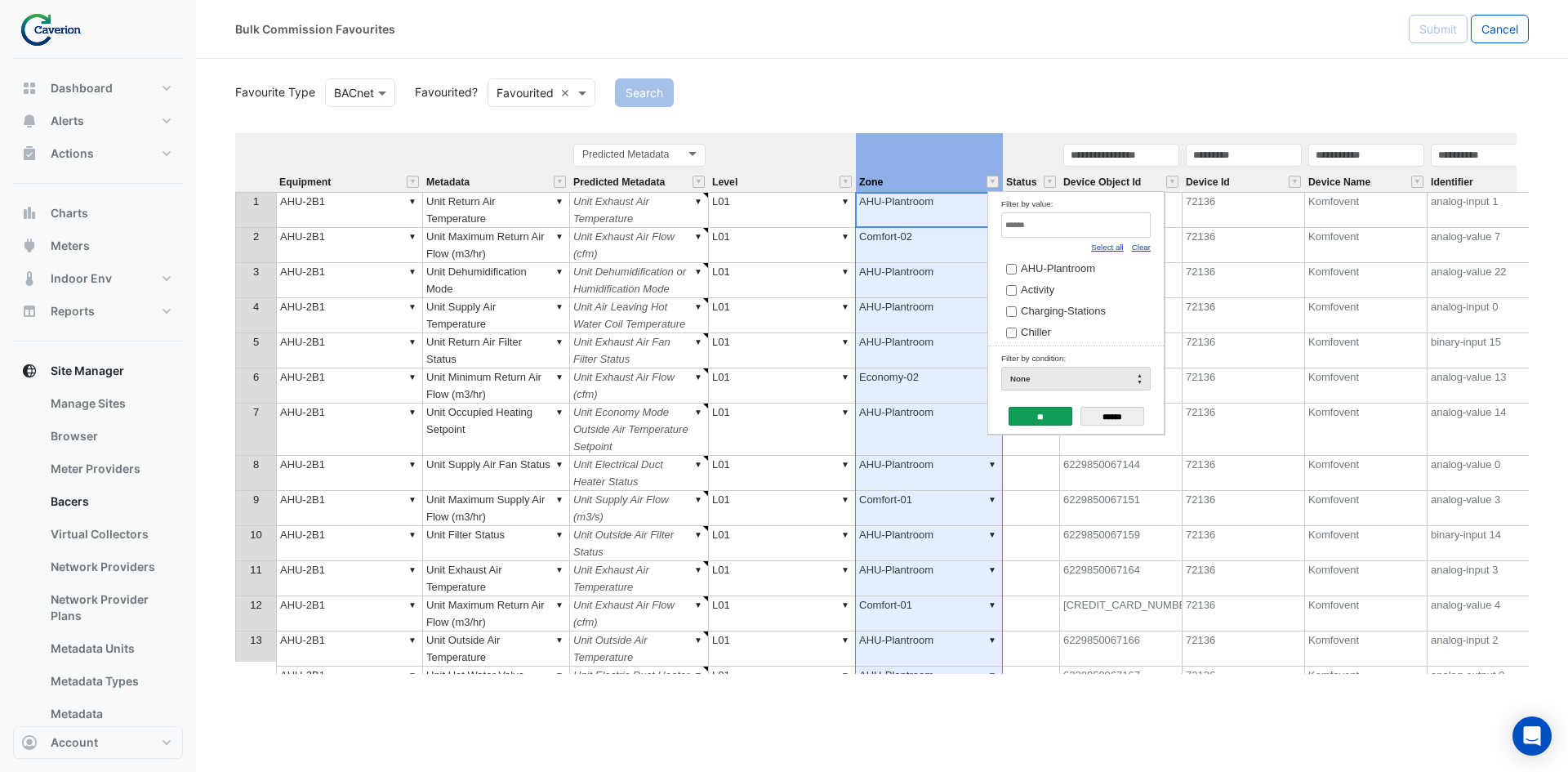
click at [1140, 249] on link "Clear" at bounding box center [1141, 246] width 19 height 9
click at [1135, 234] on input "Filter by value:" at bounding box center [1076, 225] width 149 height 25
type input "****"
click at [1042, 265] on span "Flow-02" at bounding box center [1039, 268] width 37 height 12
click at [1040, 410] on input "**" at bounding box center [1041, 417] width 64 height 19
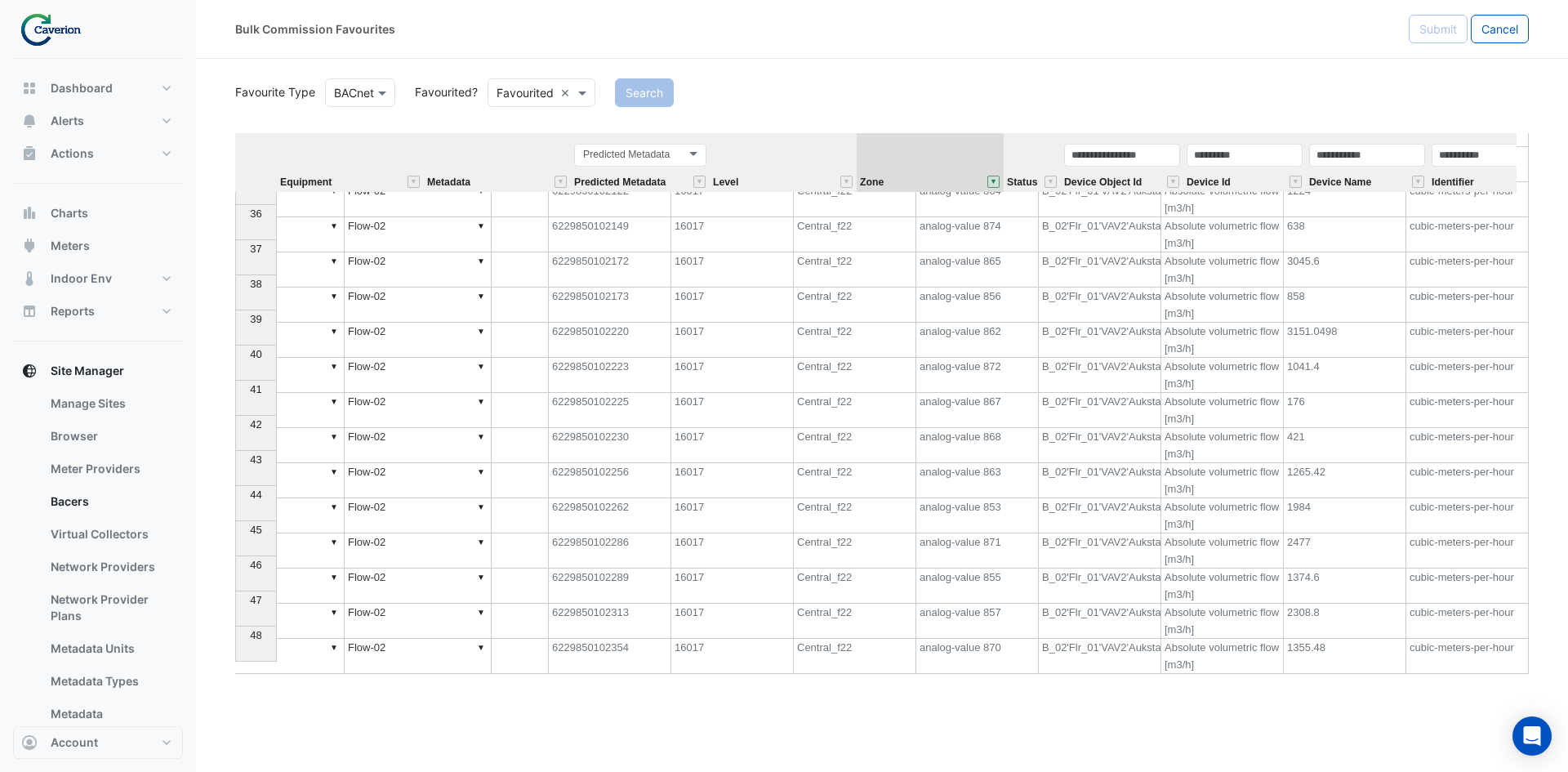
scroll to position [0, 524]
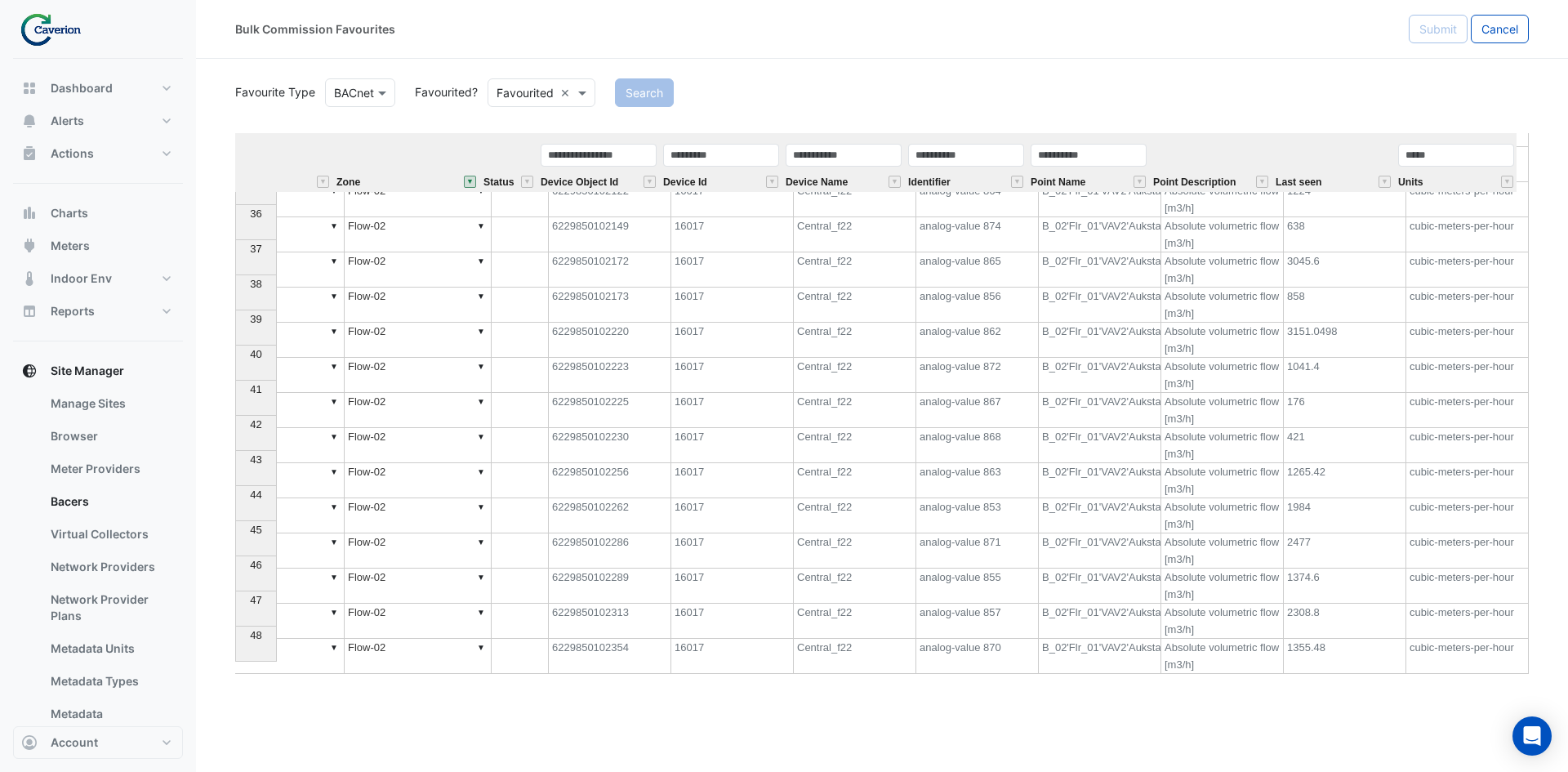
click at [1317, 86] on div "Search" at bounding box center [1071, 93] width 933 height 29
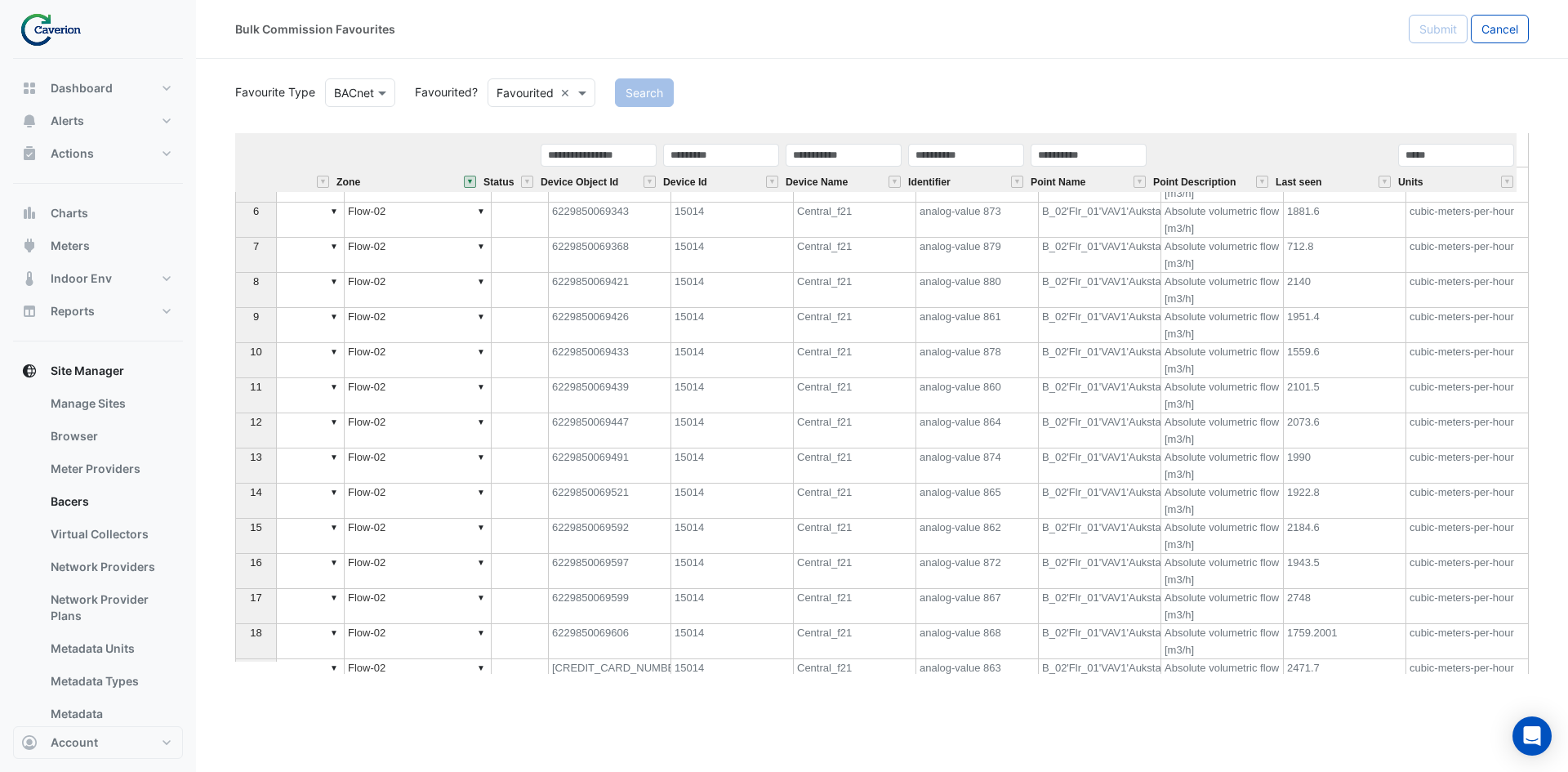
scroll to position [0, 0]
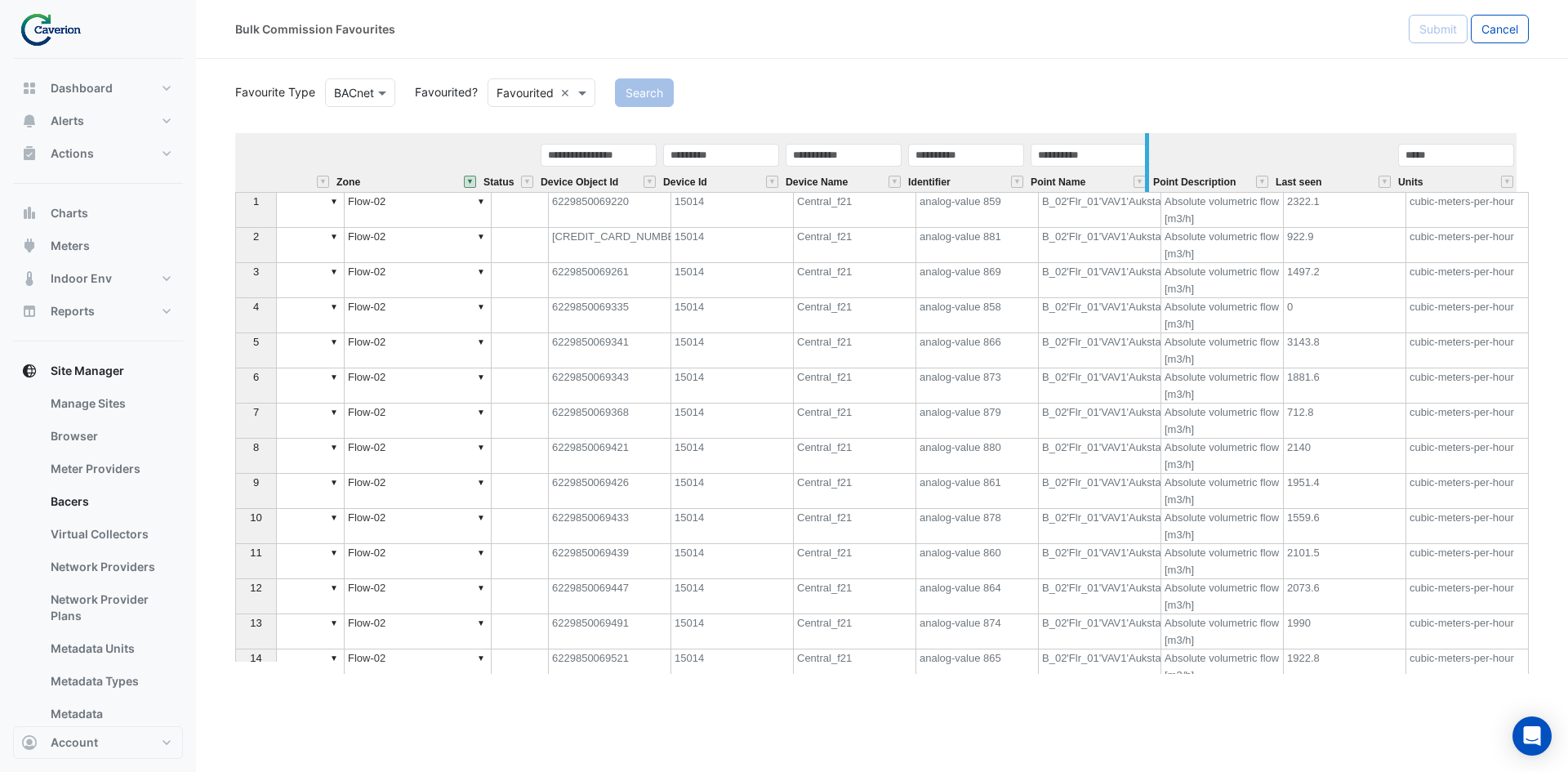
drag, startPoint x: 1146, startPoint y: 148, endPoint x: 1221, endPoint y: 151, distance: 75.1
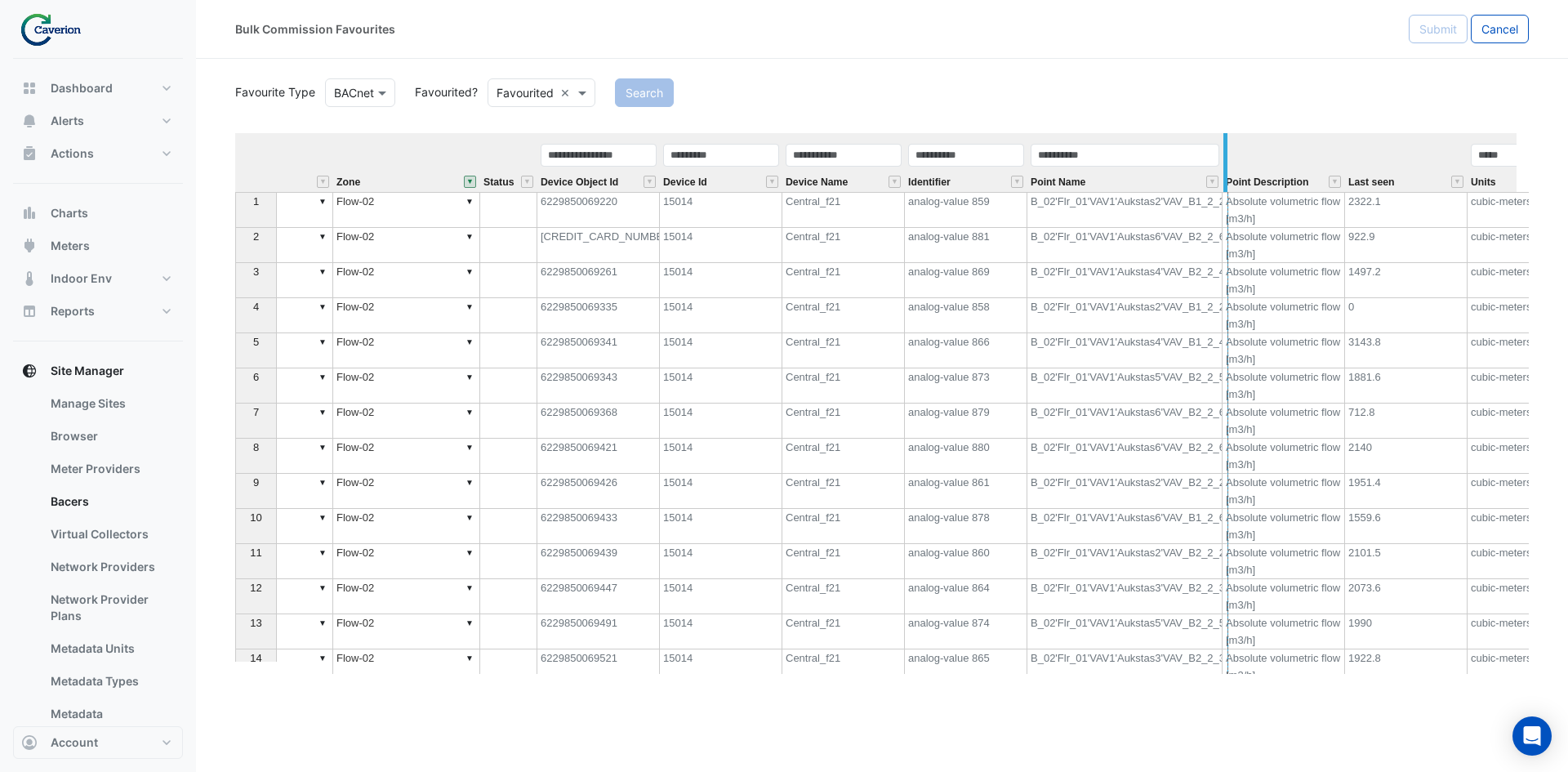
drag, startPoint x: 1220, startPoint y: 148, endPoint x: 1300, endPoint y: 148, distance: 80.0
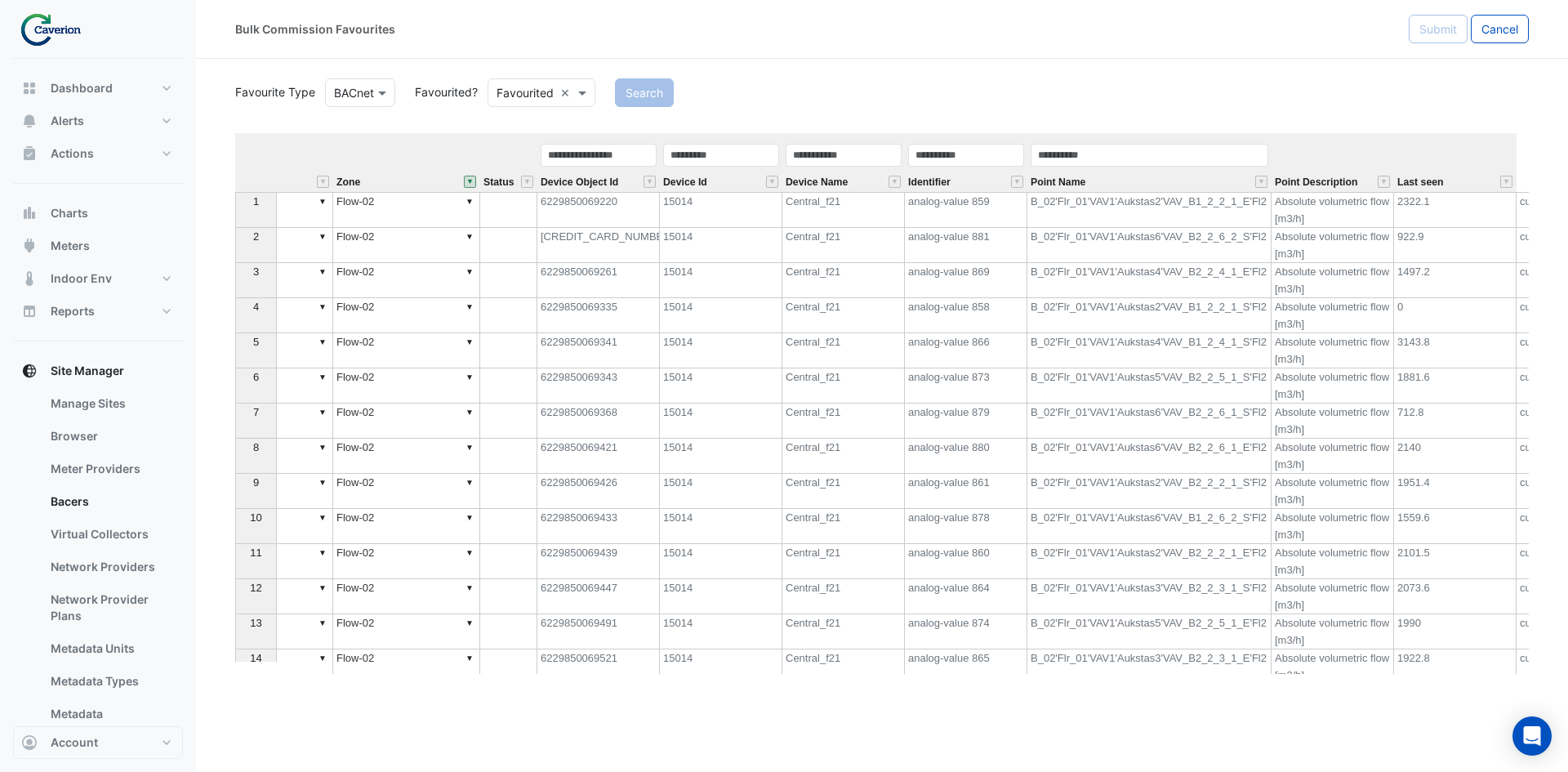
click at [1260, 89] on div "Search" at bounding box center [1071, 93] width 933 height 29
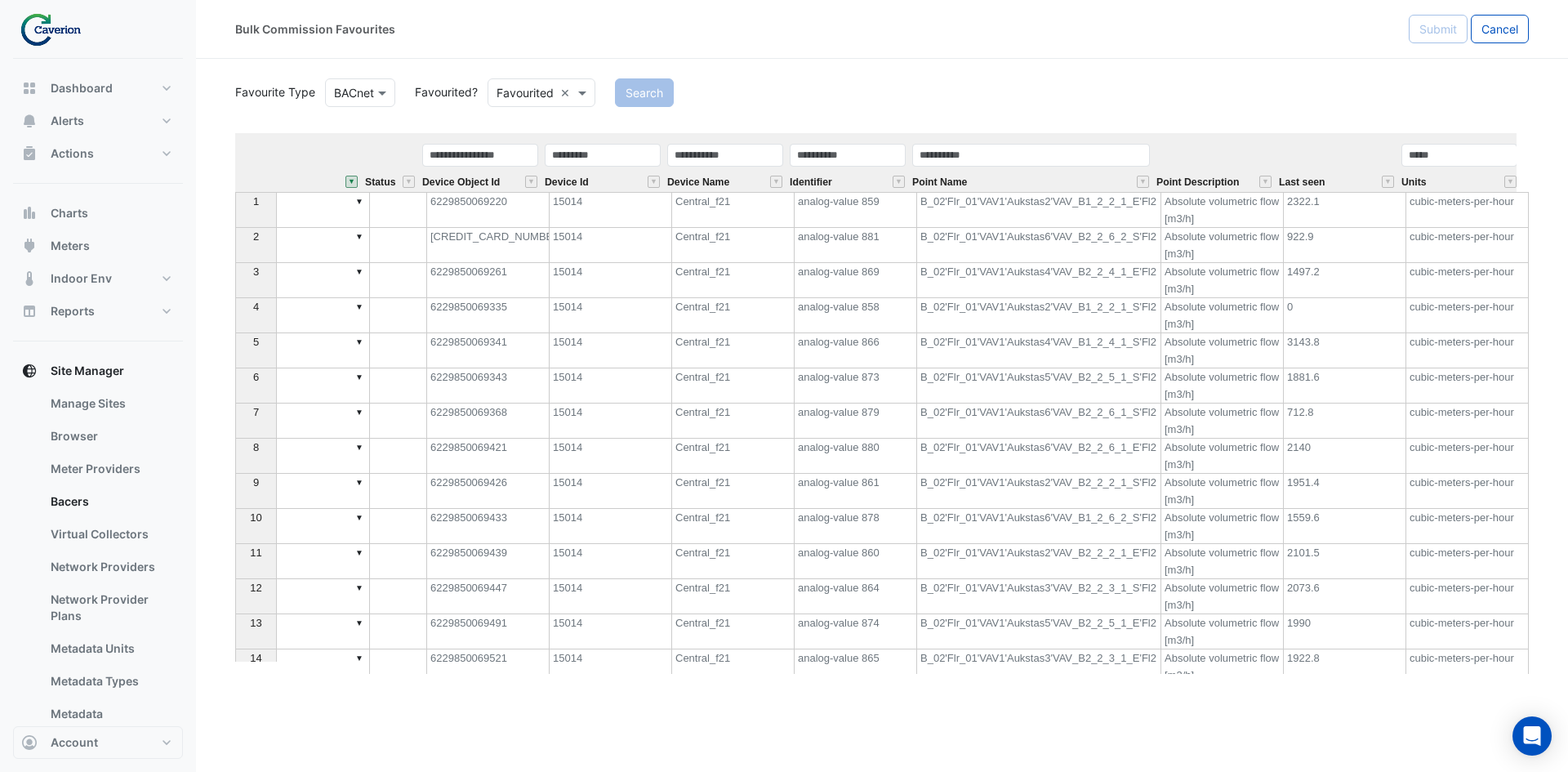
scroll to position [0, 646]
click at [952, 67] on section "Favourite Type Favourite Type BACnet Favourited? Either Favourited × Search Equ…" at bounding box center [882, 366] width 1372 height 615
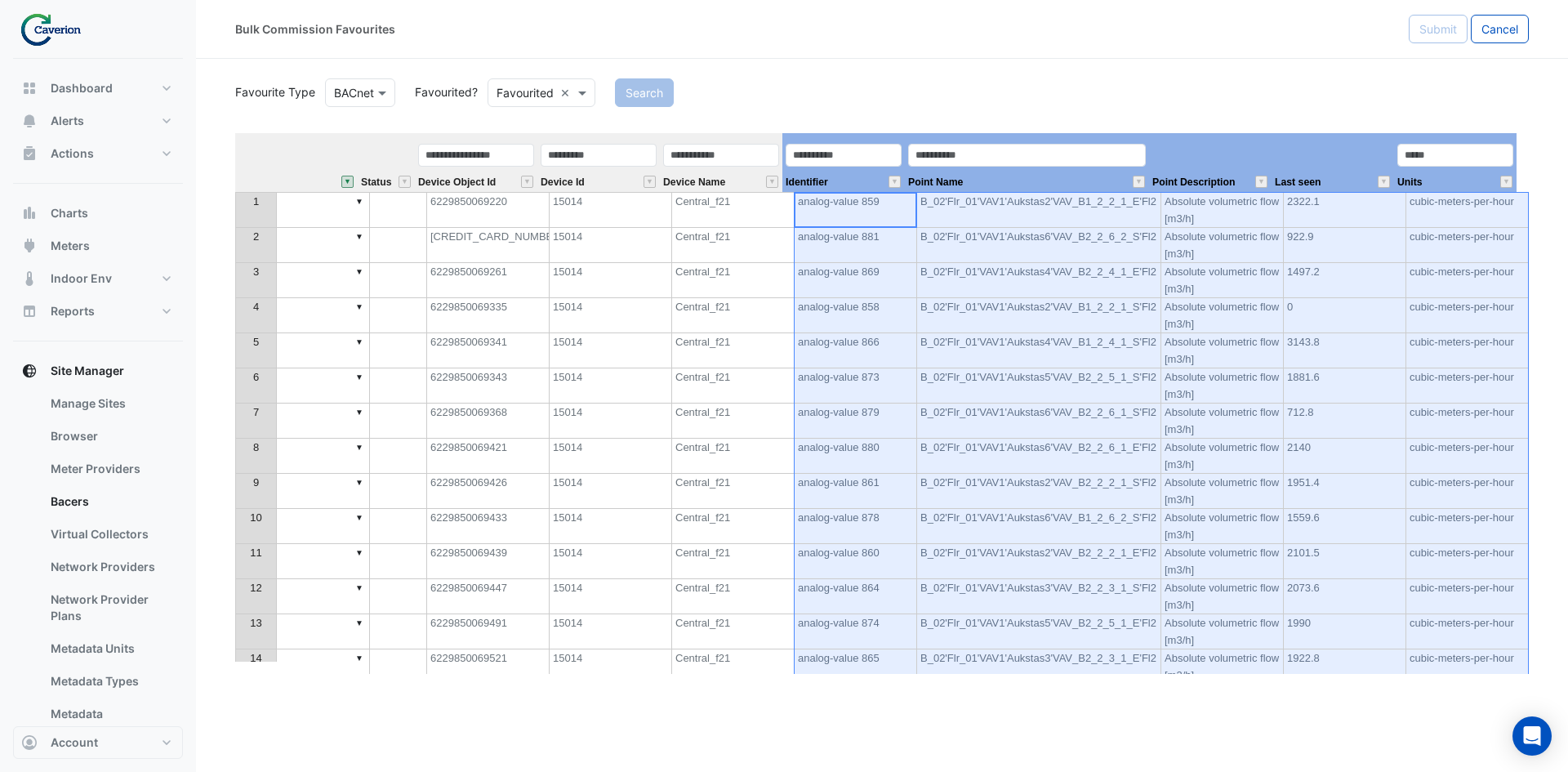
drag, startPoint x: 812, startPoint y: 138, endPoint x: 1424, endPoint y: 171, distance: 612.9
click at [1424, 171] on tr "Equipment Metadata Predicted Metadata Predicted Metadata Level Zone Status Devi…" at bounding box center [552, 162] width 1927 height 58
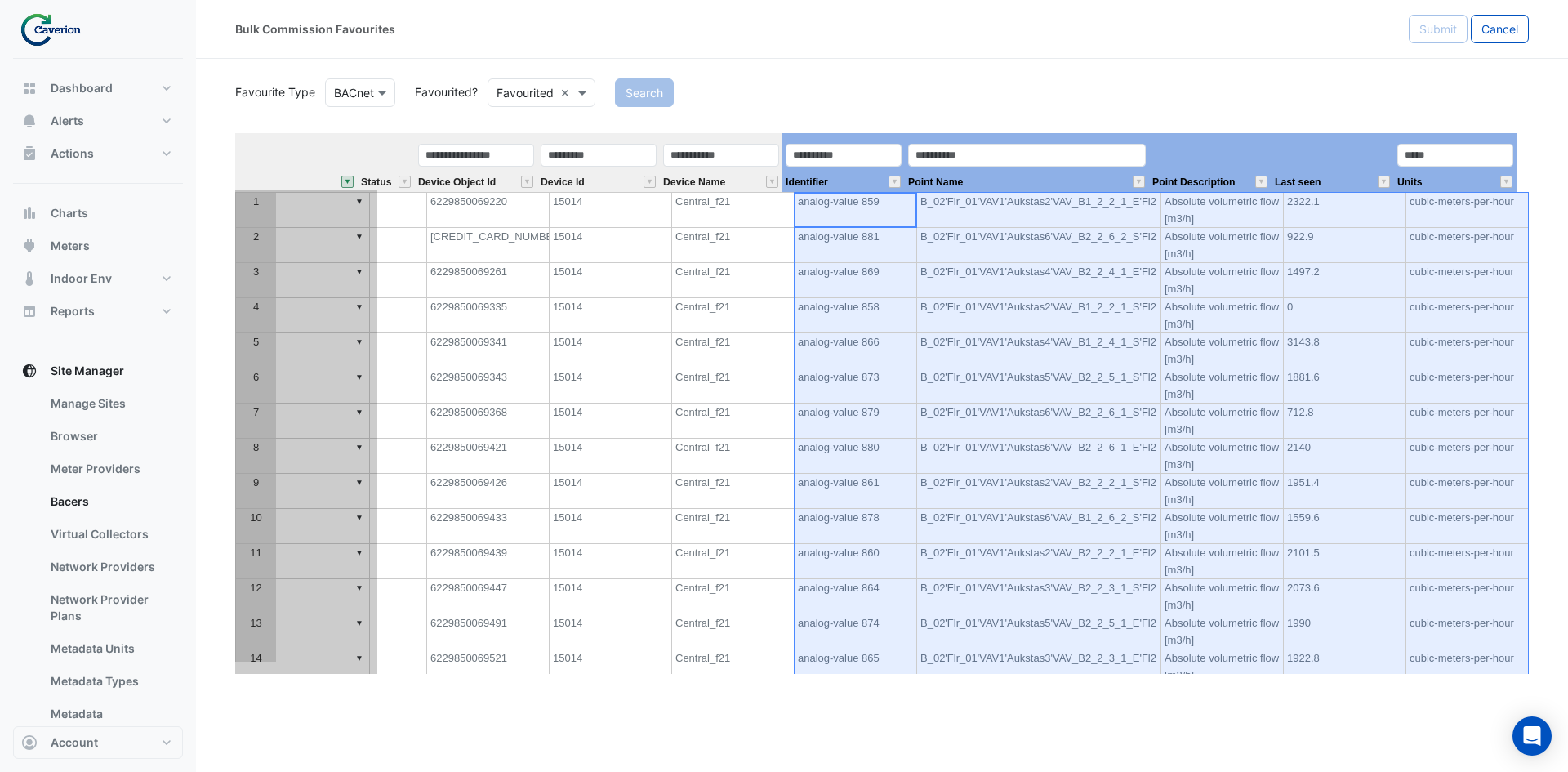
scroll to position [0, 0]
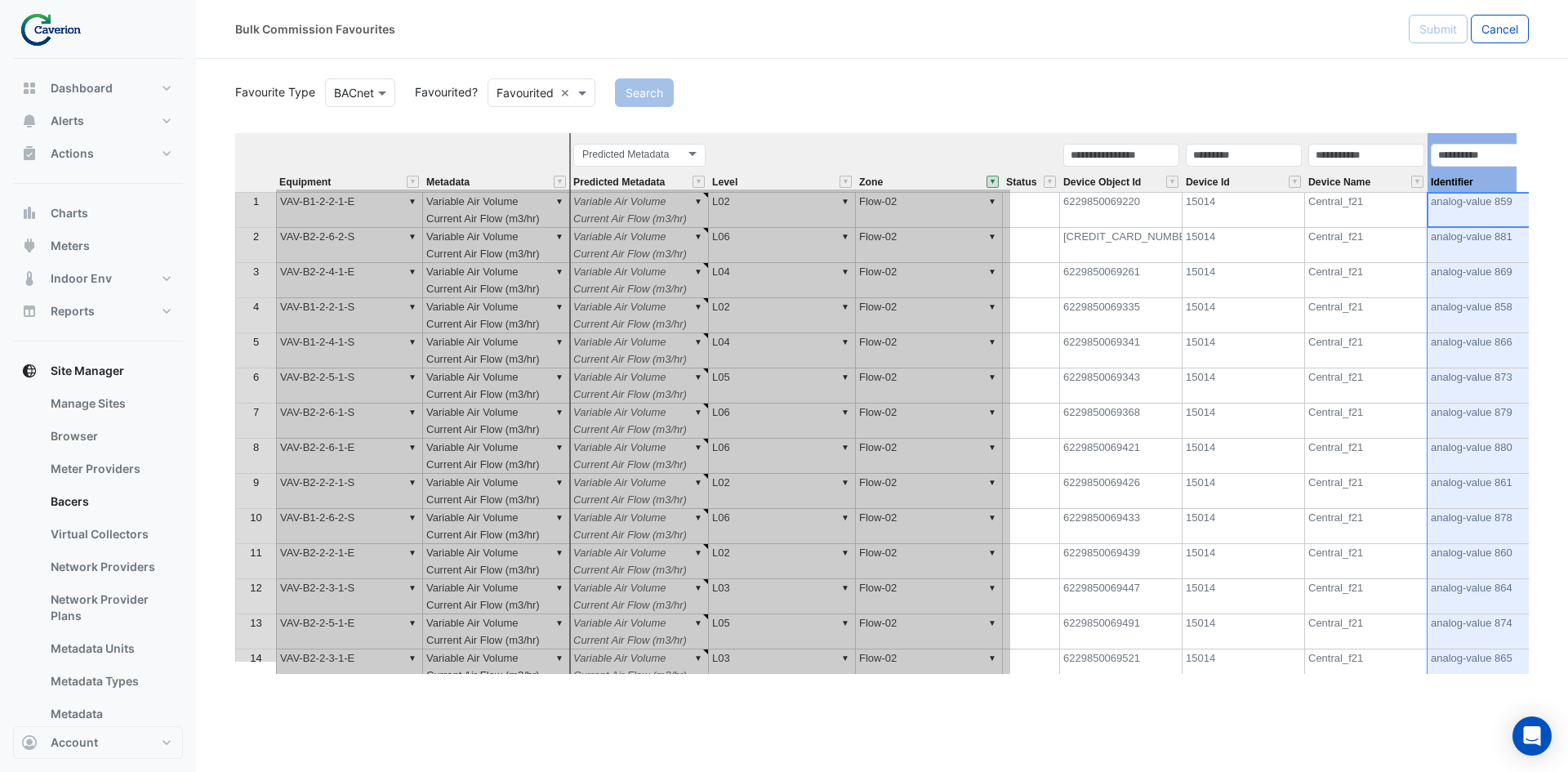
drag, startPoint x: 1320, startPoint y: 150, endPoint x: 550, endPoint y: 230, distance: 774.1
click at [550, 230] on div "Equipment Metadata Predicted Metadata Level Zone Status Device Object Id Device…" at bounding box center [882, 403] width 1293 height 541
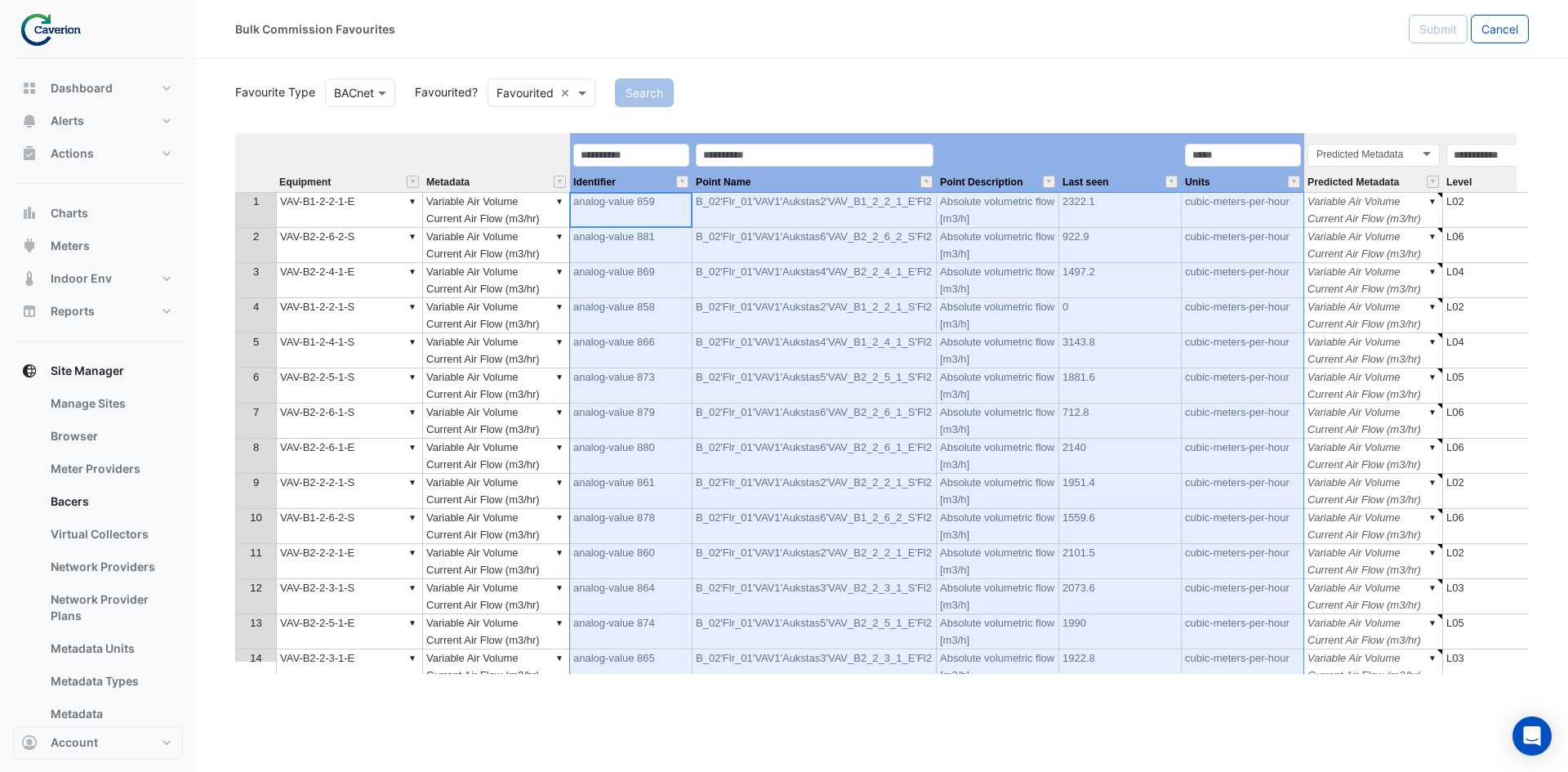
click at [833, 86] on div "Search" at bounding box center [1071, 93] width 933 height 29
